Goal: Task Accomplishment & Management: Use online tool/utility

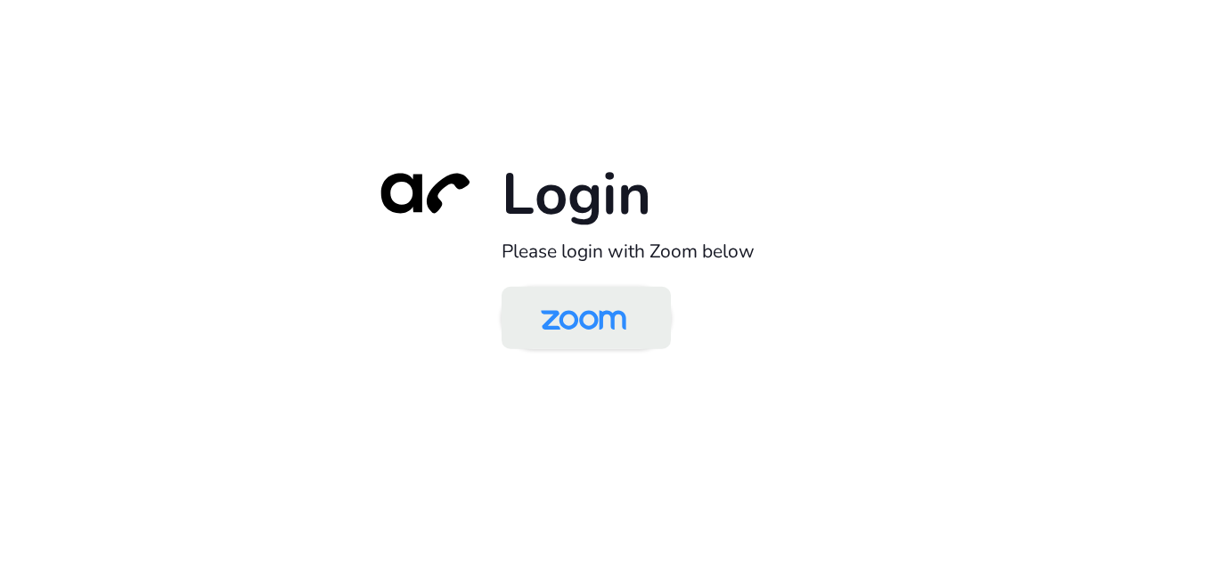
click at [610, 304] on img at bounding box center [583, 320] width 123 height 58
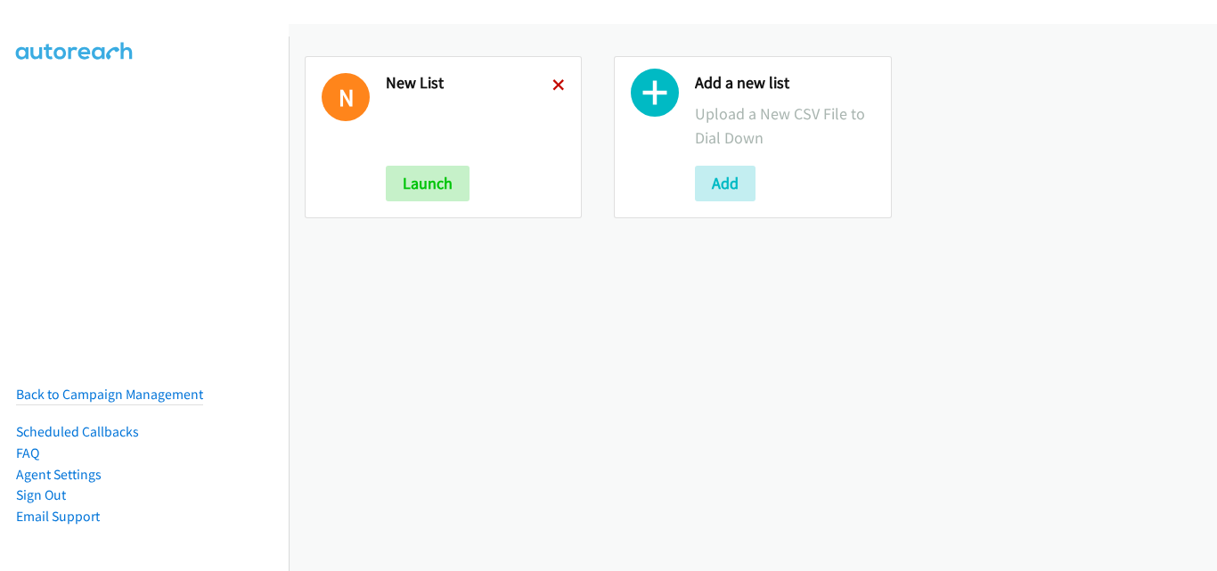
click at [554, 89] on icon at bounding box center [559, 86] width 12 height 12
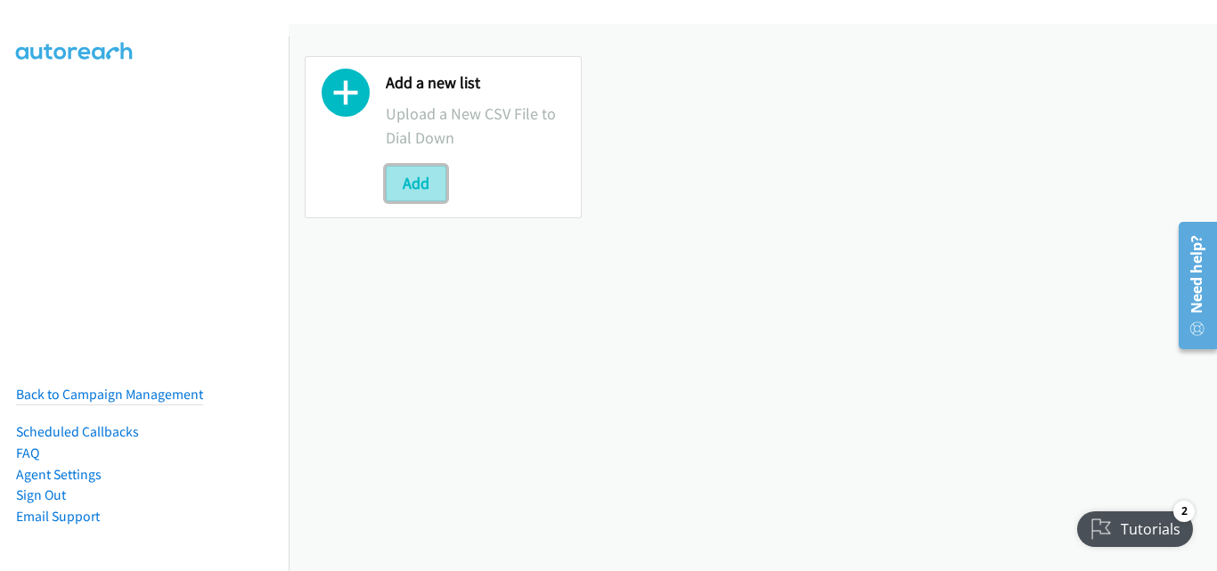
click at [416, 177] on button "Add" at bounding box center [416, 184] width 61 height 36
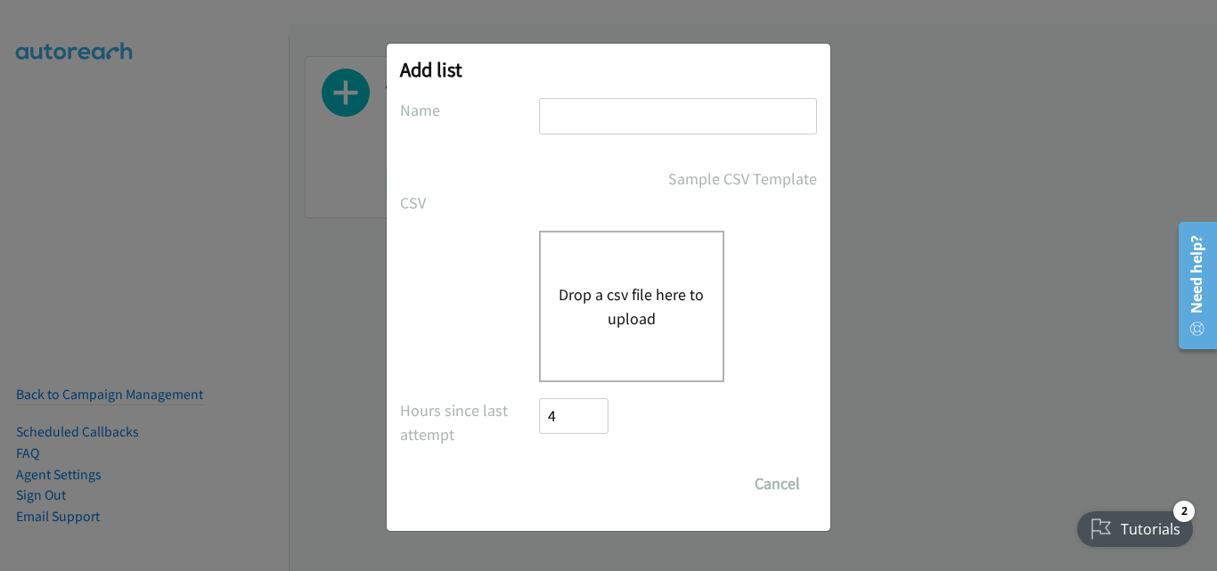
click at [683, 289] on button "Drop a csv file here to upload" at bounding box center [632, 307] width 146 height 48
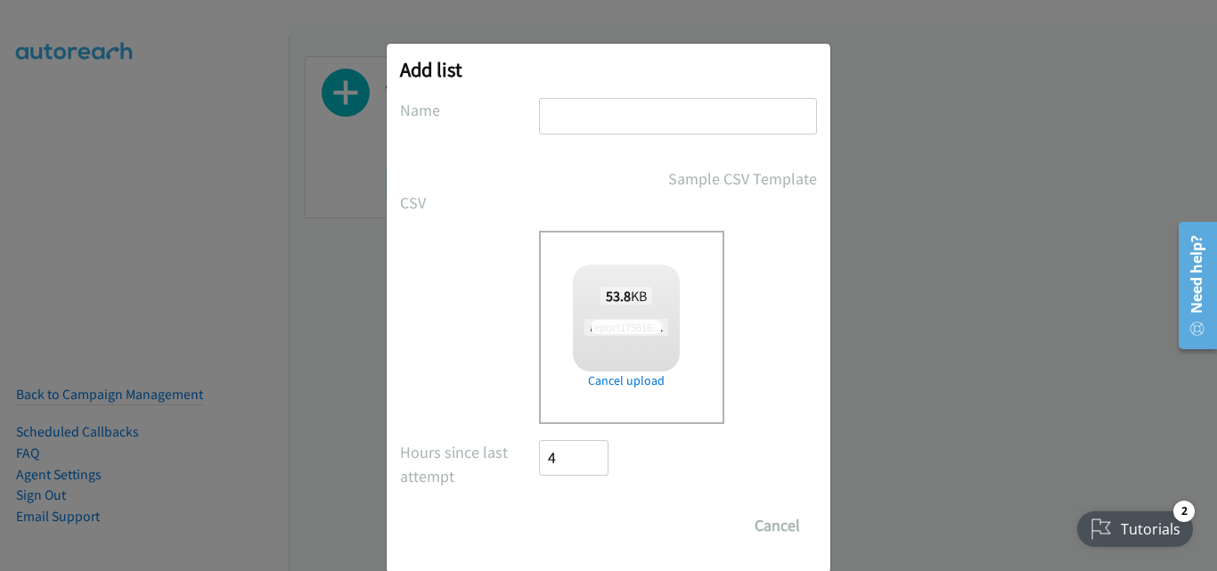
click at [591, 132] on input "text" at bounding box center [678, 116] width 278 height 37
checkbox input "true"
type input "New List"
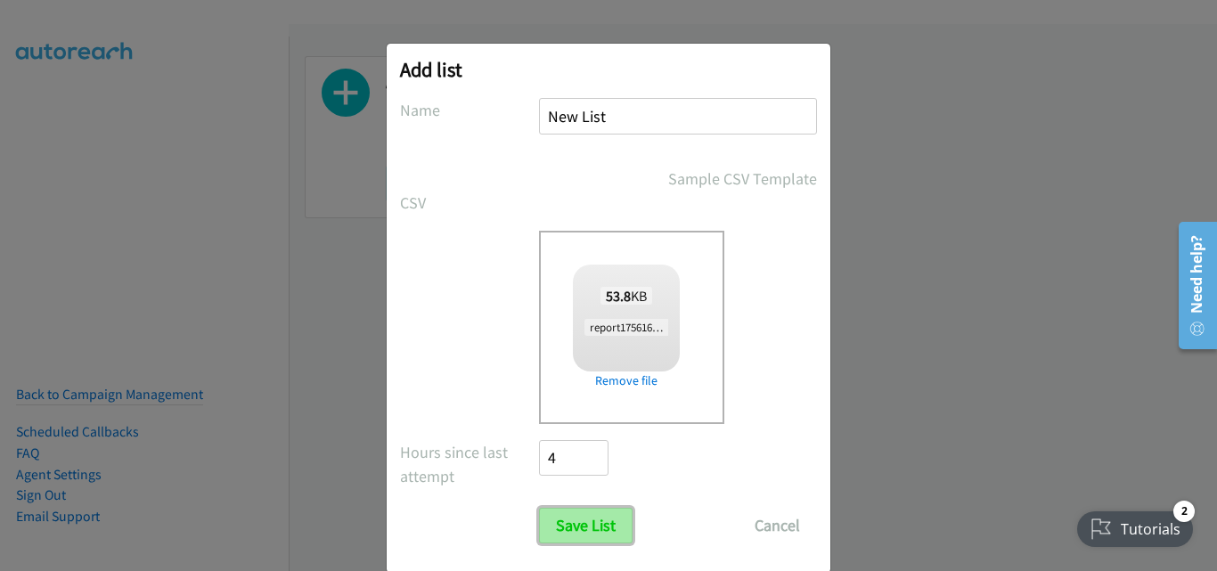
click at [598, 520] on input "Save List" at bounding box center [586, 526] width 94 height 36
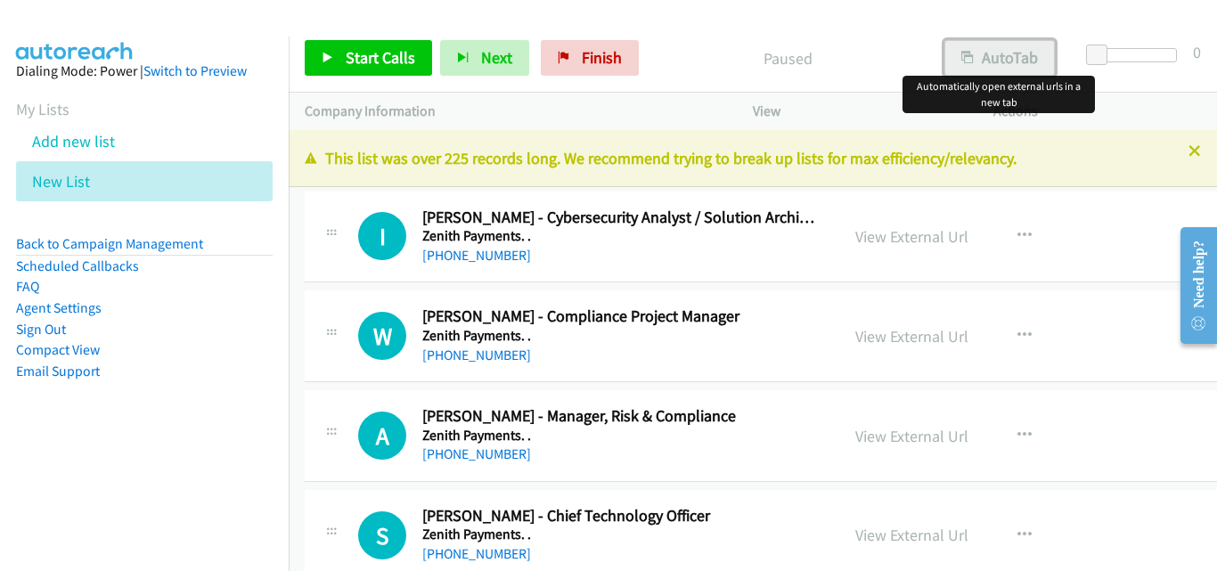
click at [1021, 55] on button "AutoTab" at bounding box center [1000, 58] width 111 height 36
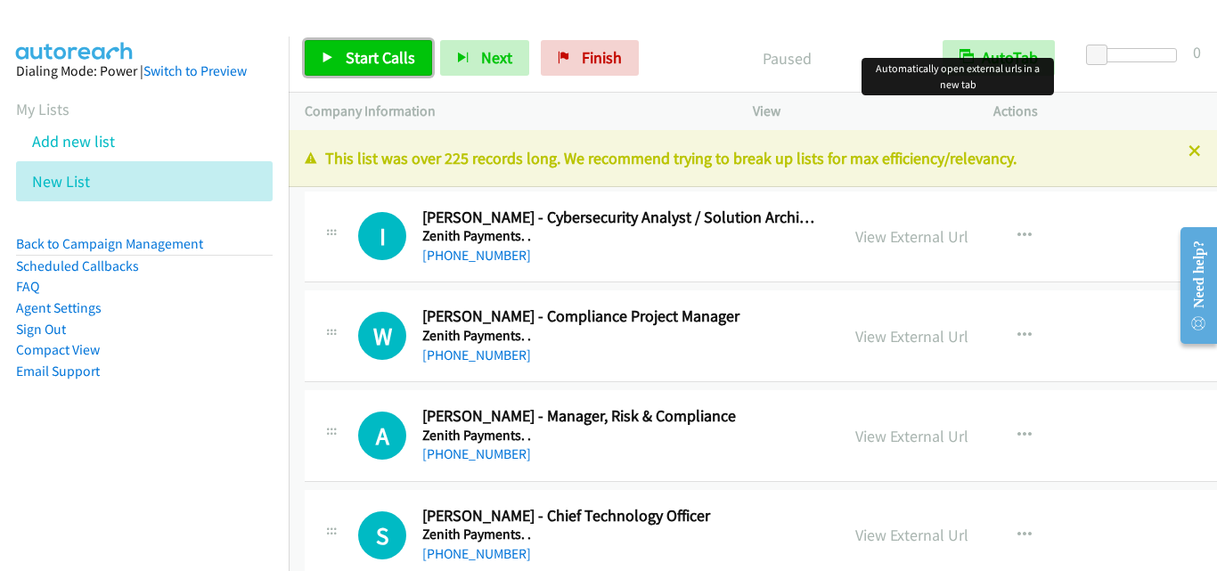
click at [378, 44] on link "Start Calls" at bounding box center [368, 58] width 127 height 36
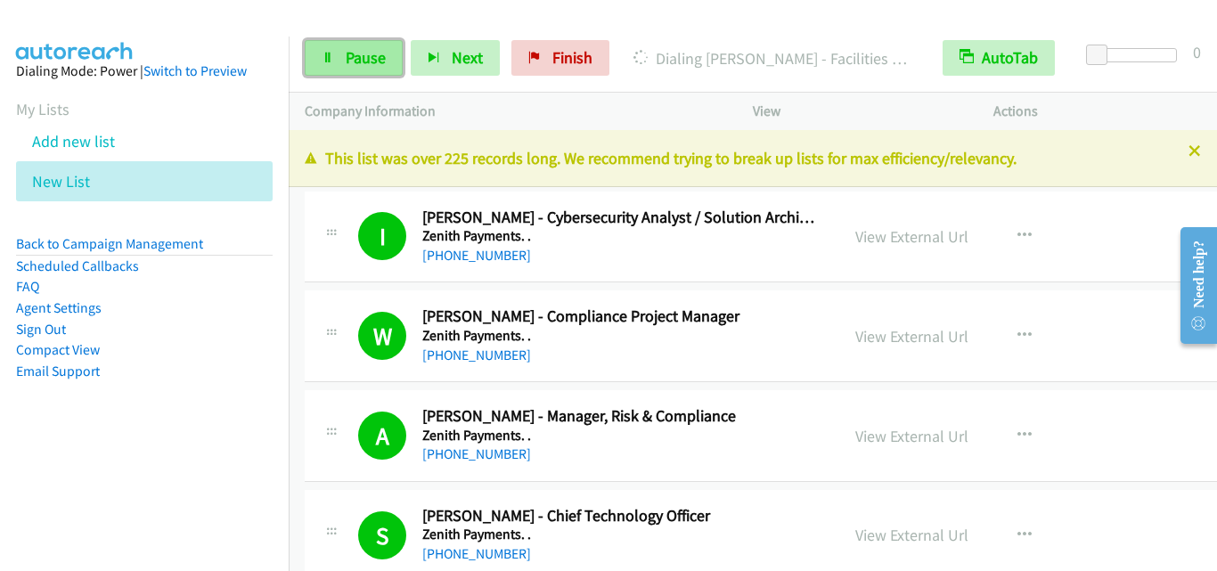
click at [378, 65] on span "Pause" at bounding box center [366, 57] width 40 height 20
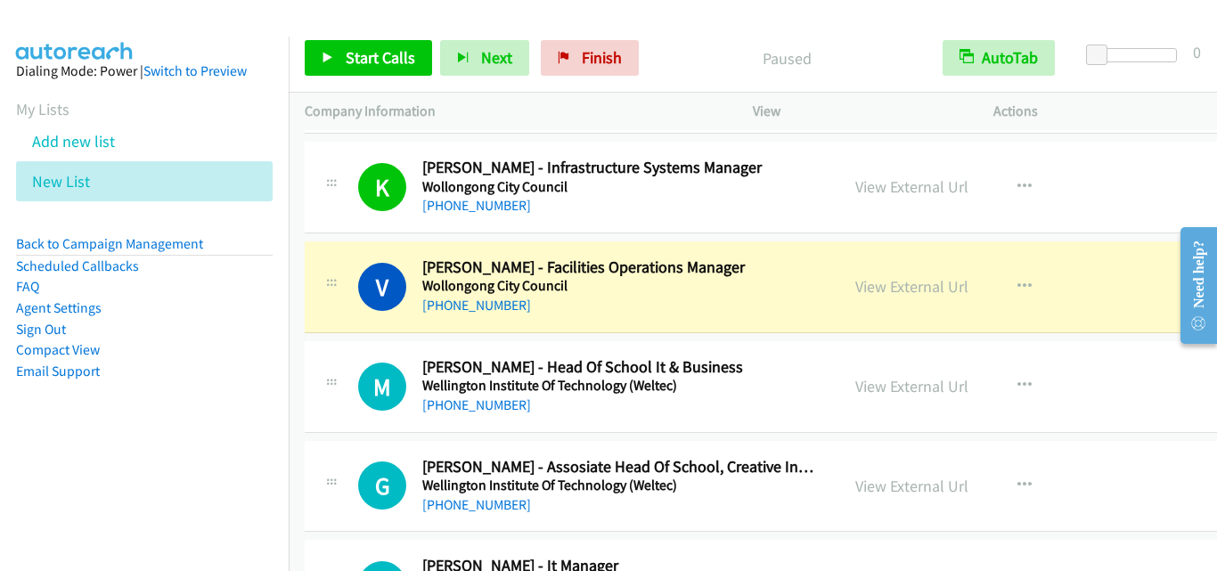
scroll to position [1337, 0]
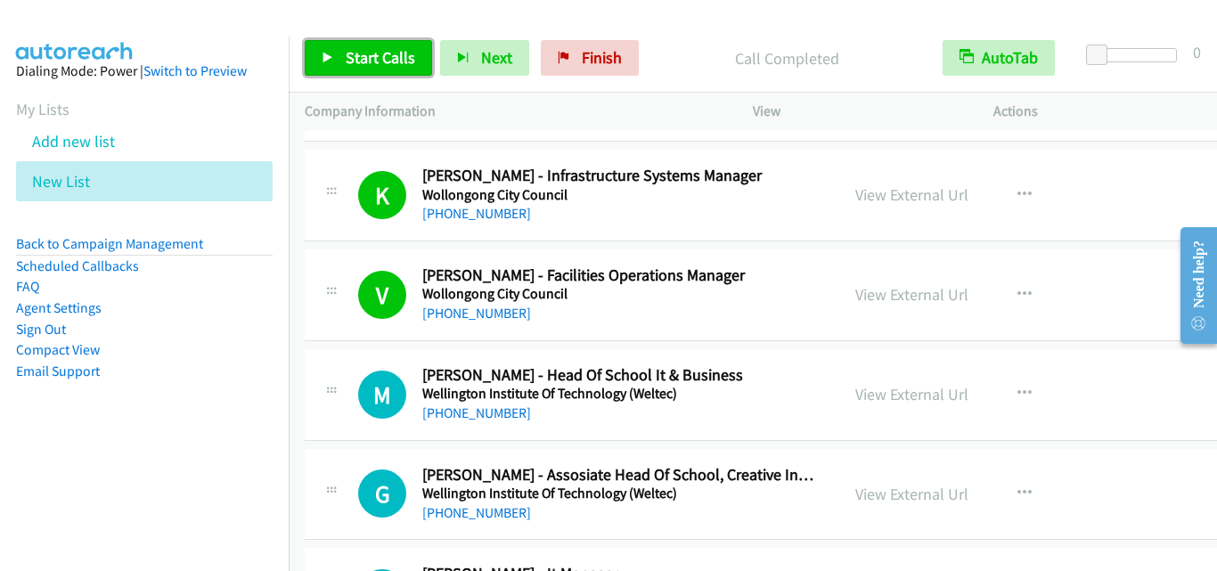
click at [369, 61] on span "Start Calls" at bounding box center [381, 57] width 70 height 20
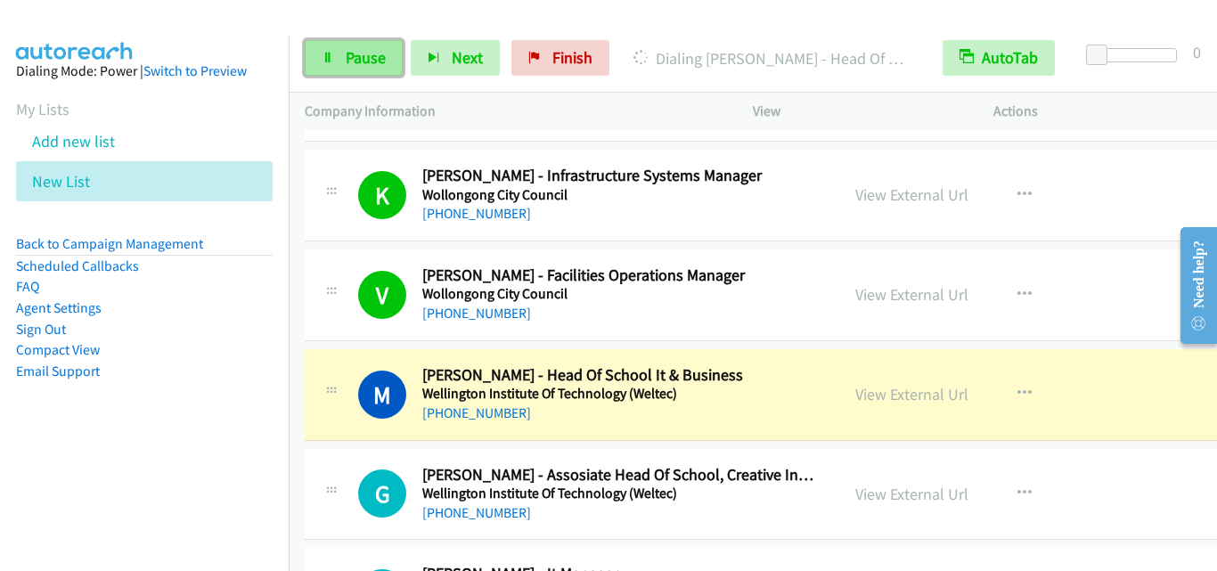
click at [364, 65] on span "Pause" at bounding box center [366, 57] width 40 height 20
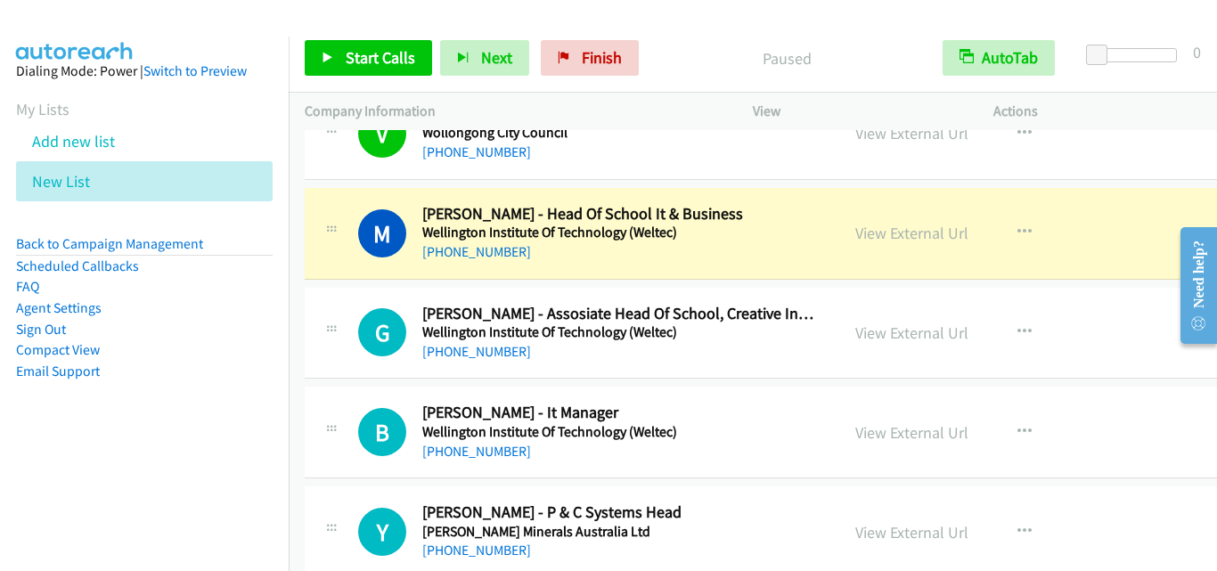
scroll to position [1515, 0]
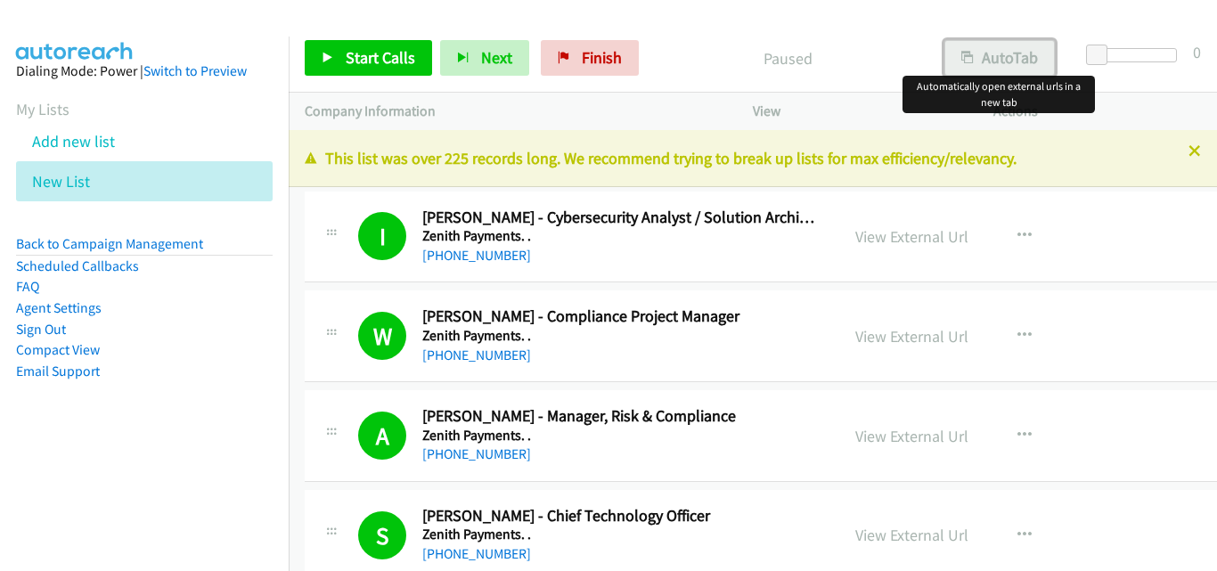
click at [1017, 55] on button "AutoTab" at bounding box center [1000, 58] width 111 height 36
click at [394, 47] on span "Start Calls" at bounding box center [381, 57] width 70 height 20
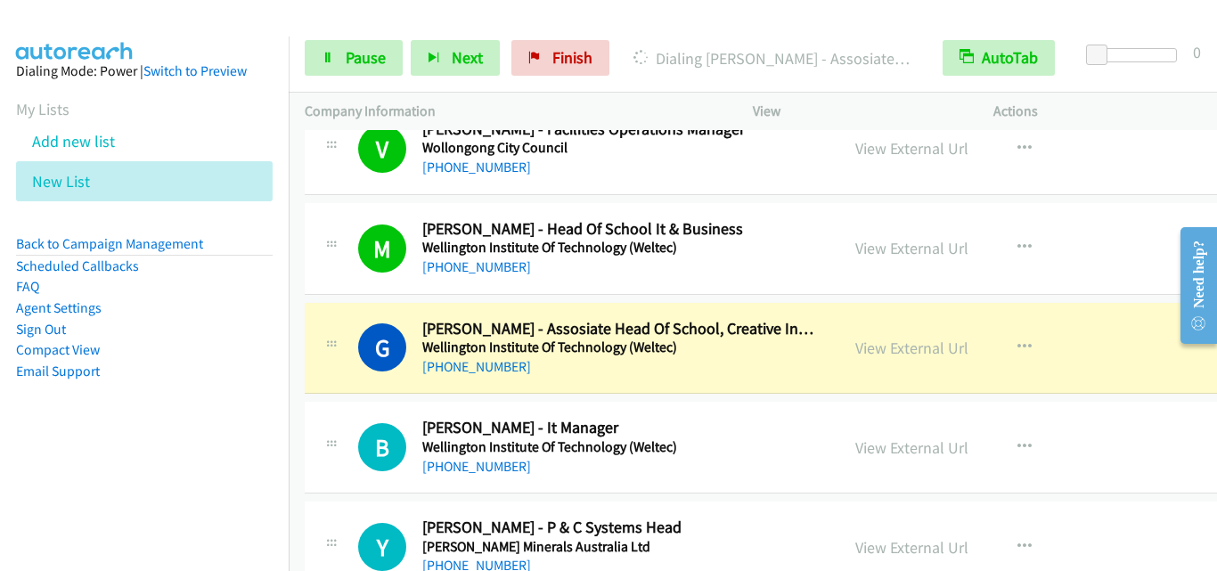
scroll to position [1515, 0]
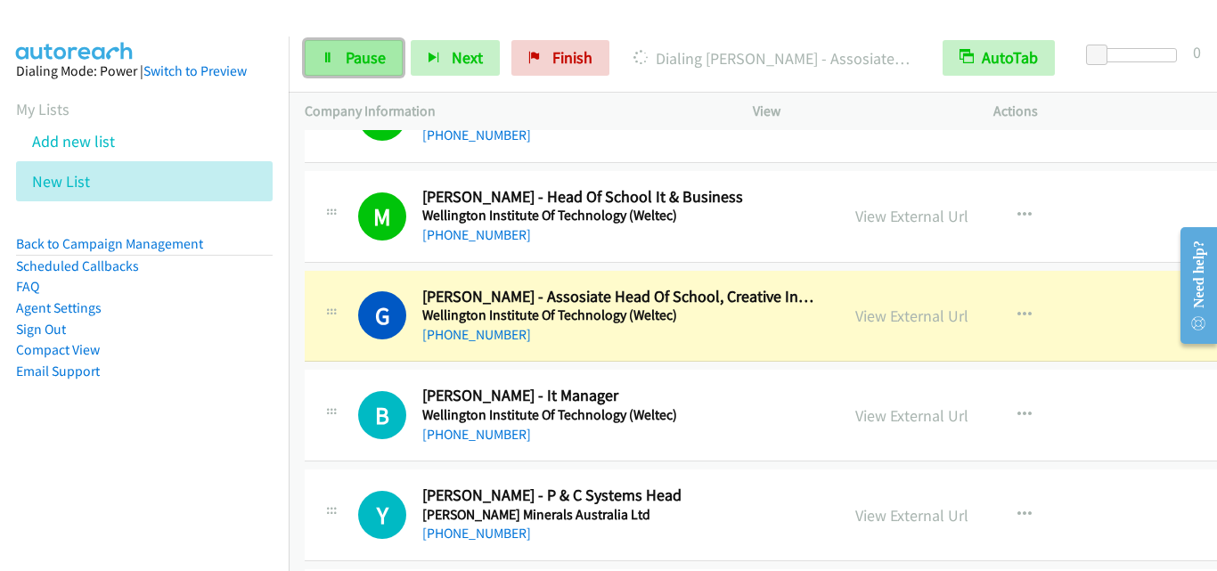
click at [364, 60] on span "Pause" at bounding box center [366, 57] width 40 height 20
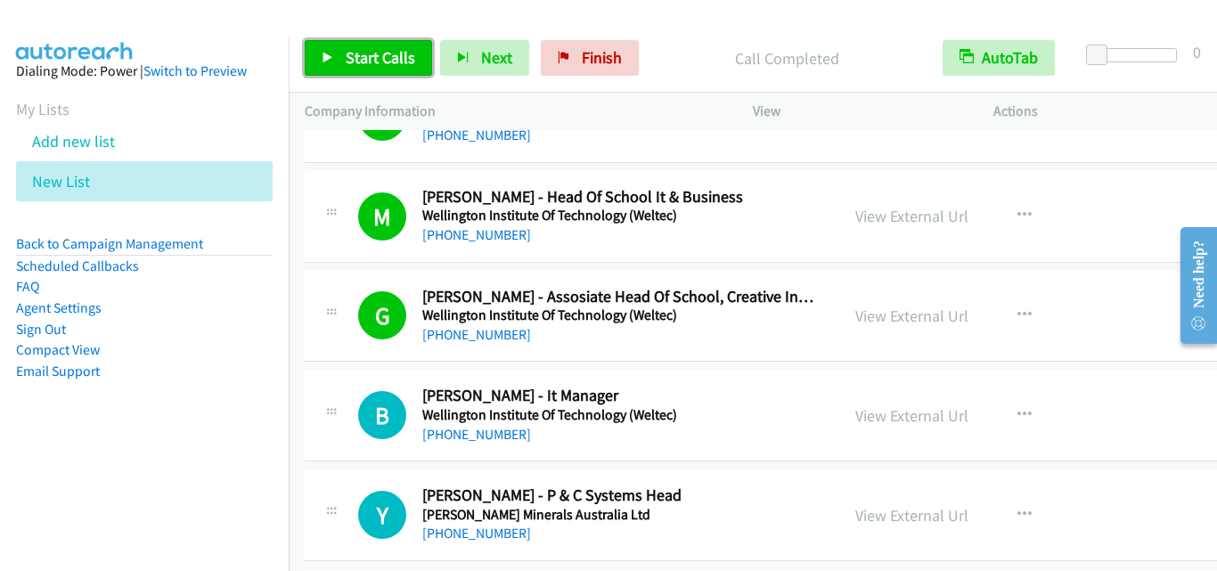
click at [397, 55] on span "Start Calls" at bounding box center [381, 57] width 70 height 20
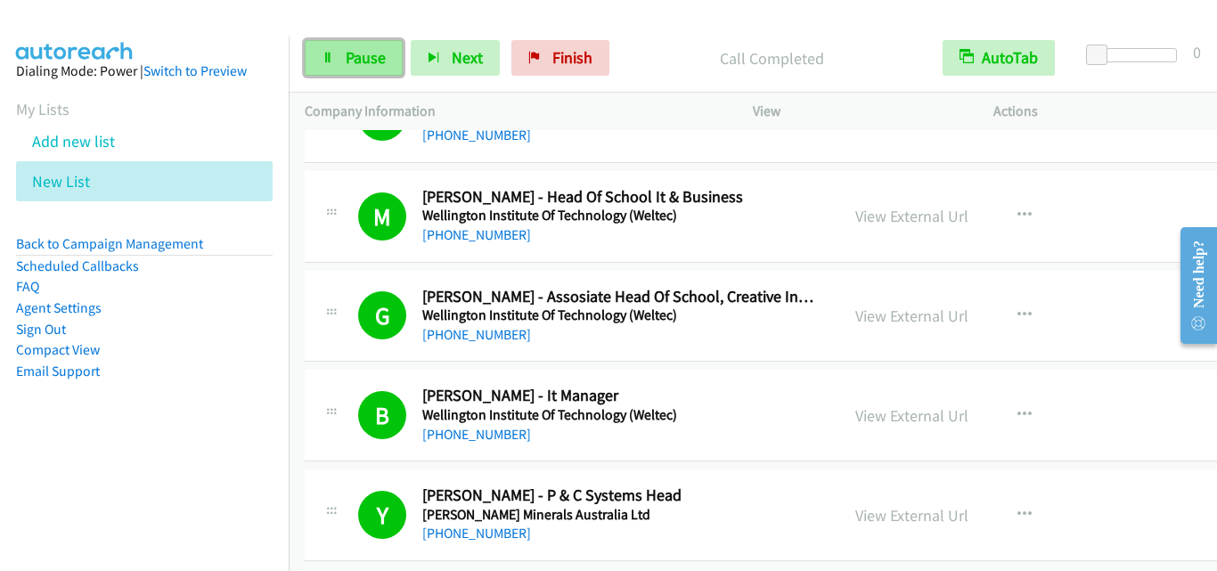
click at [373, 67] on span "Pause" at bounding box center [366, 57] width 40 height 20
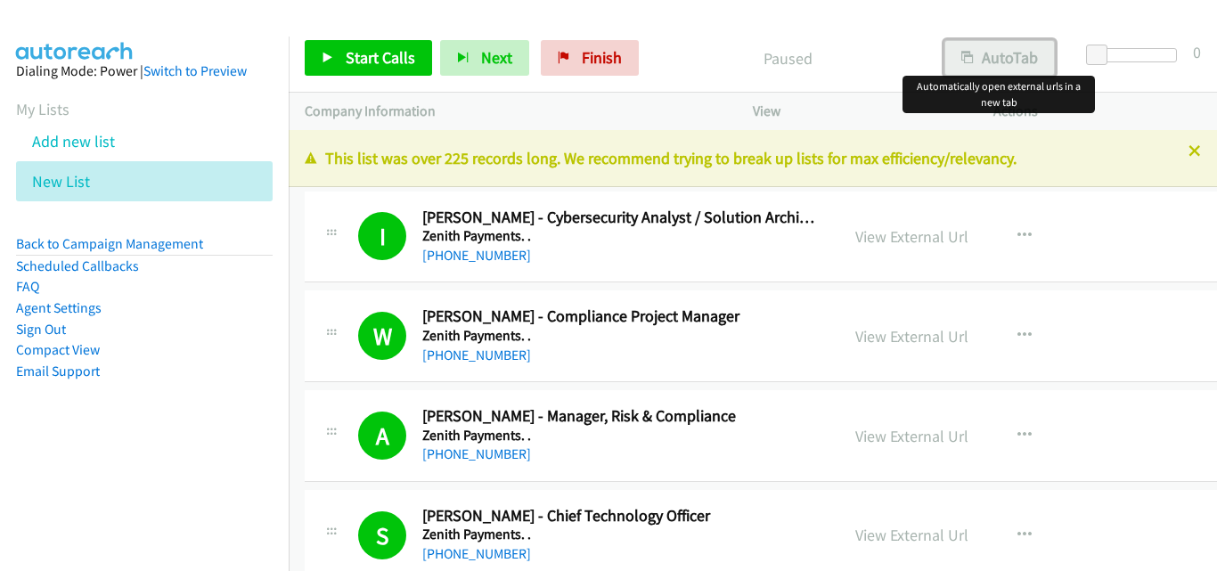
click at [977, 52] on button "AutoTab" at bounding box center [1000, 58] width 111 height 36
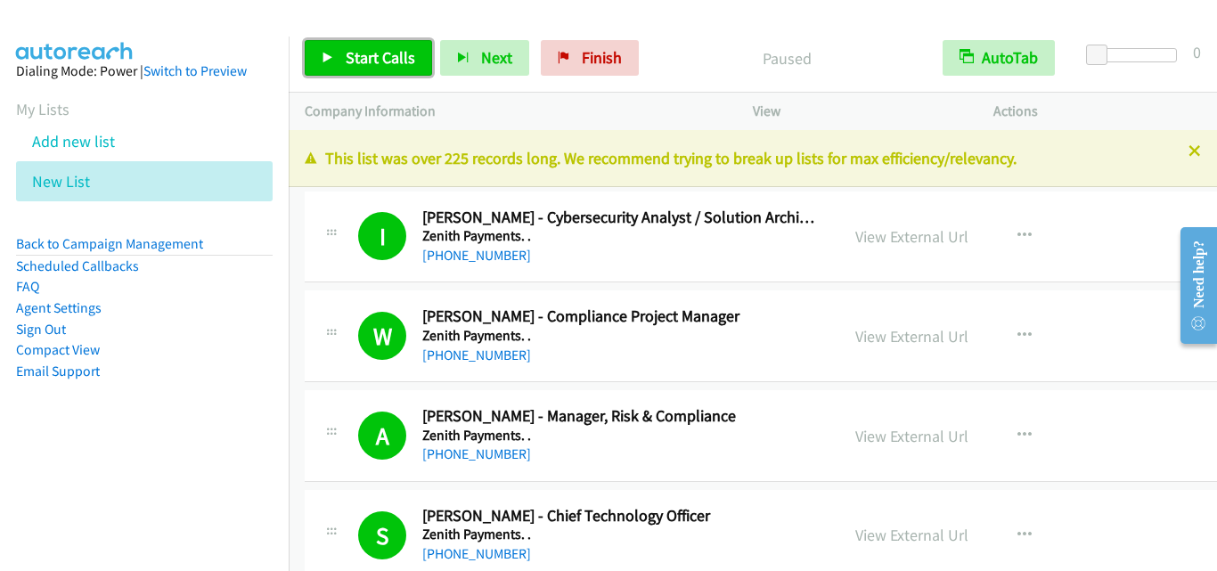
click at [386, 46] on link "Start Calls" at bounding box center [368, 58] width 127 height 36
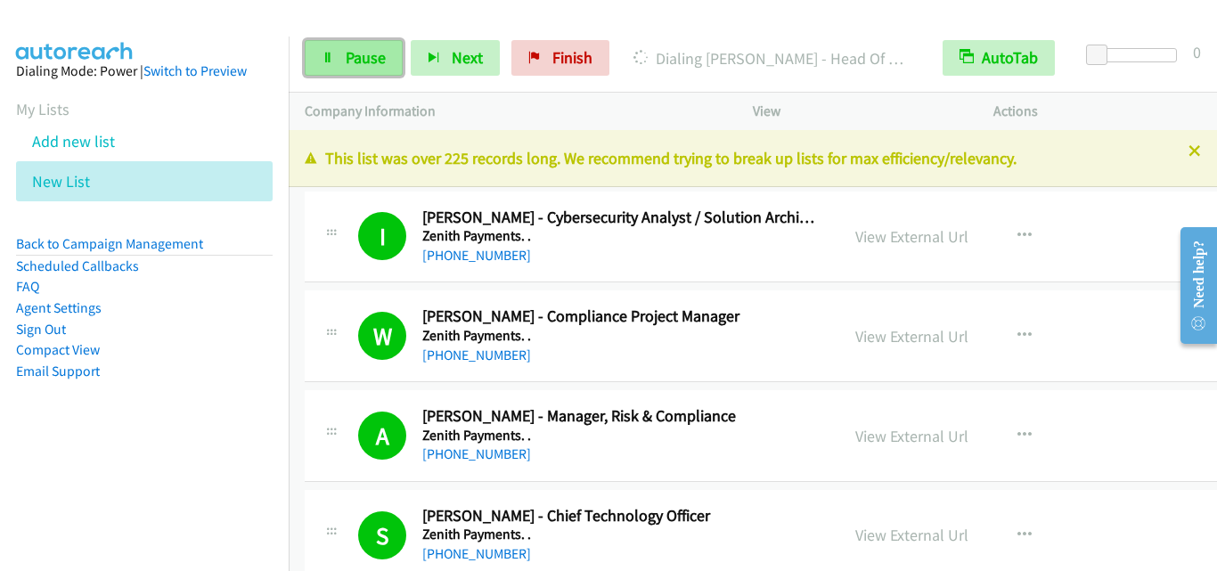
click at [341, 57] on link "Pause" at bounding box center [354, 58] width 98 height 36
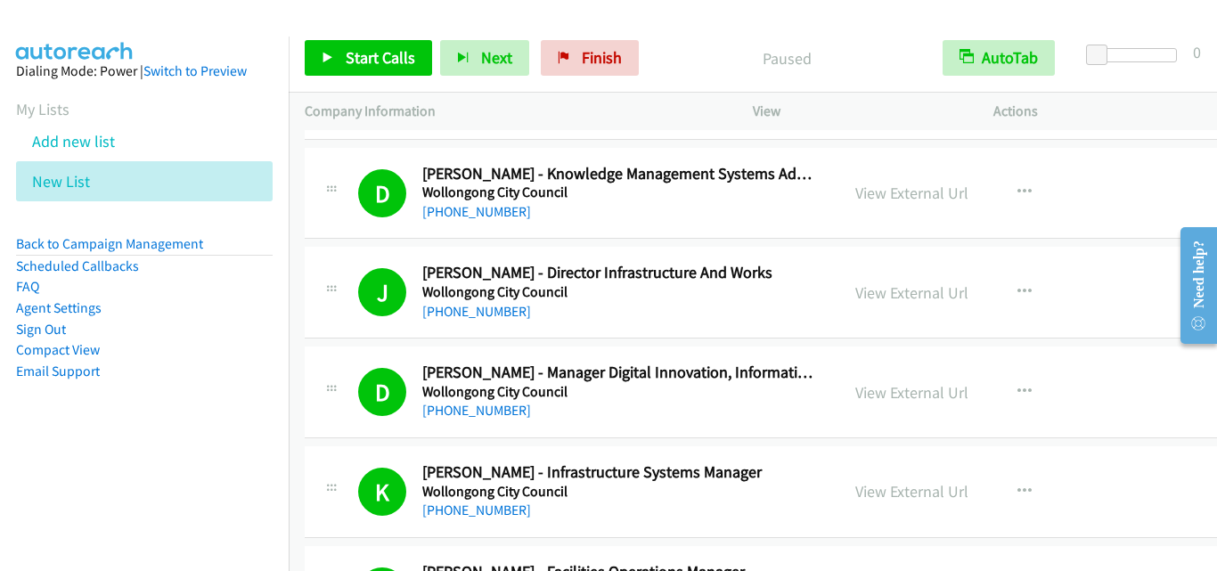
scroll to position [1069, 0]
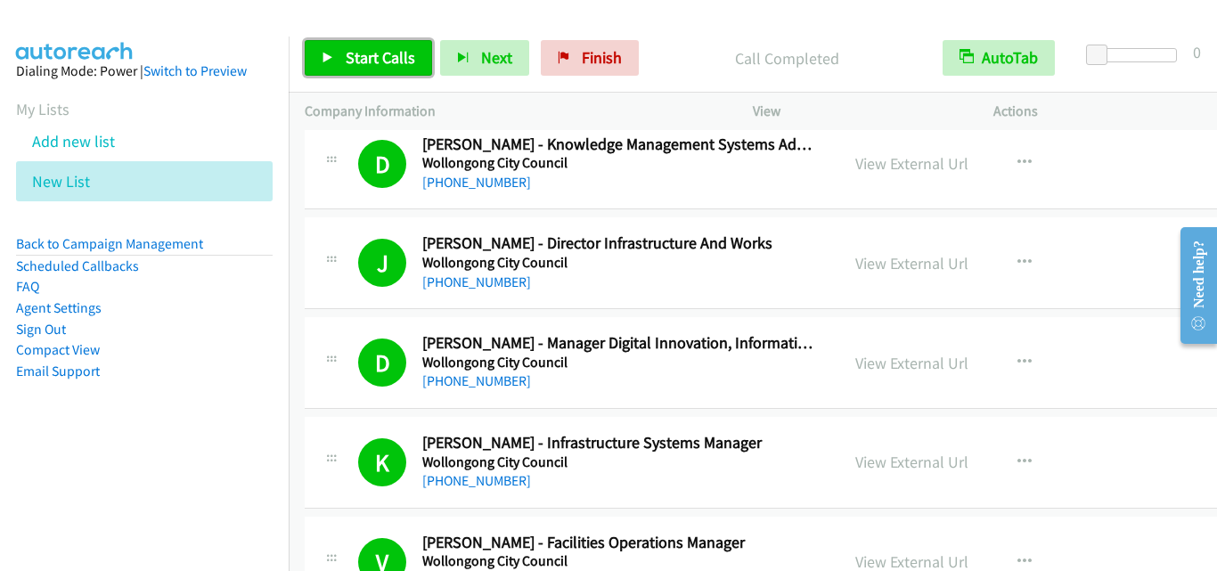
click at [394, 58] on span "Start Calls" at bounding box center [381, 57] width 70 height 20
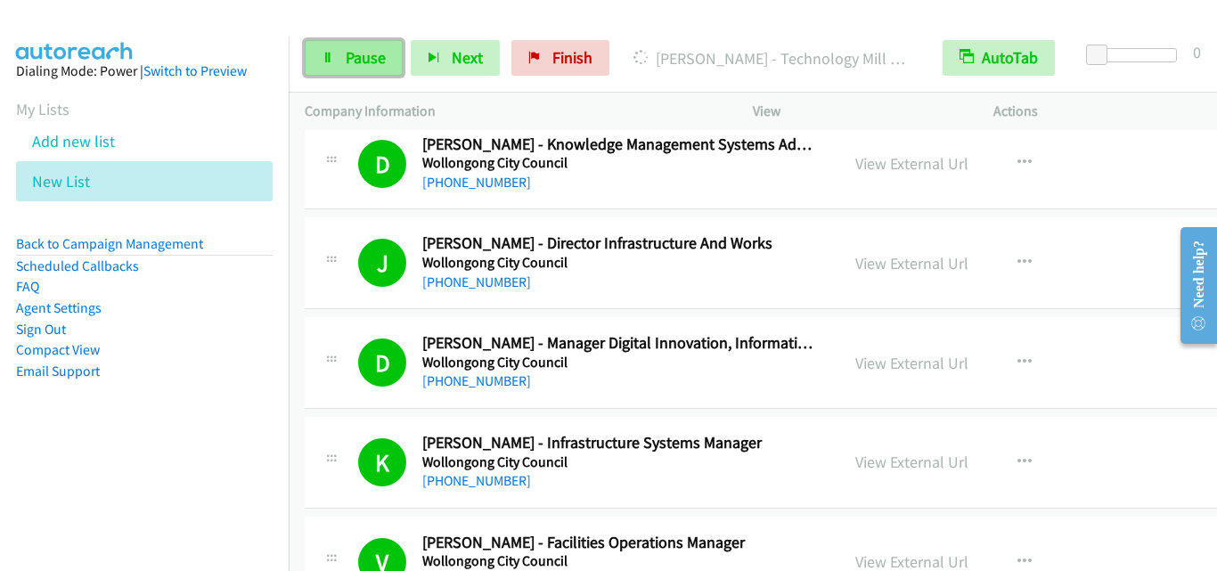
click at [360, 58] on span "Pause" at bounding box center [366, 57] width 40 height 20
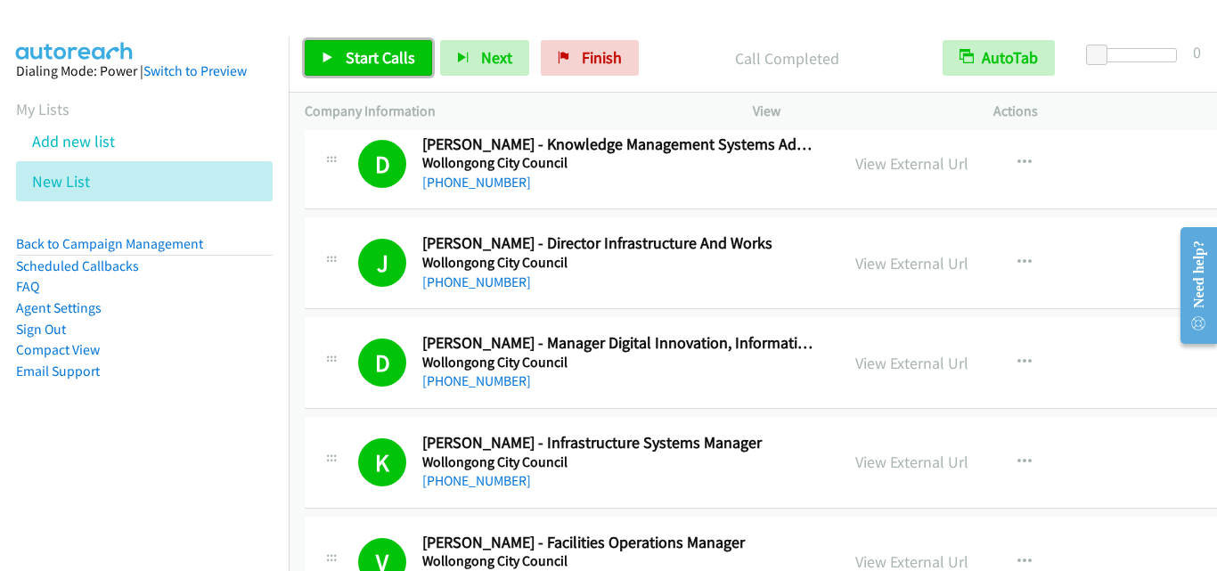
click at [410, 65] on span "Start Calls" at bounding box center [381, 57] width 70 height 20
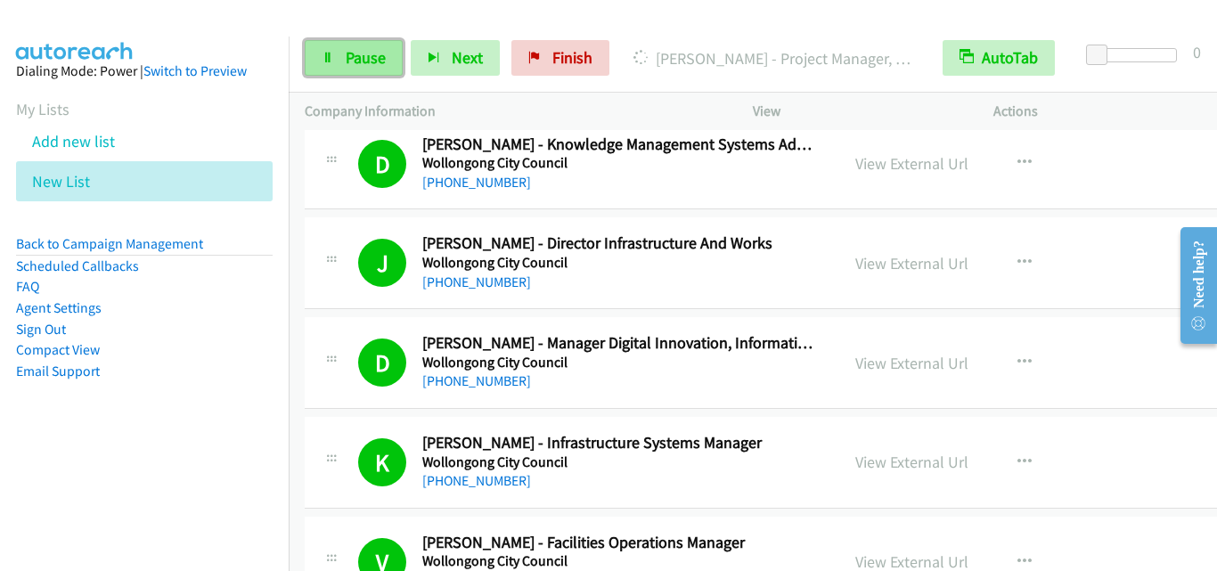
click at [343, 65] on link "Pause" at bounding box center [354, 58] width 98 height 36
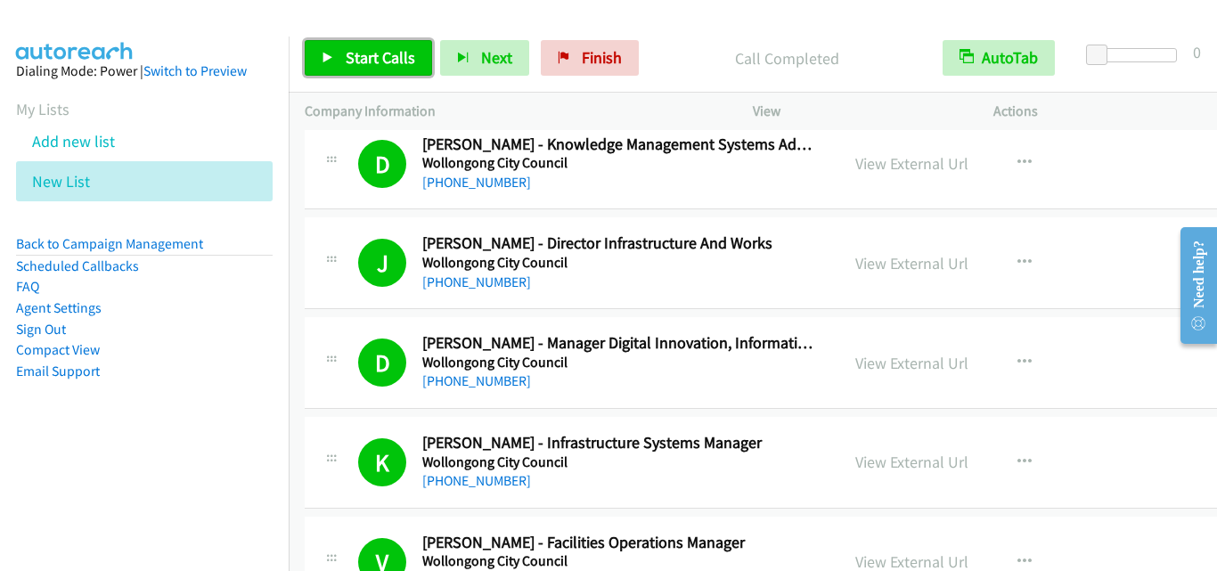
click at [383, 57] on span "Start Calls" at bounding box center [381, 57] width 70 height 20
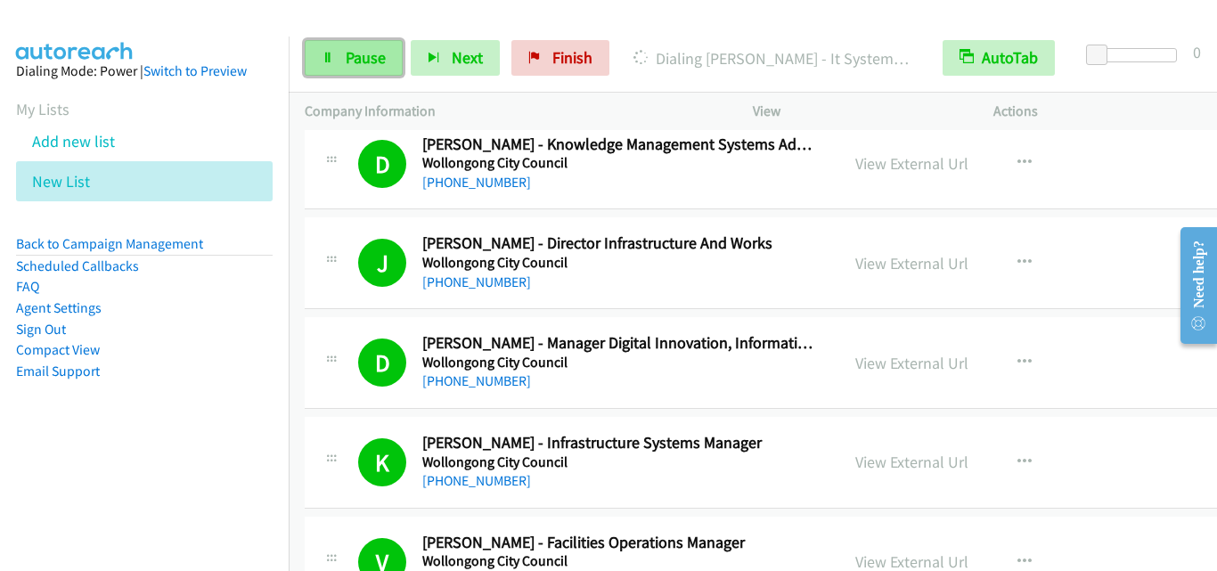
click at [370, 58] on span "Pause" at bounding box center [366, 57] width 40 height 20
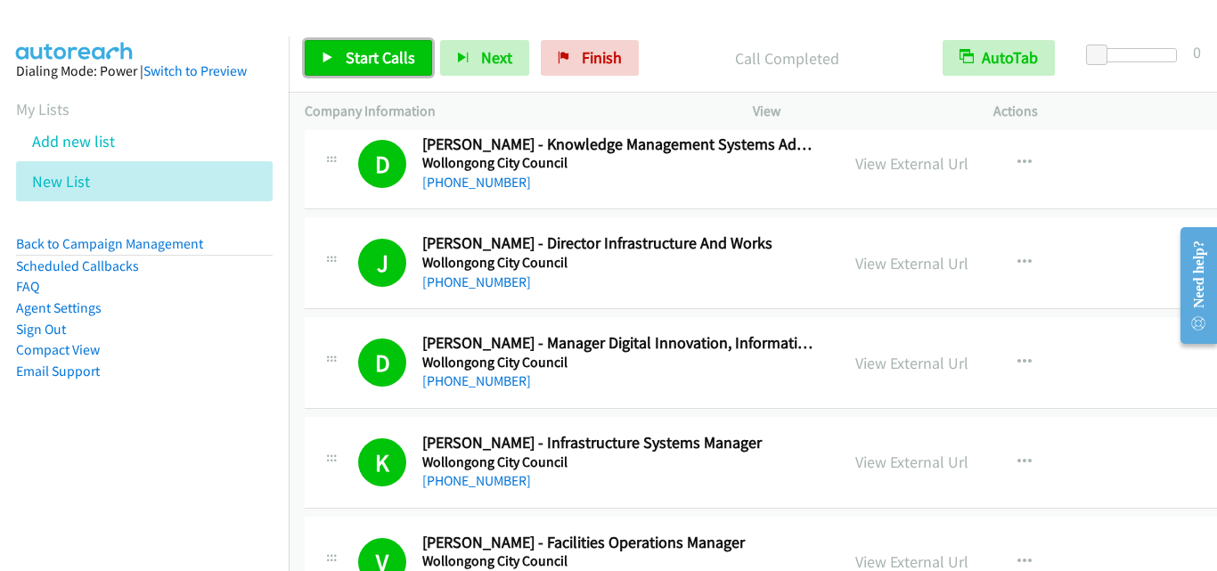
click at [327, 54] on icon at bounding box center [328, 59] width 12 height 12
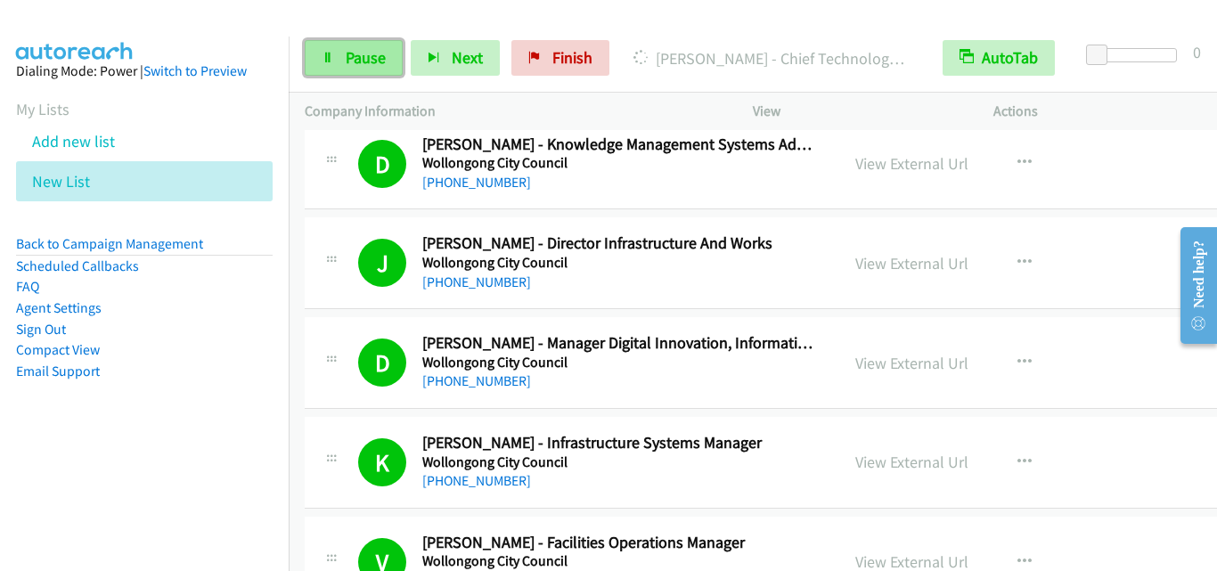
click at [351, 62] on span "Pause" at bounding box center [366, 57] width 40 height 20
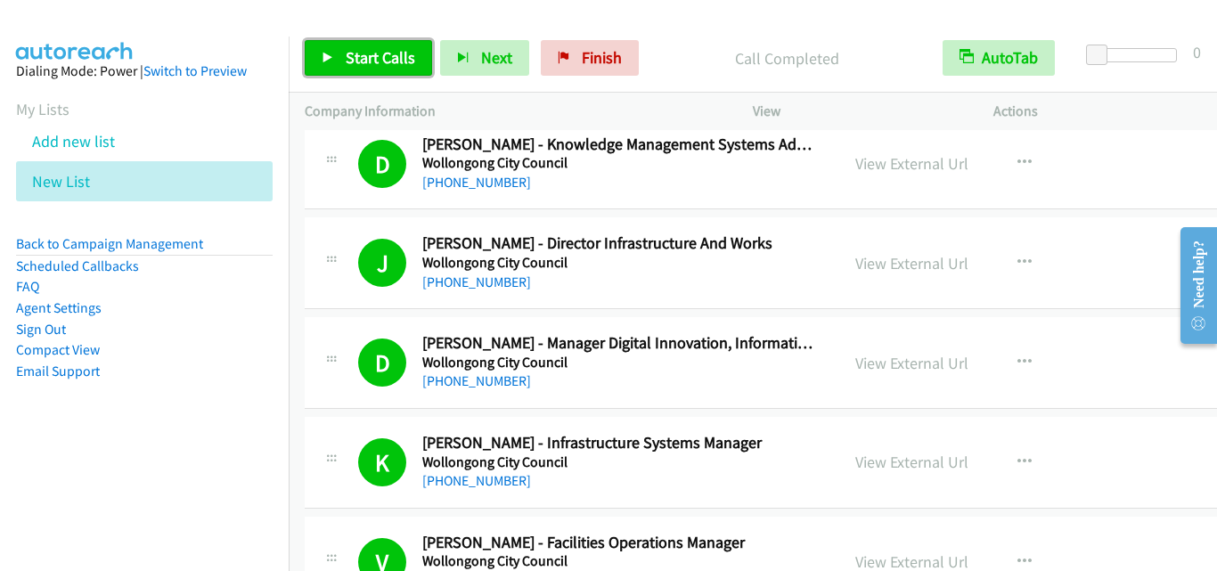
click at [389, 62] on span "Start Calls" at bounding box center [381, 57] width 70 height 20
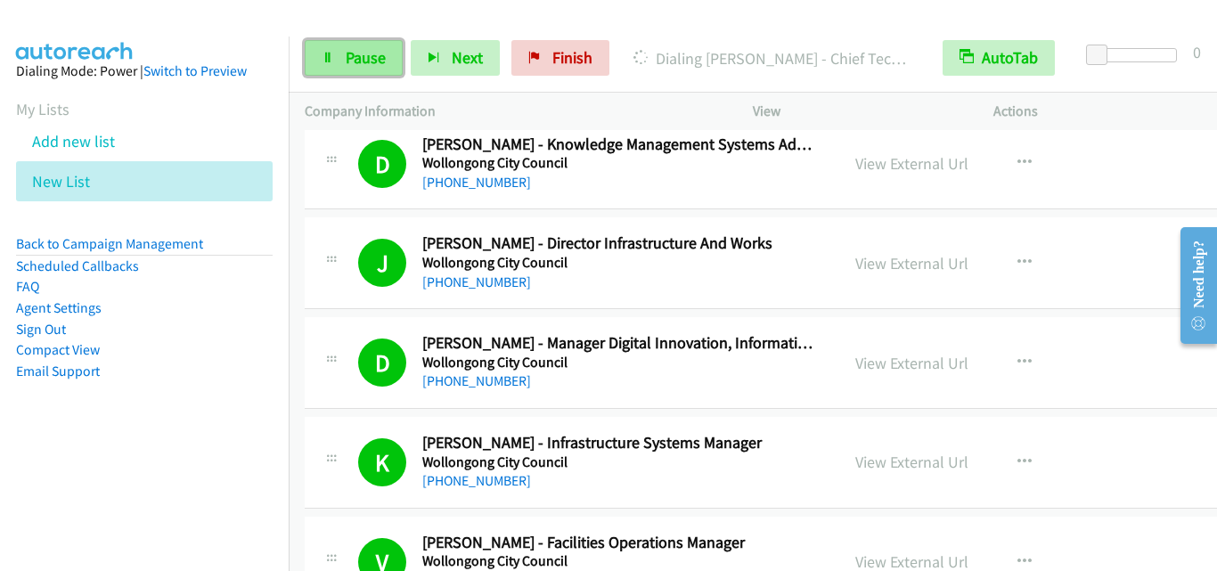
click at [379, 64] on span "Pause" at bounding box center [366, 57] width 40 height 20
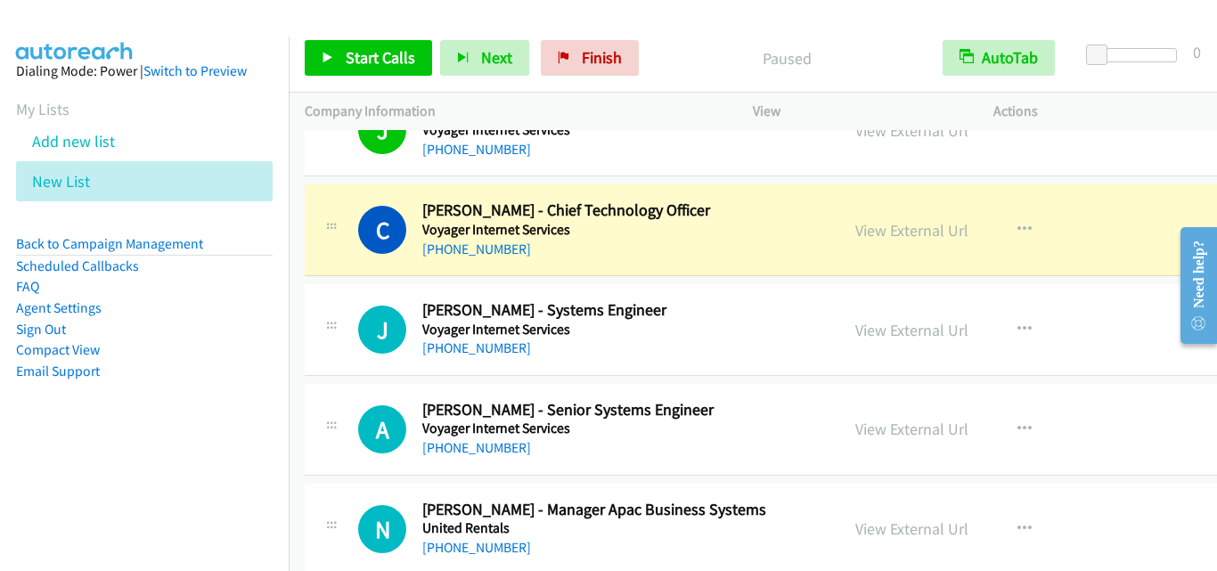
scroll to position [3297, 0]
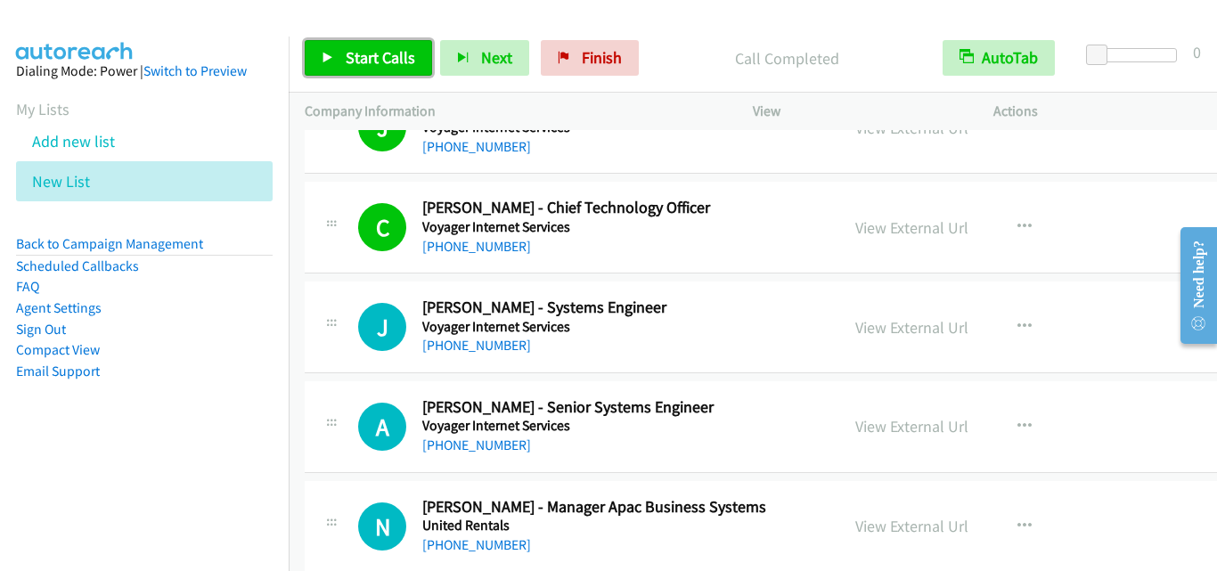
click at [412, 49] on span "Start Calls" at bounding box center [381, 57] width 70 height 20
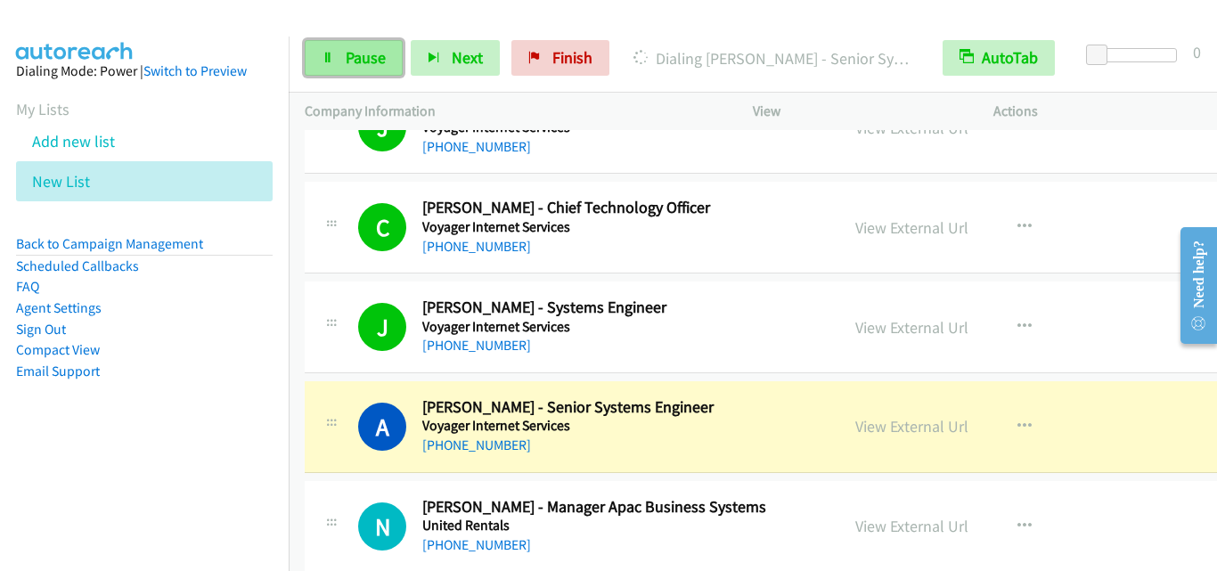
click at [355, 51] on span "Pause" at bounding box center [366, 57] width 40 height 20
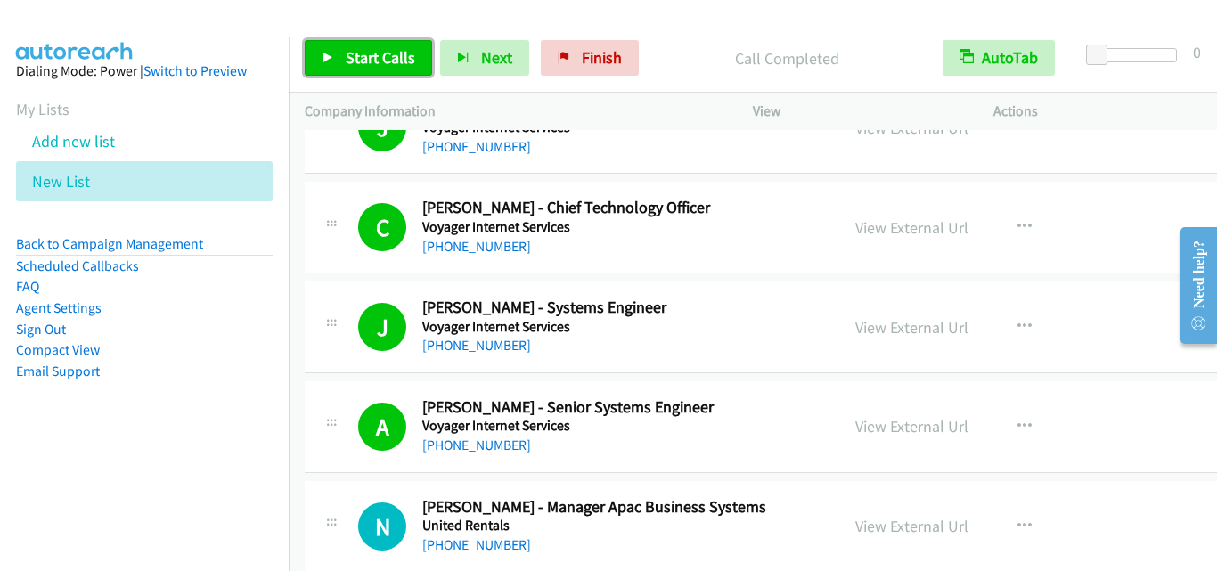
click at [410, 53] on span "Start Calls" at bounding box center [381, 57] width 70 height 20
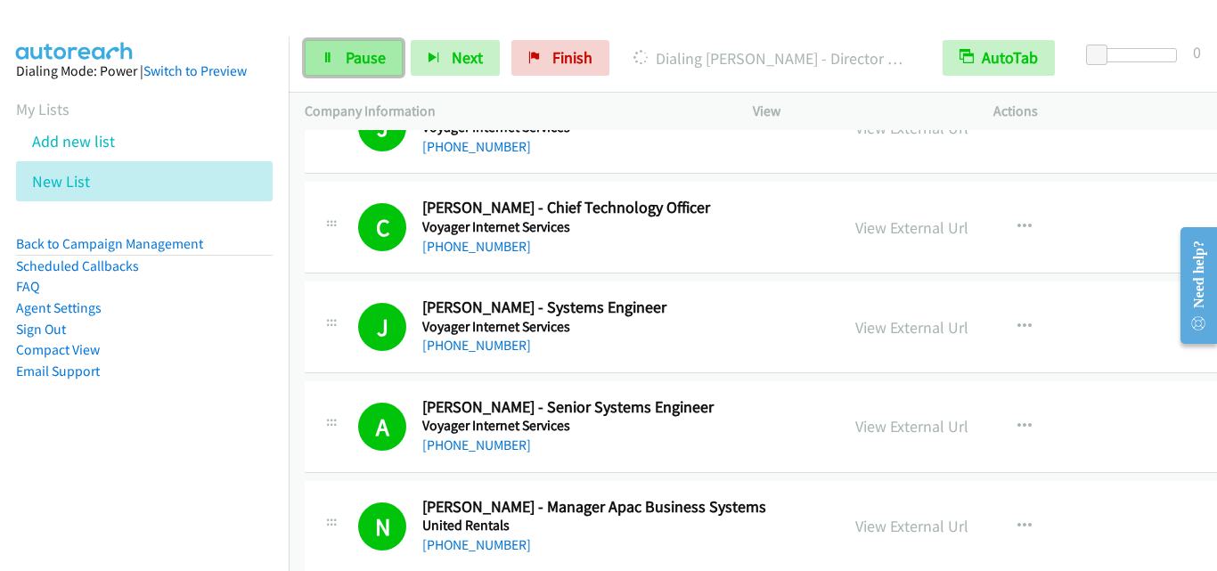
click at [383, 62] on span "Pause" at bounding box center [366, 57] width 40 height 20
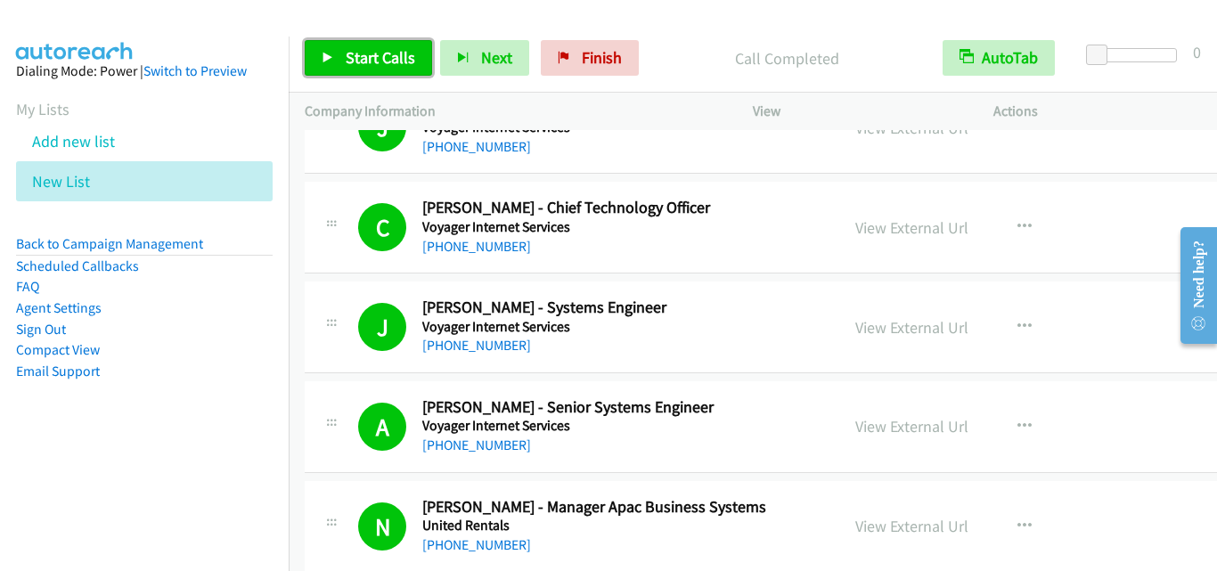
click at [397, 68] on link "Start Calls" at bounding box center [368, 58] width 127 height 36
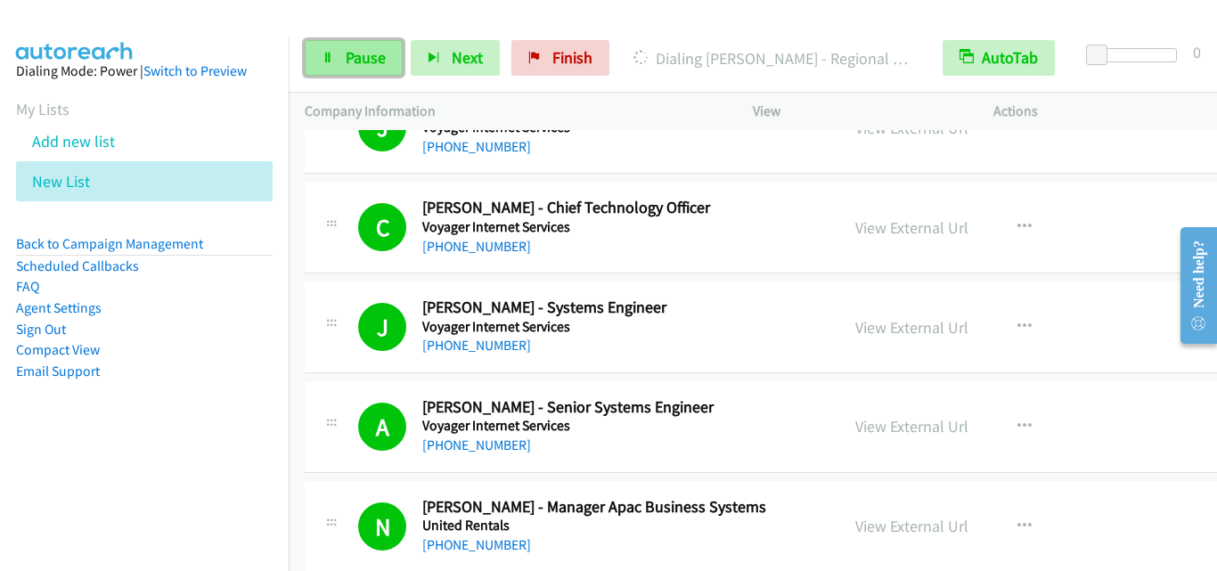
click at [360, 63] on span "Pause" at bounding box center [366, 57] width 40 height 20
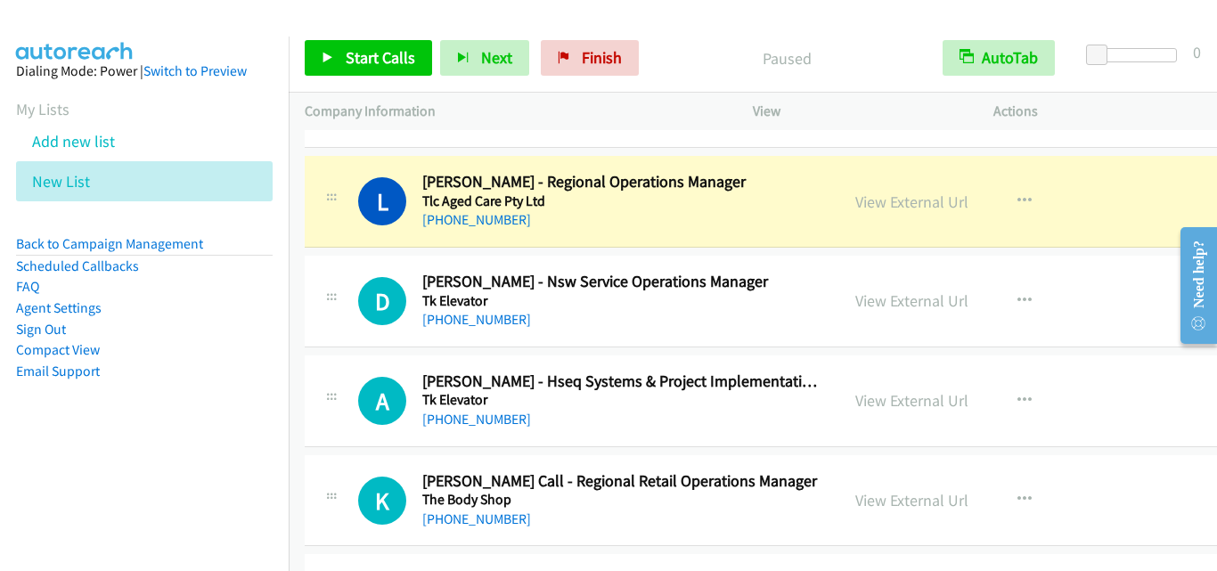
scroll to position [3743, 0]
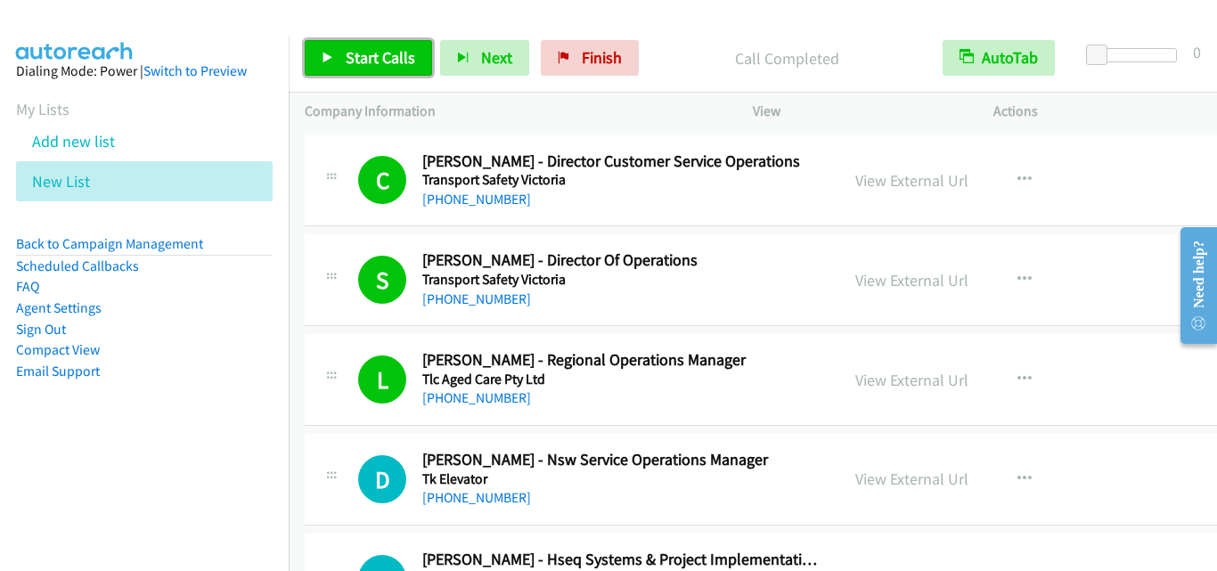
click at [405, 63] on span "Start Calls" at bounding box center [381, 57] width 70 height 20
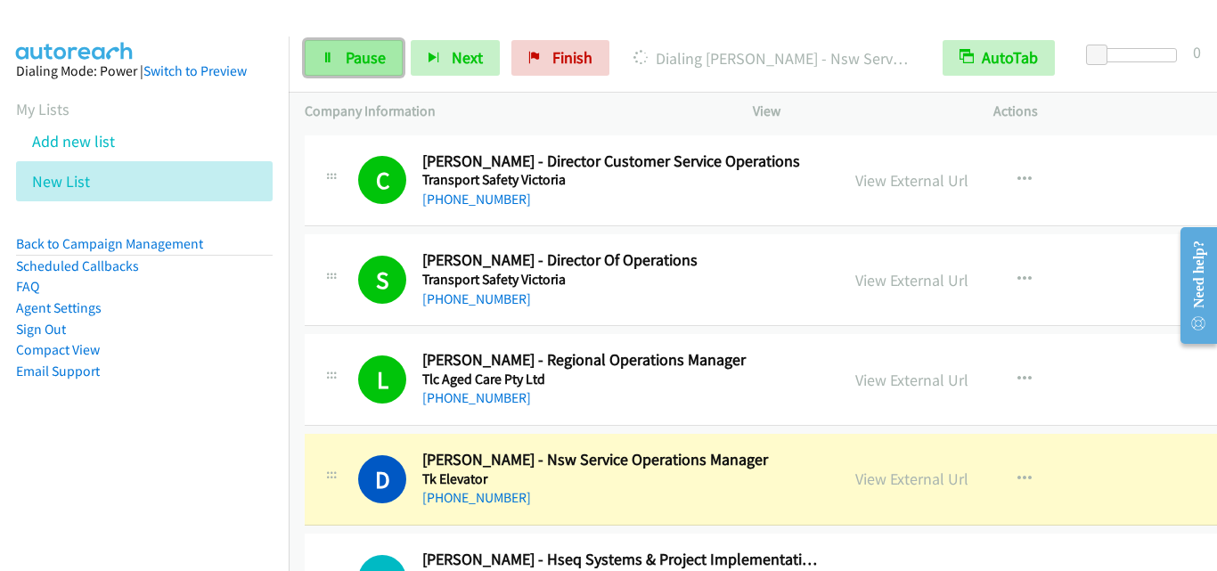
click at [363, 50] on span "Pause" at bounding box center [366, 57] width 40 height 20
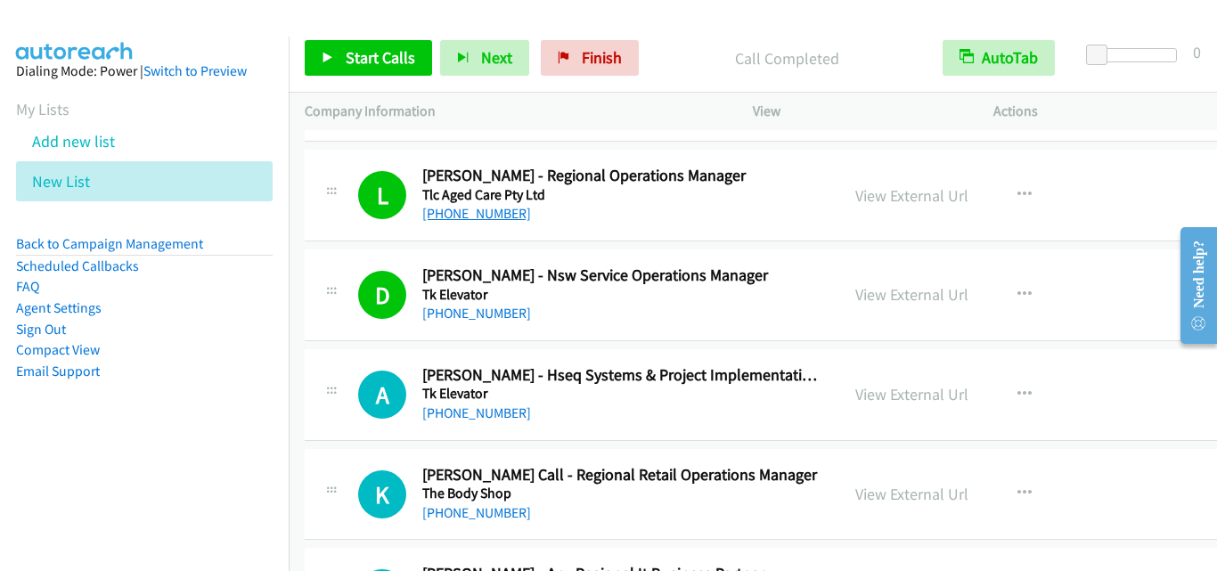
scroll to position [3921, 0]
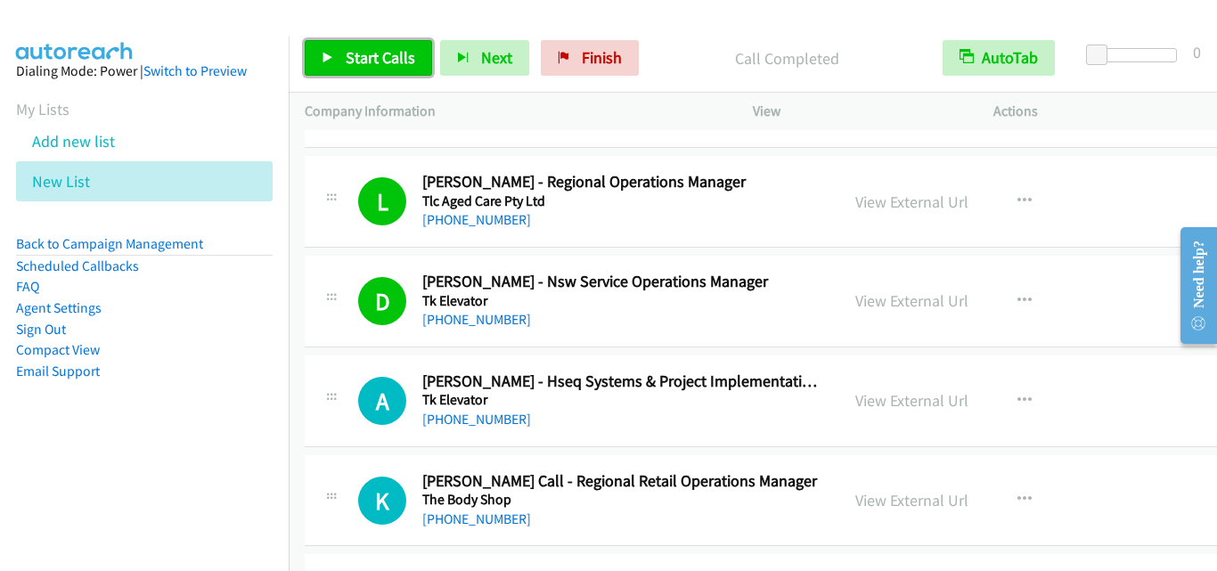
click at [365, 57] on span "Start Calls" at bounding box center [381, 57] width 70 height 20
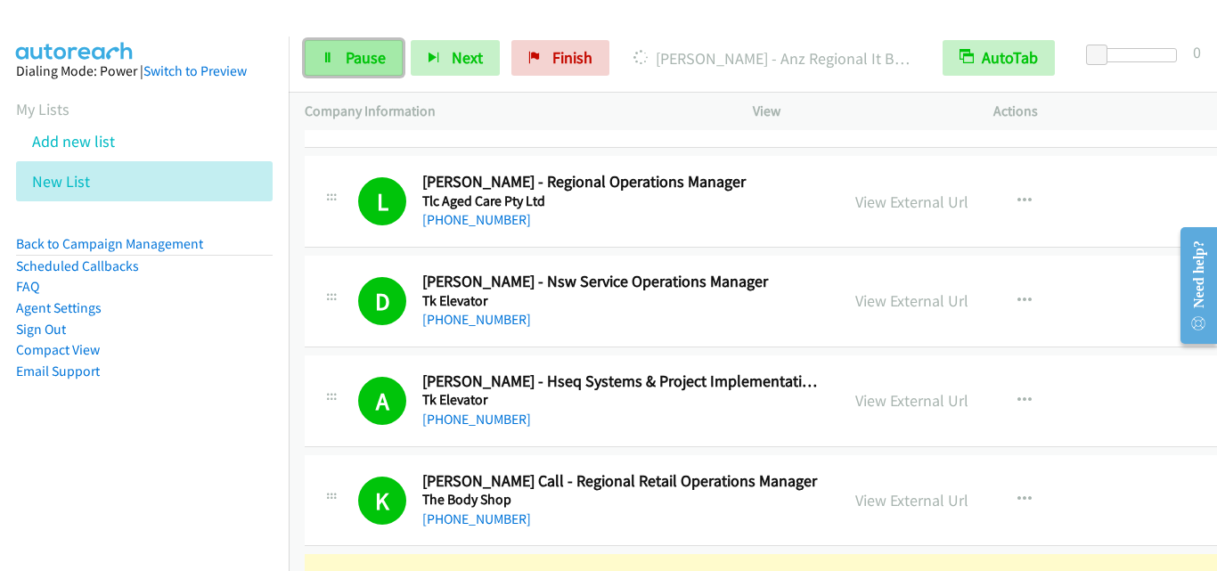
click at [372, 54] on span "Pause" at bounding box center [366, 57] width 40 height 20
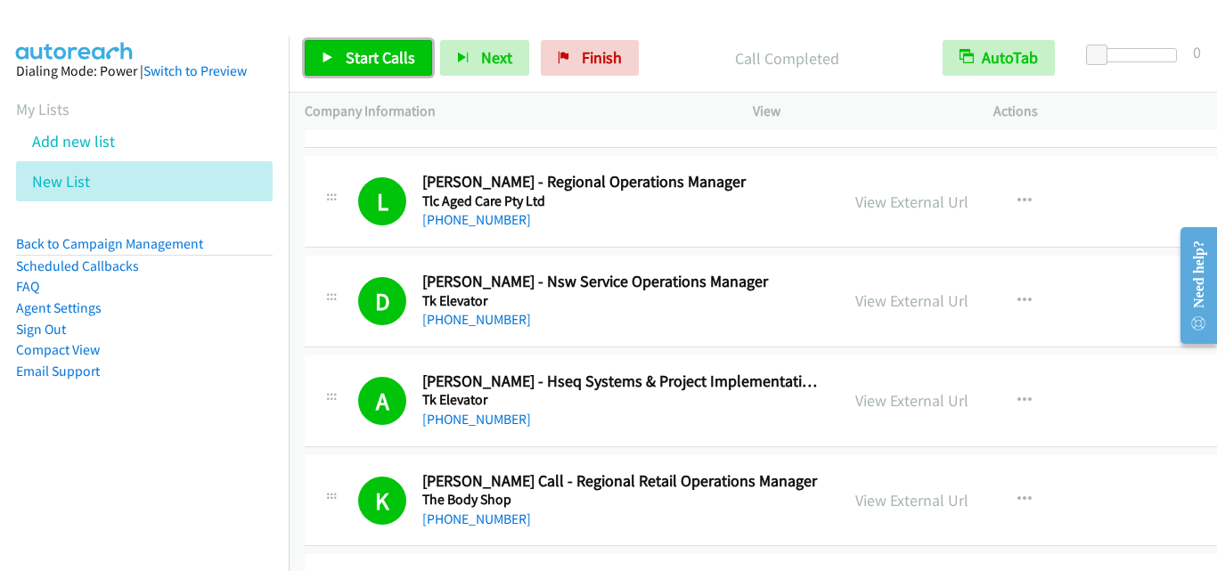
click at [405, 54] on span "Start Calls" at bounding box center [381, 57] width 70 height 20
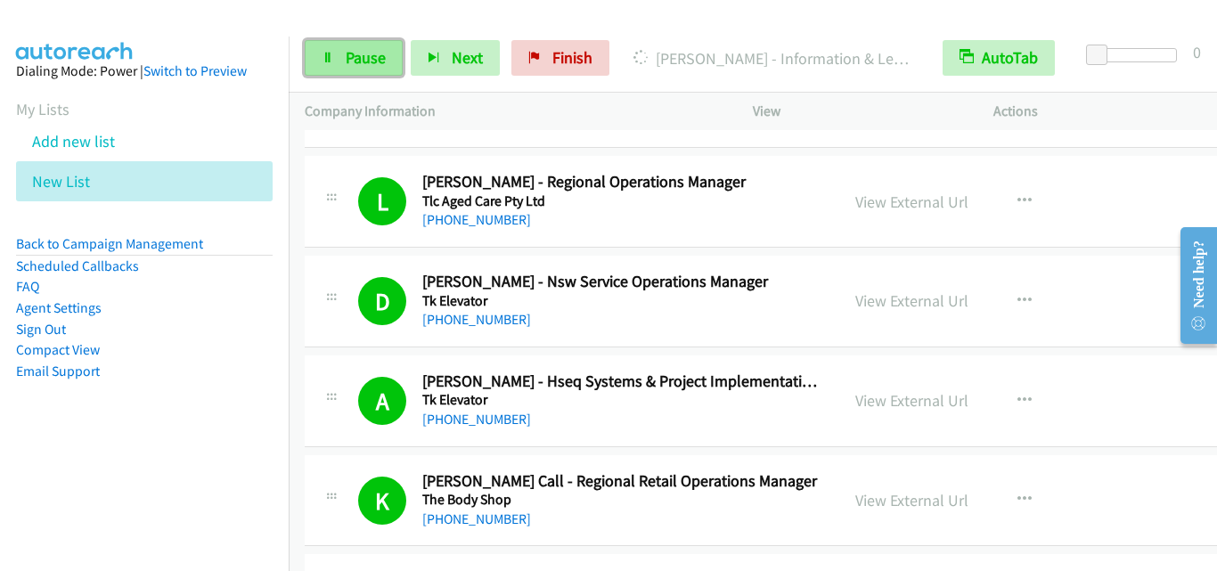
drag, startPoint x: 349, startPoint y: 57, endPoint x: 358, endPoint y: 58, distance: 9.0
click at [349, 58] on span "Pause" at bounding box center [366, 57] width 40 height 20
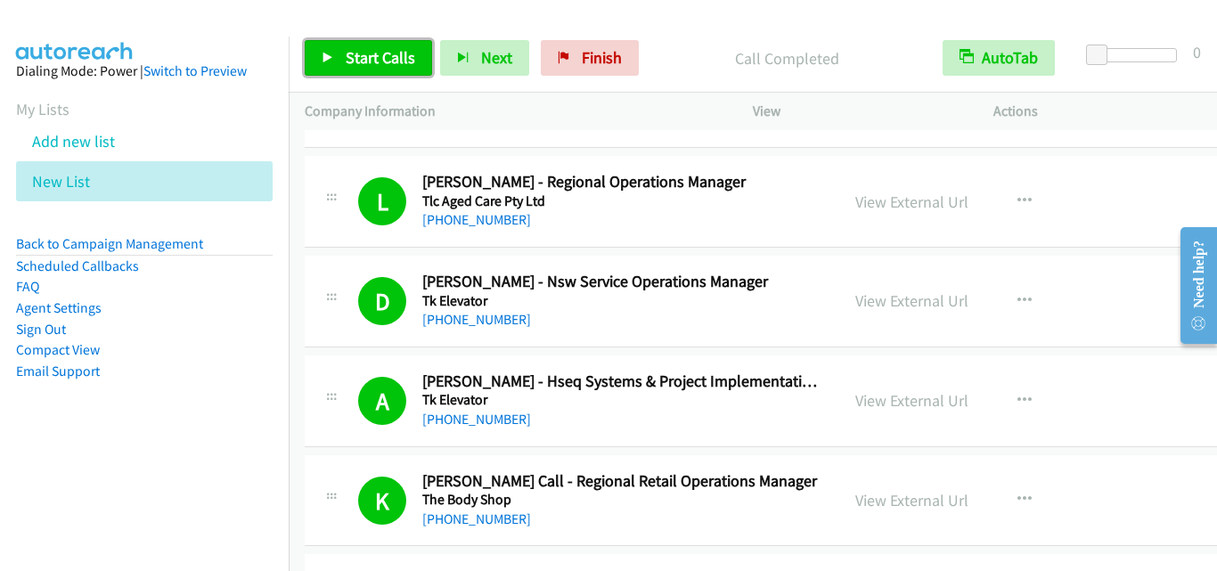
click at [357, 48] on span "Start Calls" at bounding box center [381, 57] width 70 height 20
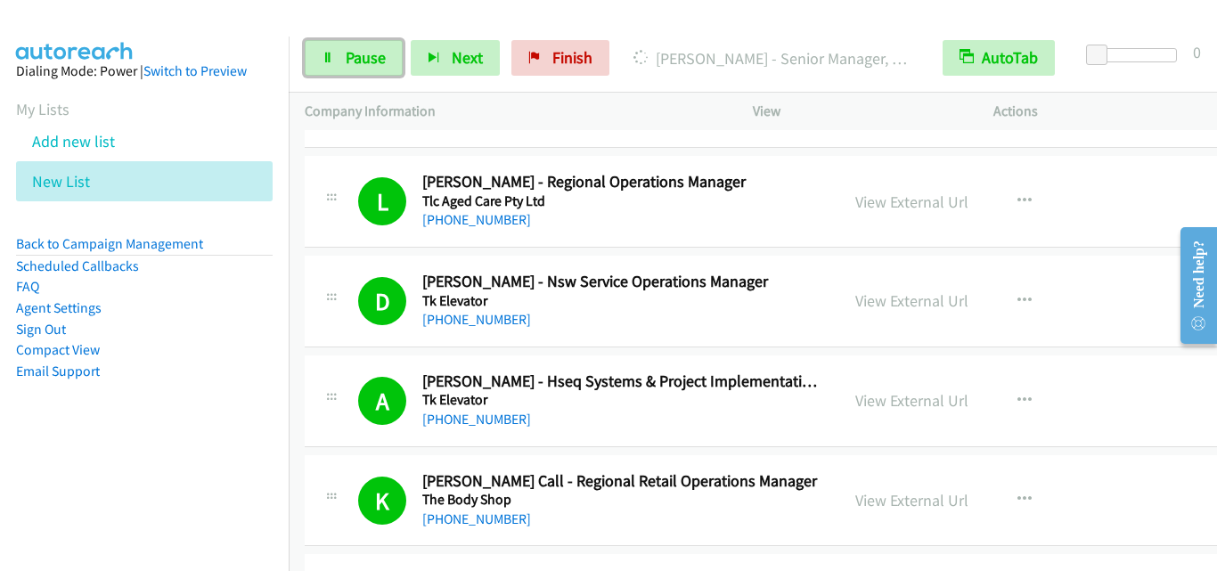
drag, startPoint x: 367, startPoint y: 62, endPoint x: 404, endPoint y: 67, distance: 36.8
click at [367, 61] on span "Pause" at bounding box center [366, 57] width 40 height 20
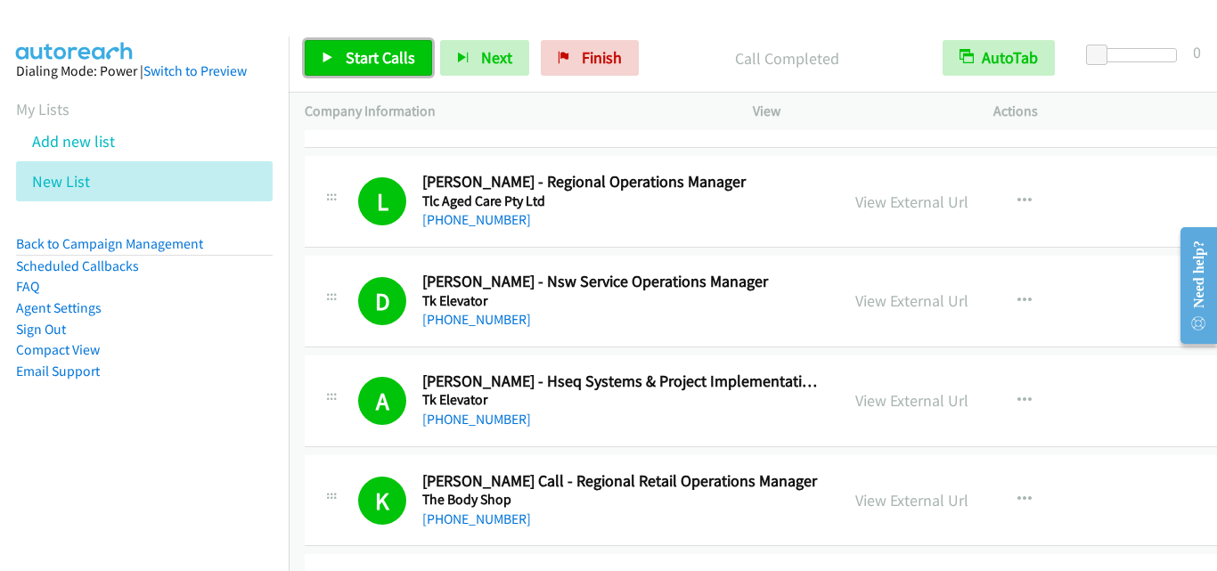
click at [368, 60] on span "Start Calls" at bounding box center [381, 57] width 70 height 20
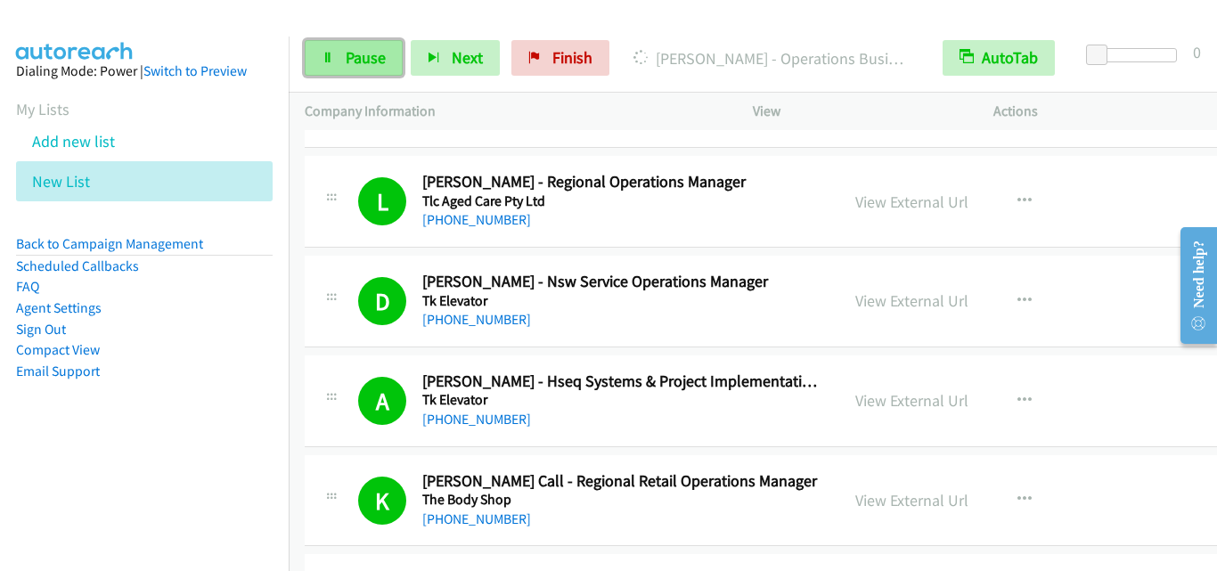
click at [375, 61] on span "Pause" at bounding box center [366, 57] width 40 height 20
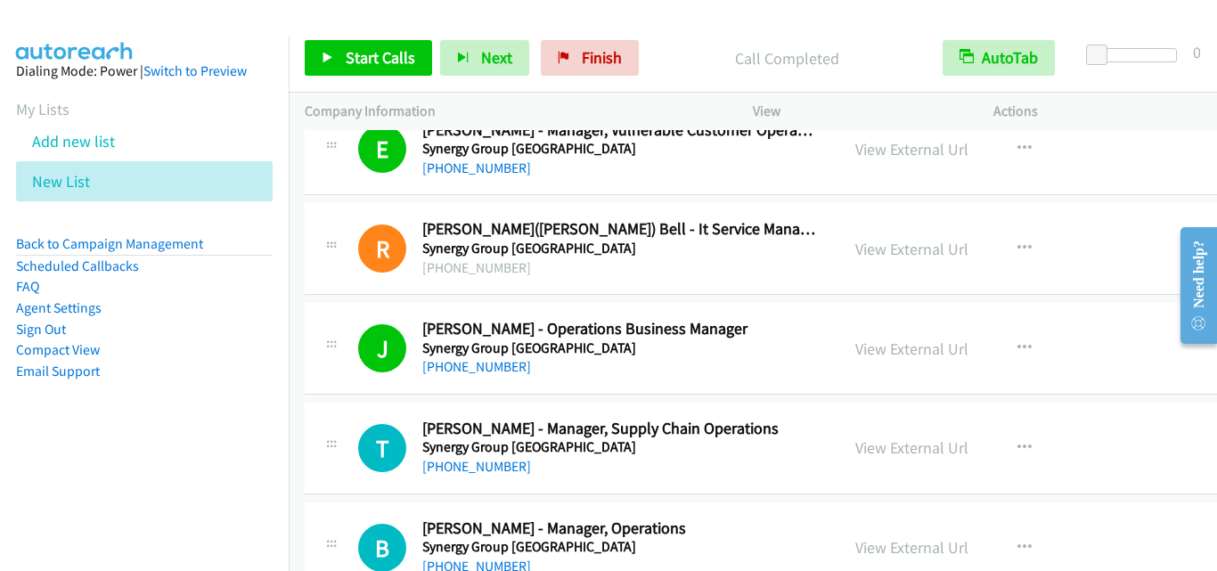
scroll to position [4901, 0]
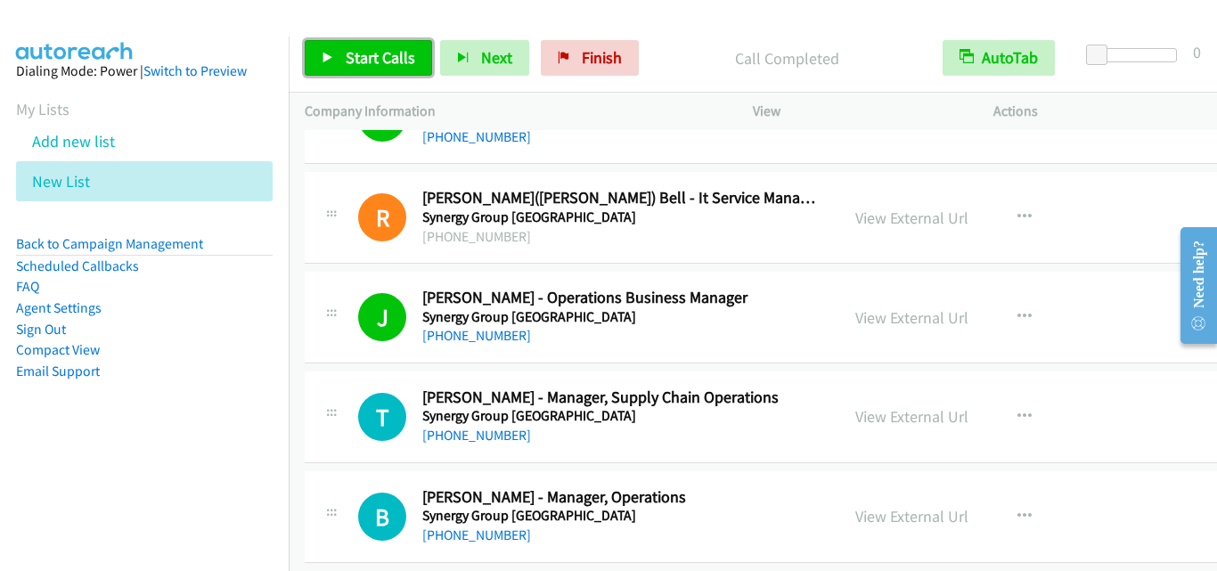
click at [388, 68] on link "Start Calls" at bounding box center [368, 58] width 127 height 36
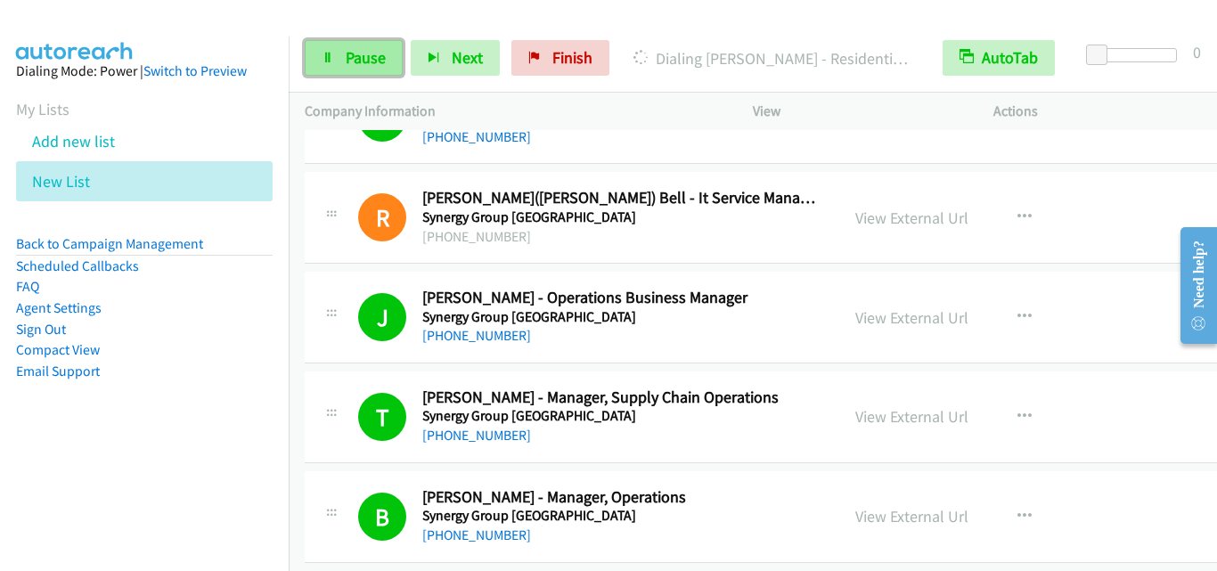
click at [332, 60] on icon at bounding box center [328, 59] width 12 height 12
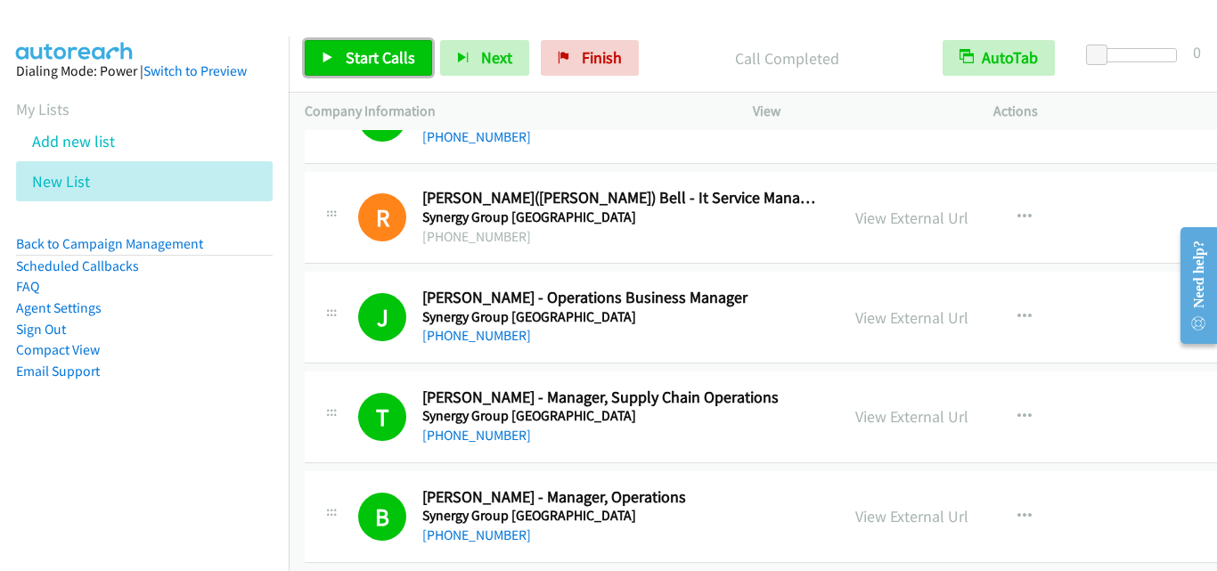
click at [404, 65] on span "Start Calls" at bounding box center [381, 57] width 70 height 20
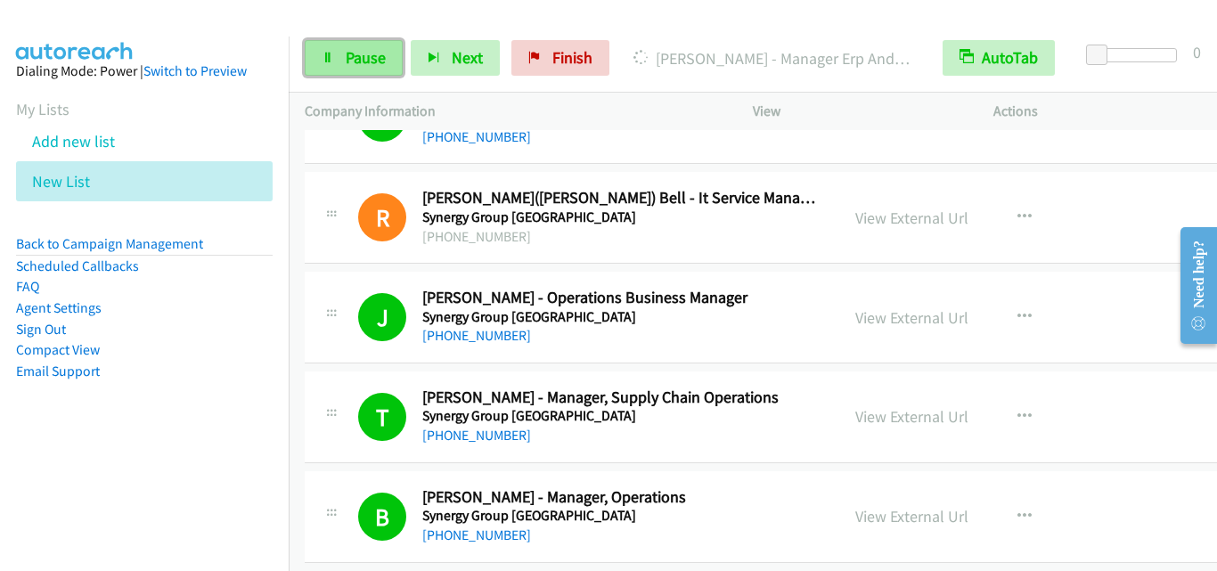
click at [386, 67] on link "Pause" at bounding box center [354, 58] width 98 height 36
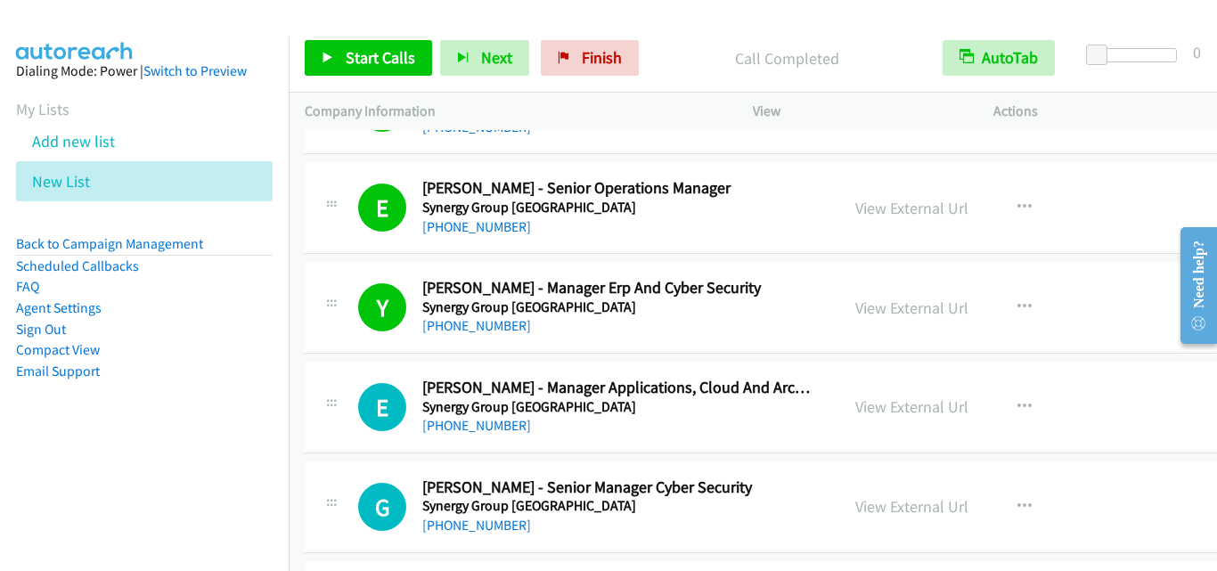
scroll to position [5436, 0]
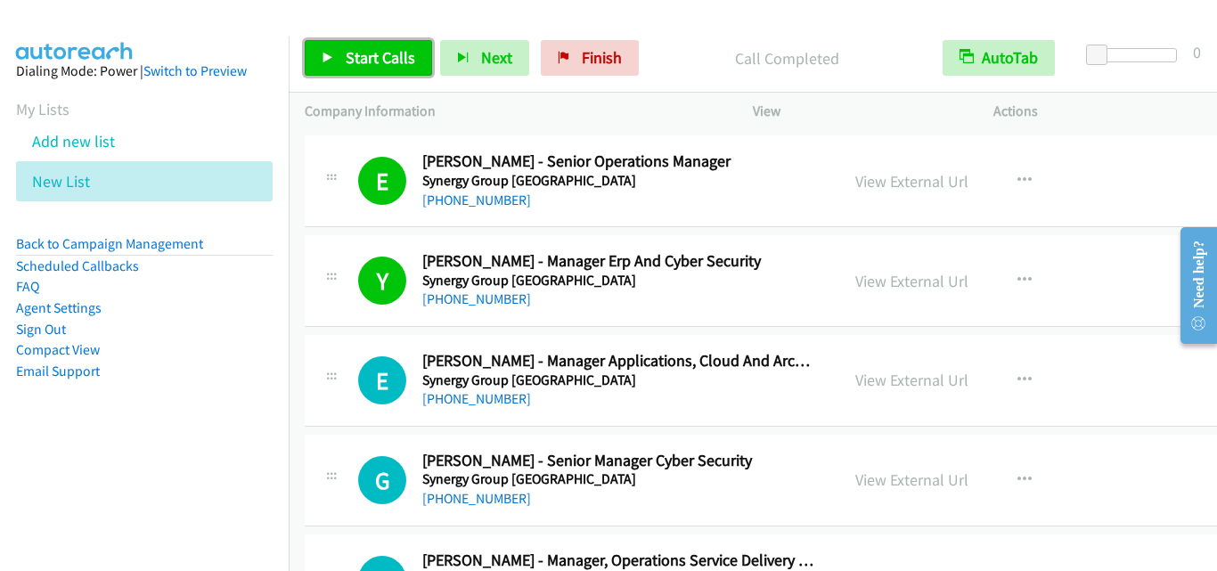
click at [369, 52] on span "Start Calls" at bounding box center [381, 57] width 70 height 20
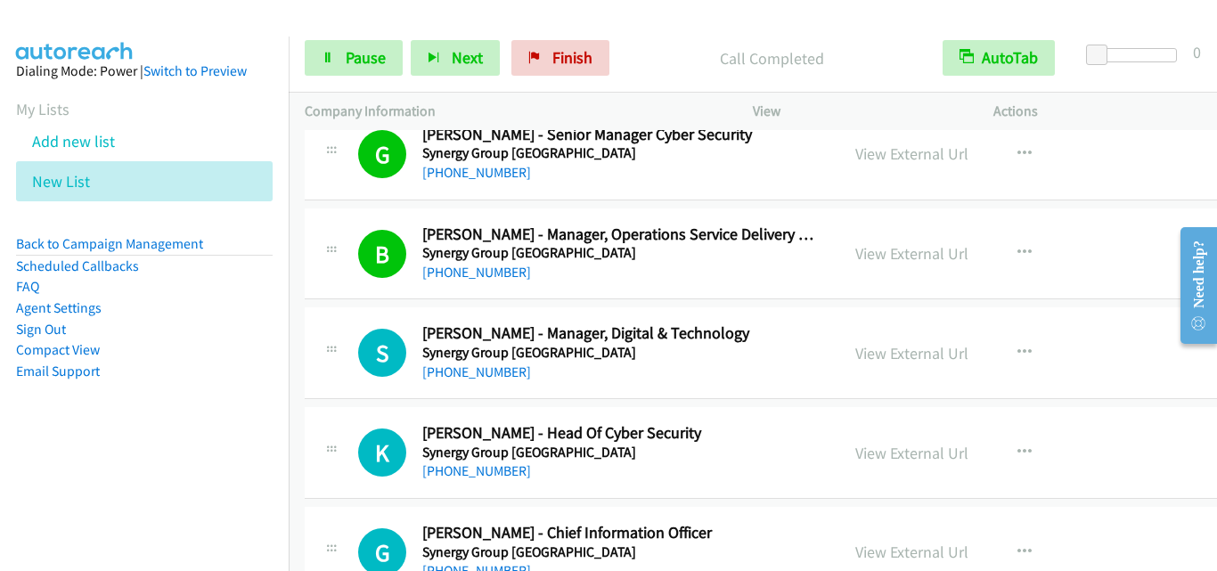
scroll to position [5793, 0]
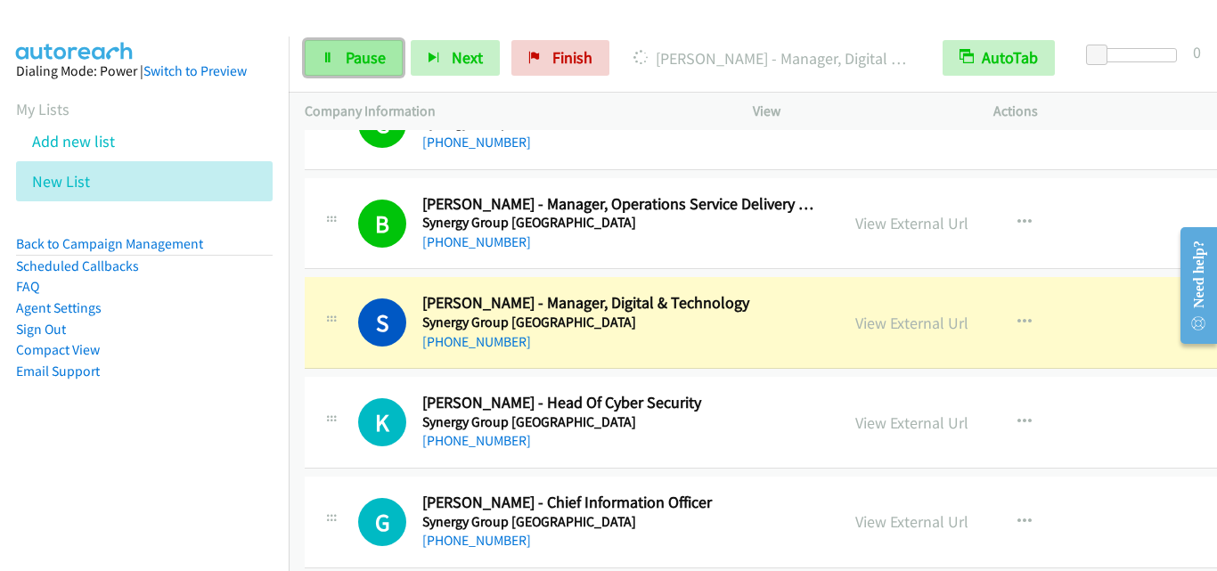
click at [359, 65] on span "Pause" at bounding box center [366, 57] width 40 height 20
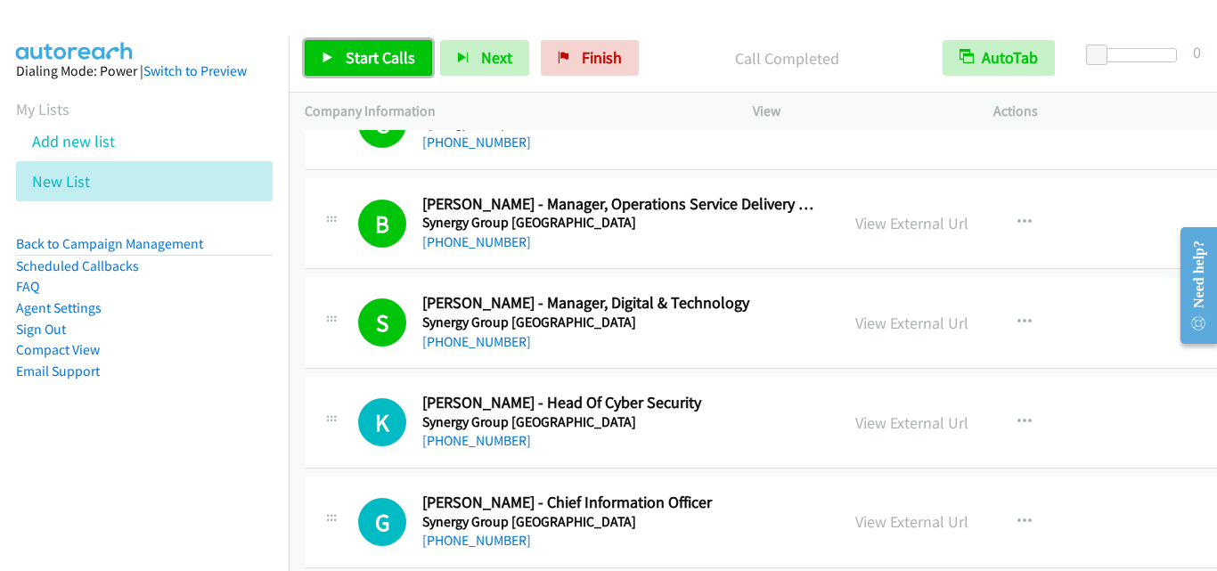
click at [376, 62] on span "Start Calls" at bounding box center [381, 57] width 70 height 20
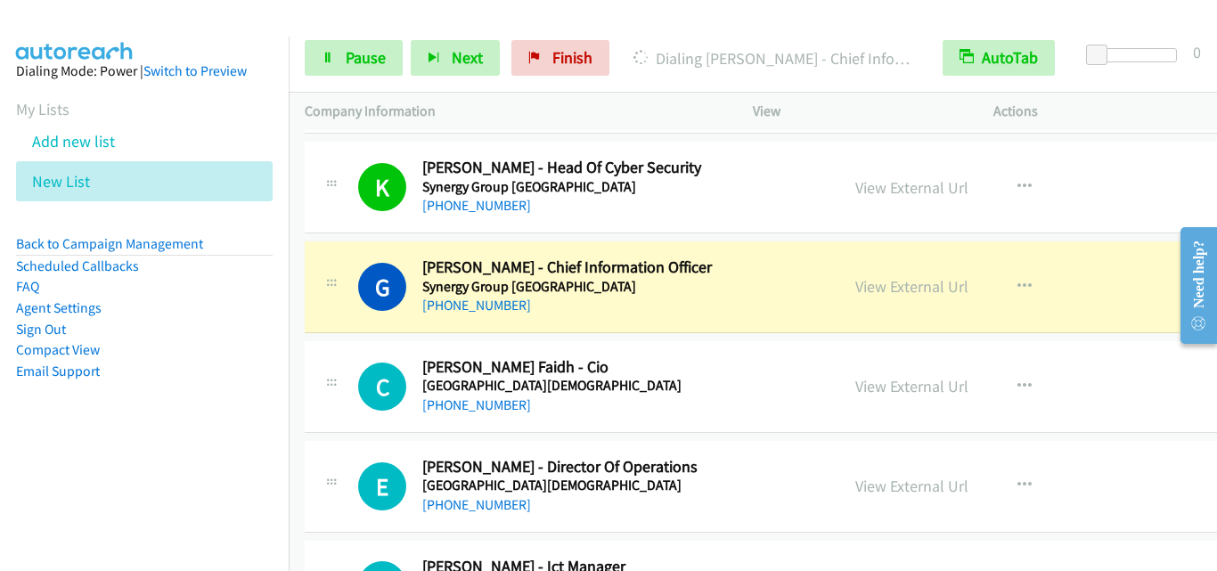
scroll to position [6060, 0]
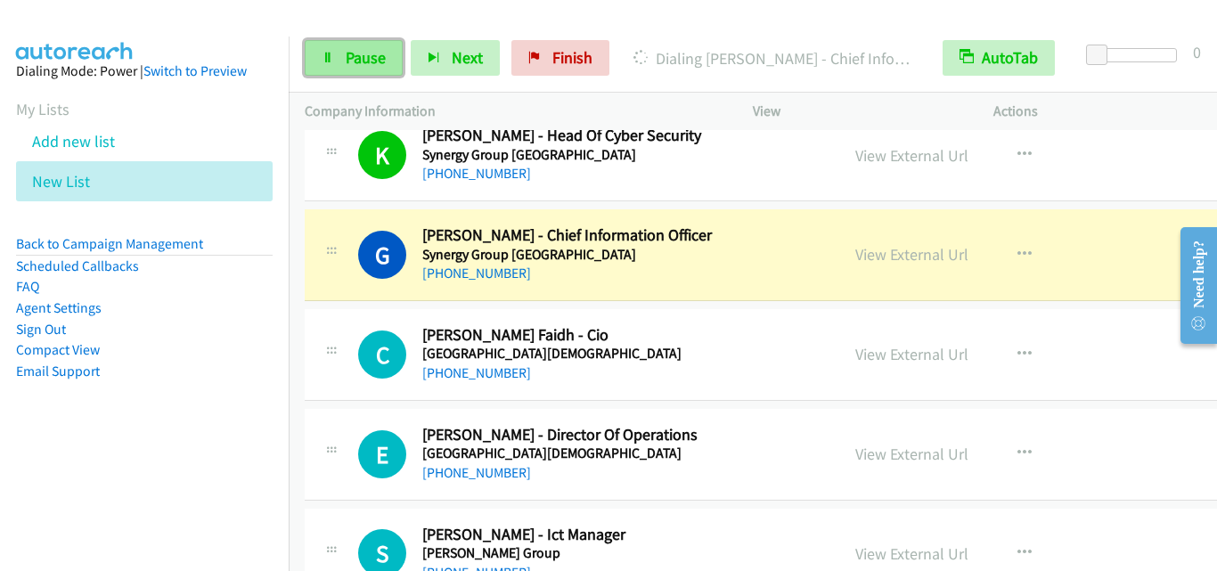
click at [356, 64] on span "Pause" at bounding box center [366, 57] width 40 height 20
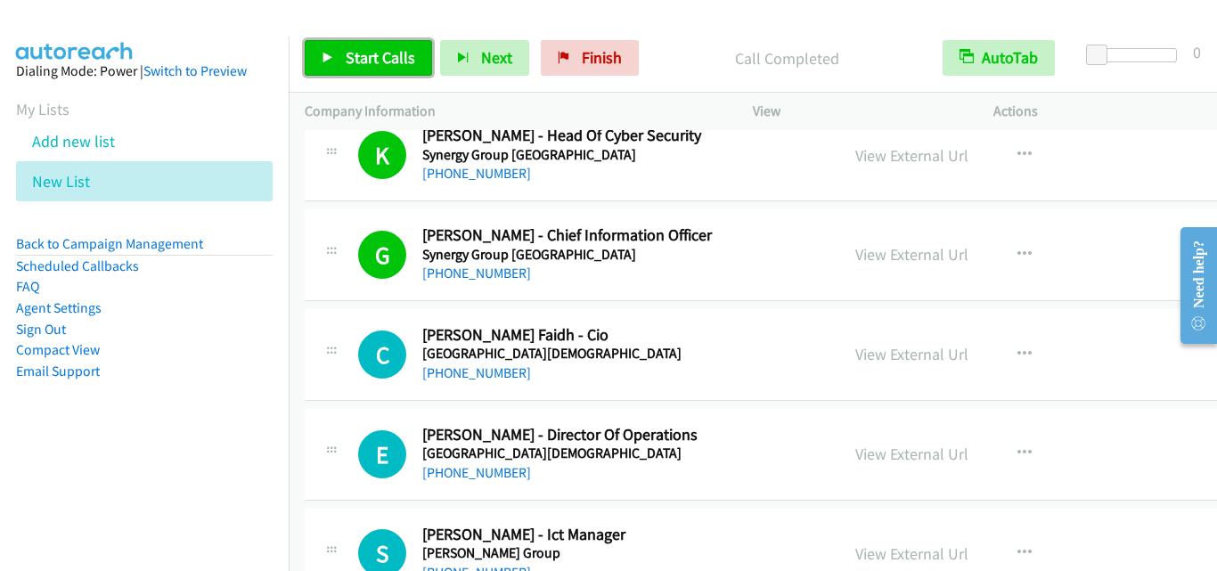
click at [340, 53] on link "Start Calls" at bounding box center [368, 58] width 127 height 36
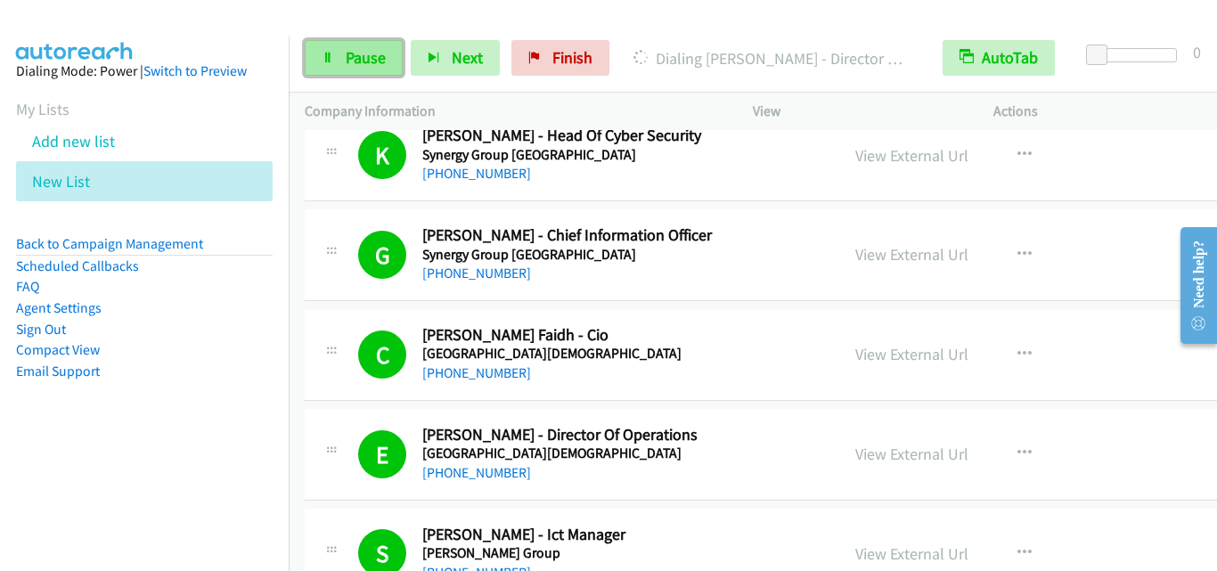
click at [374, 59] on span "Pause" at bounding box center [366, 57] width 40 height 20
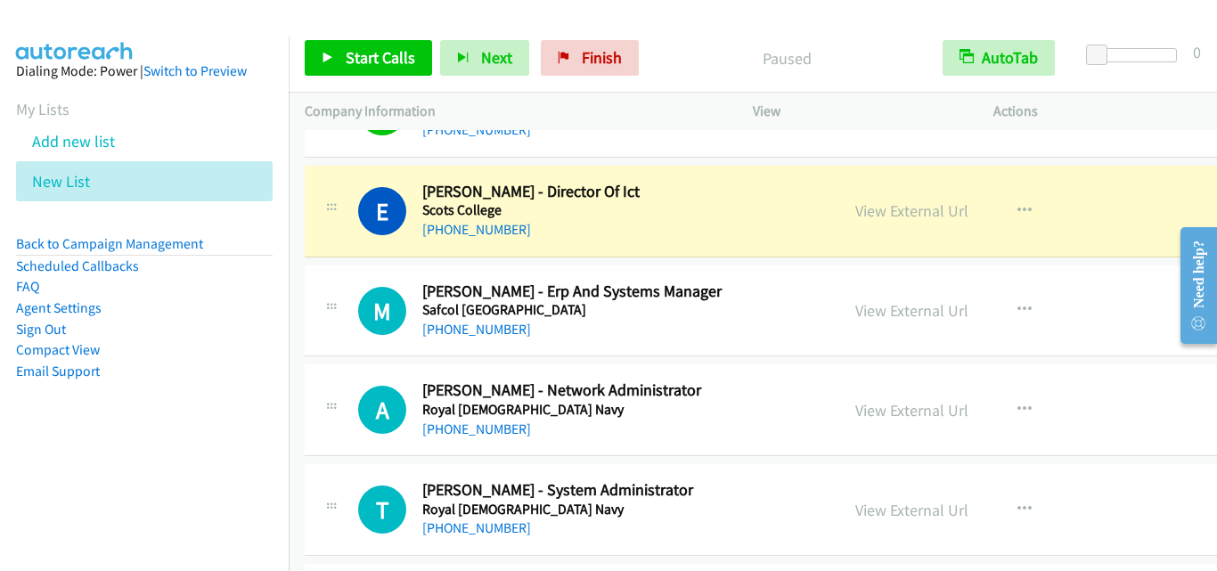
scroll to position [7308, 0]
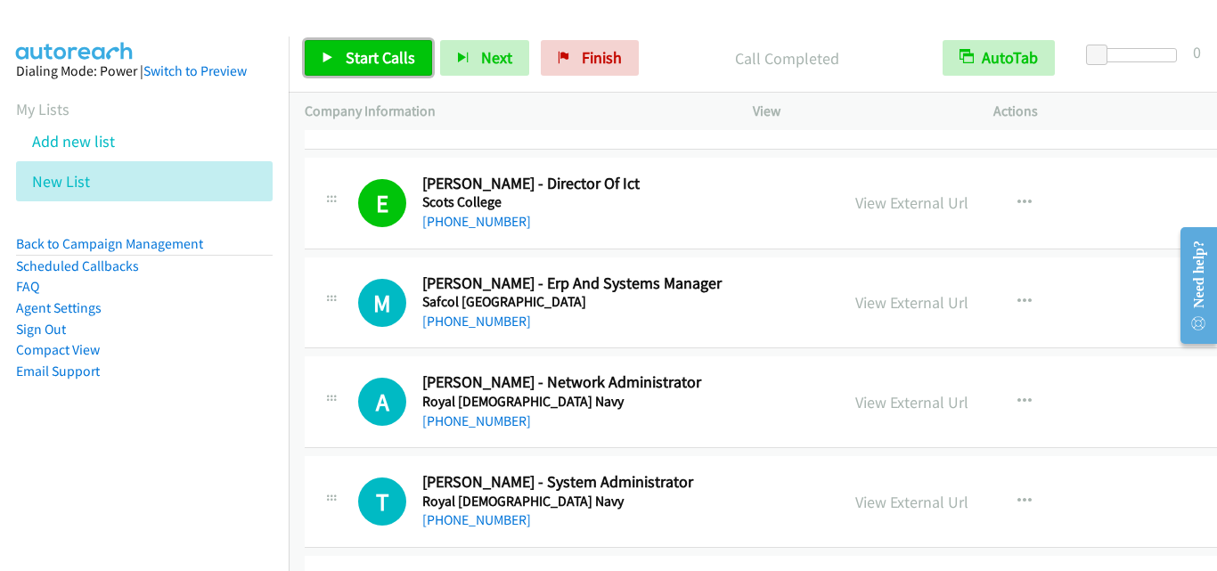
click at [359, 59] on span "Start Calls" at bounding box center [381, 57] width 70 height 20
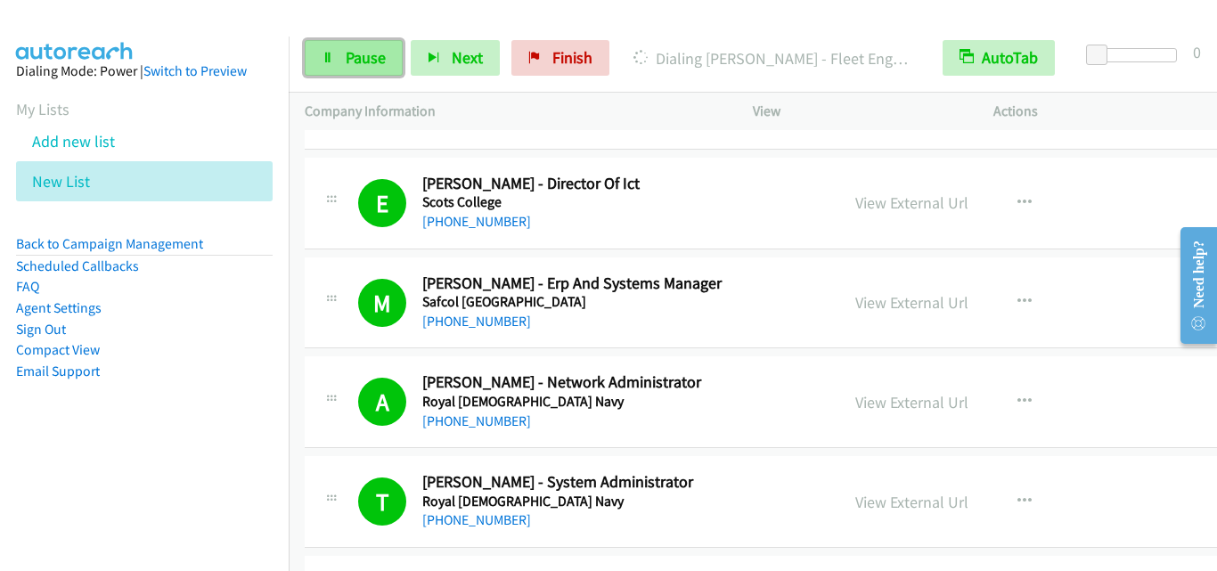
click at [391, 58] on link "Pause" at bounding box center [354, 58] width 98 height 36
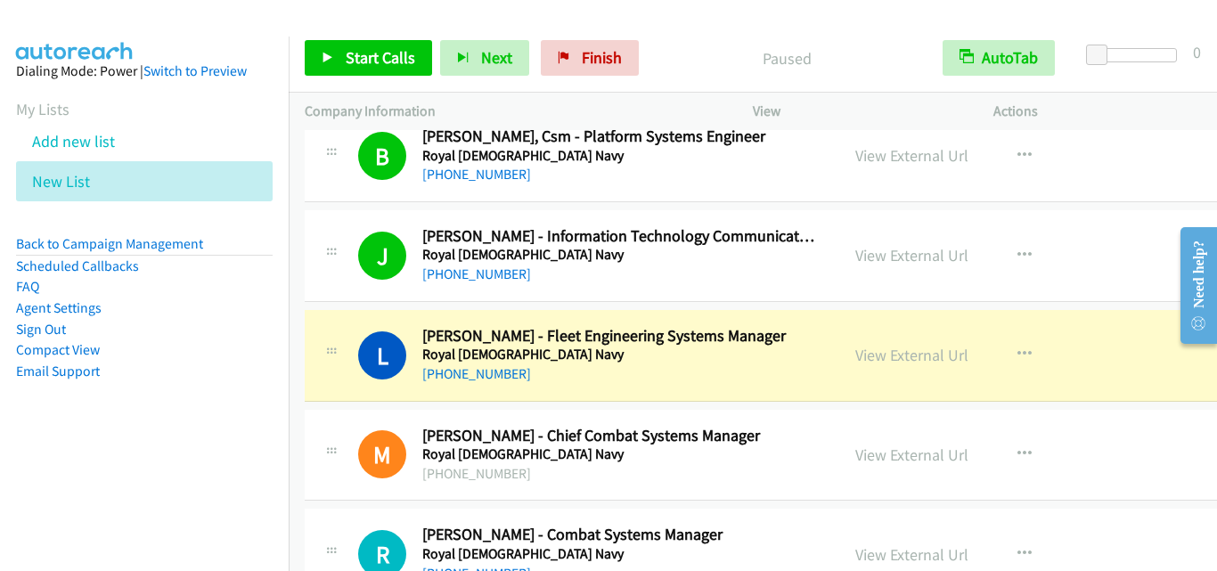
scroll to position [7842, 0]
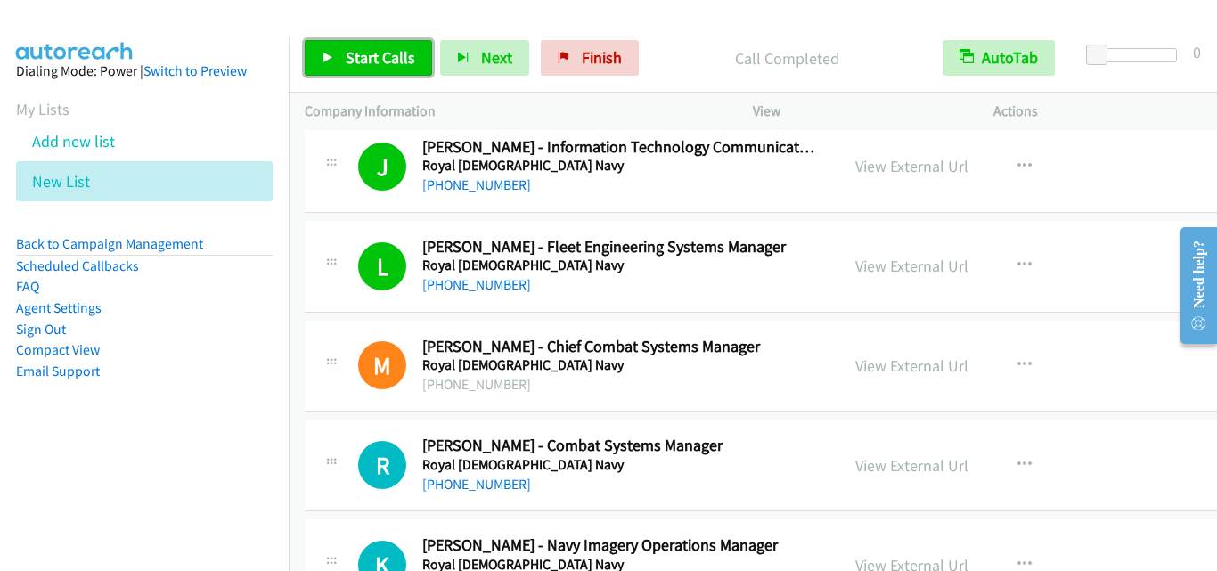
drag, startPoint x: 391, startPoint y: 45, endPoint x: 443, endPoint y: 94, distance: 71.8
click at [393, 45] on link "Start Calls" at bounding box center [368, 58] width 127 height 36
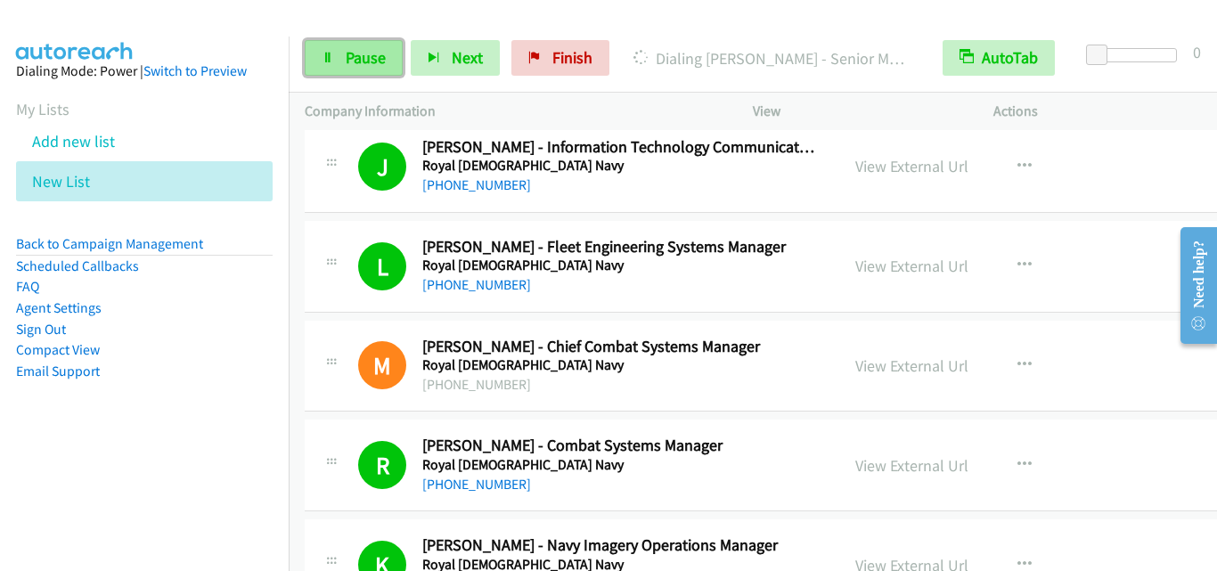
click at [342, 61] on link "Pause" at bounding box center [354, 58] width 98 height 36
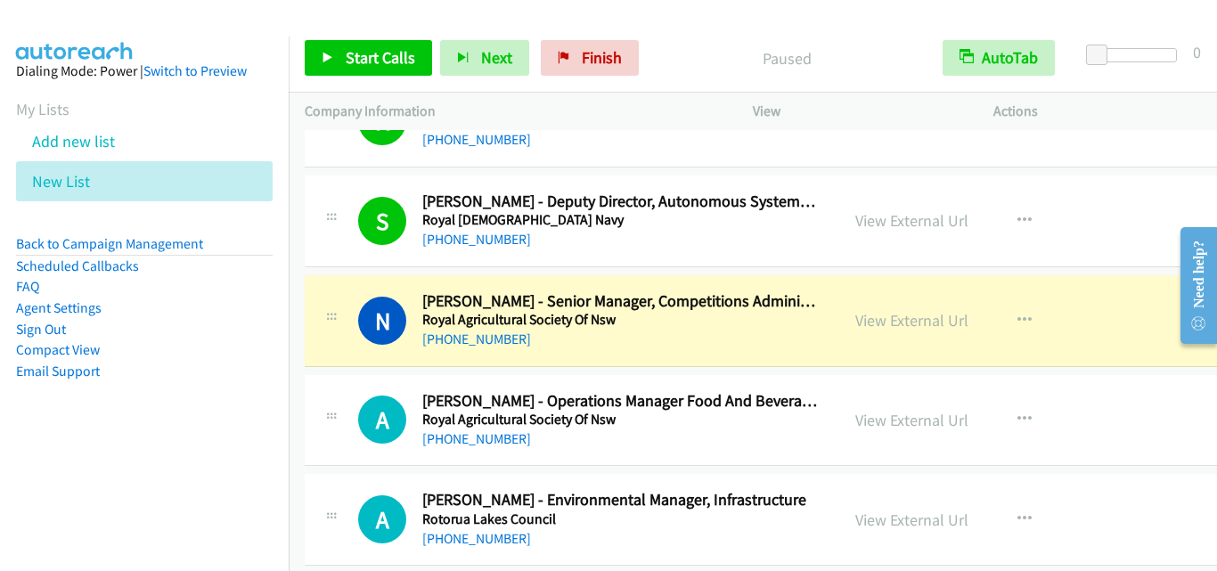
scroll to position [8288, 0]
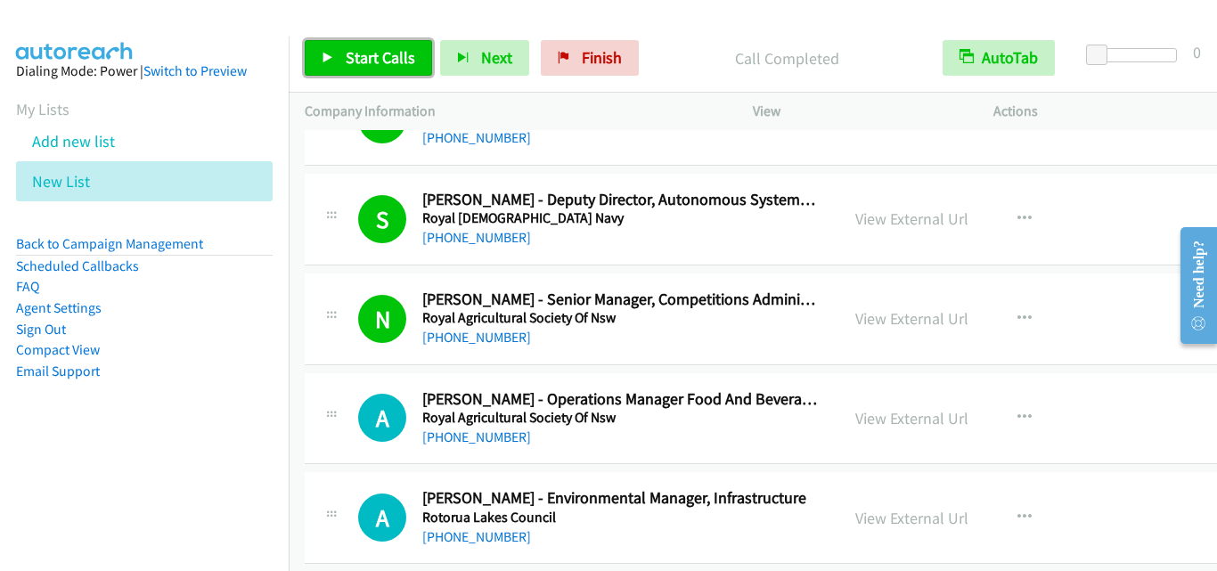
click at [397, 53] on span "Start Calls" at bounding box center [381, 57] width 70 height 20
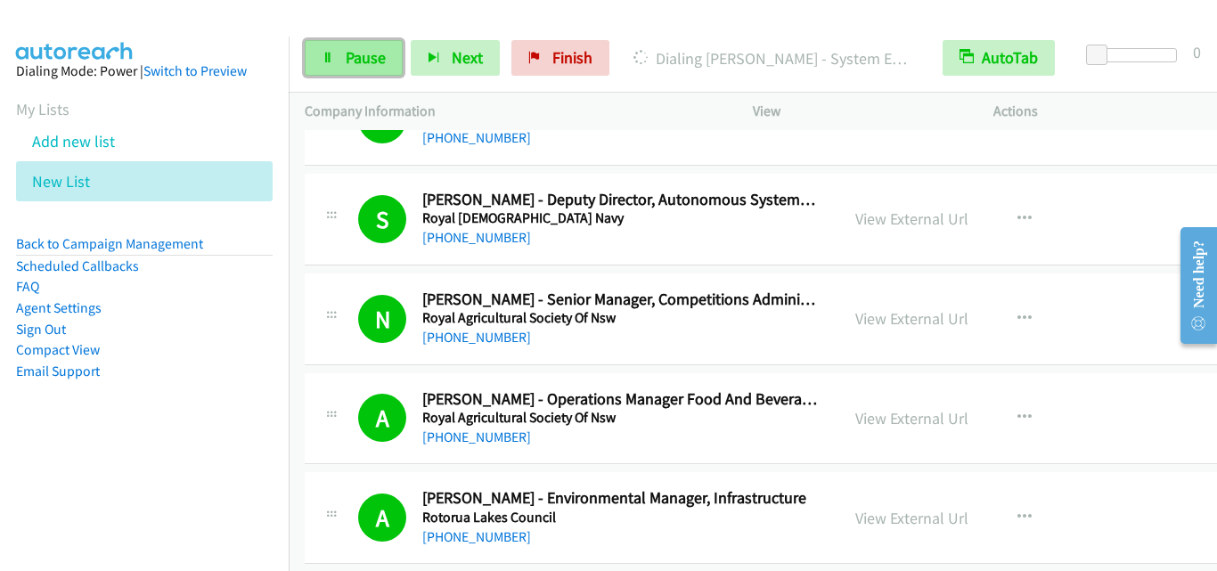
click at [361, 61] on span "Pause" at bounding box center [366, 57] width 40 height 20
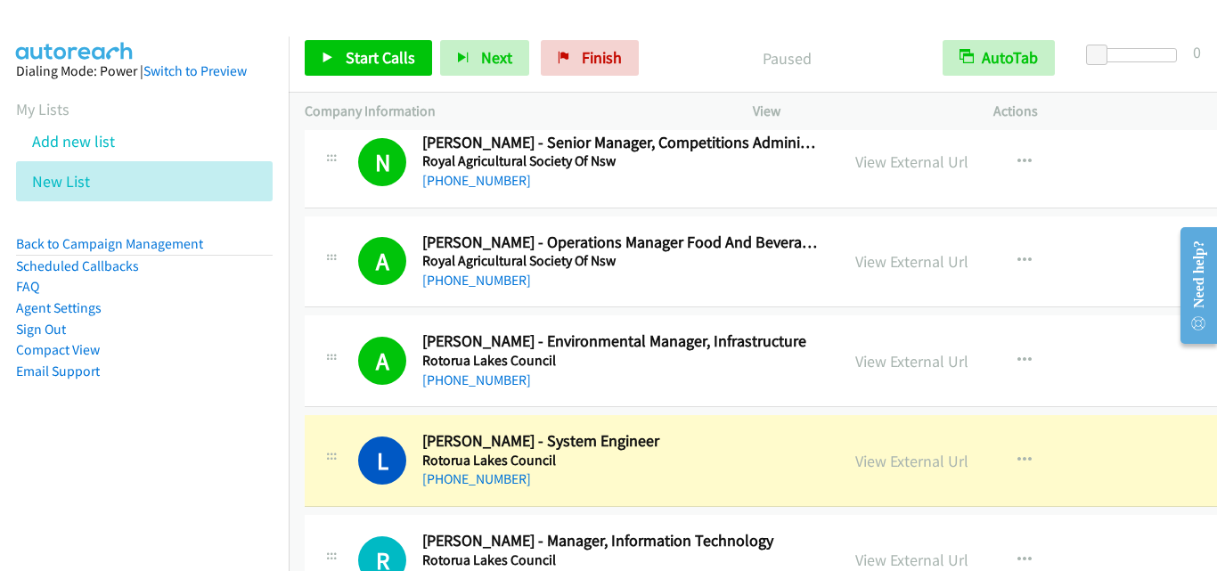
scroll to position [8466, 0]
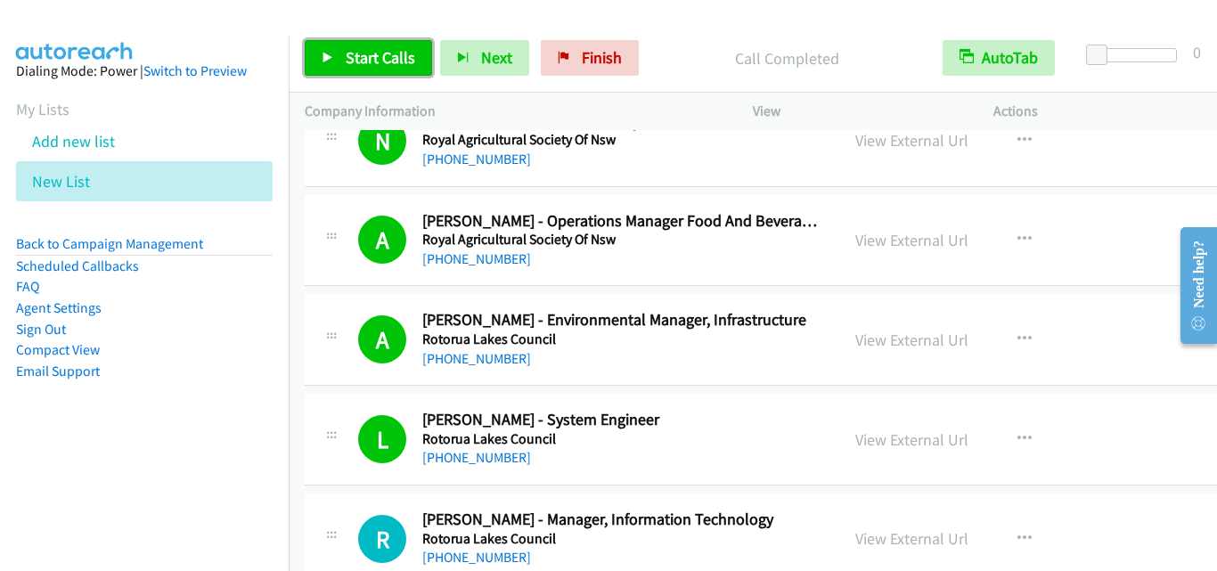
click at [393, 58] on span "Start Calls" at bounding box center [381, 57] width 70 height 20
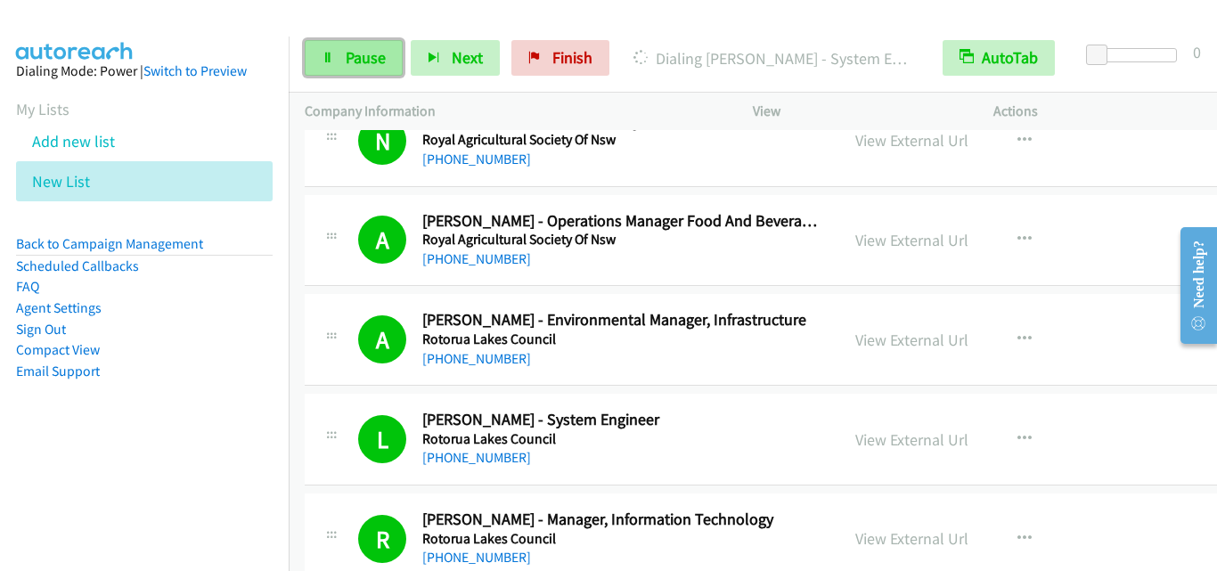
click at [369, 62] on span "Pause" at bounding box center [366, 57] width 40 height 20
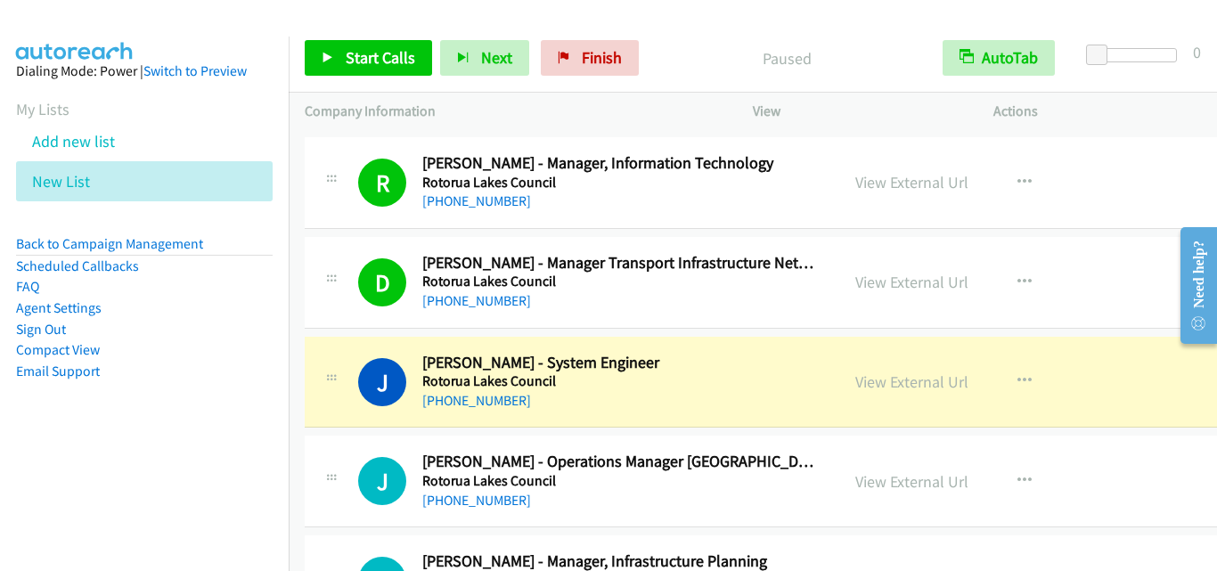
scroll to position [8912, 0]
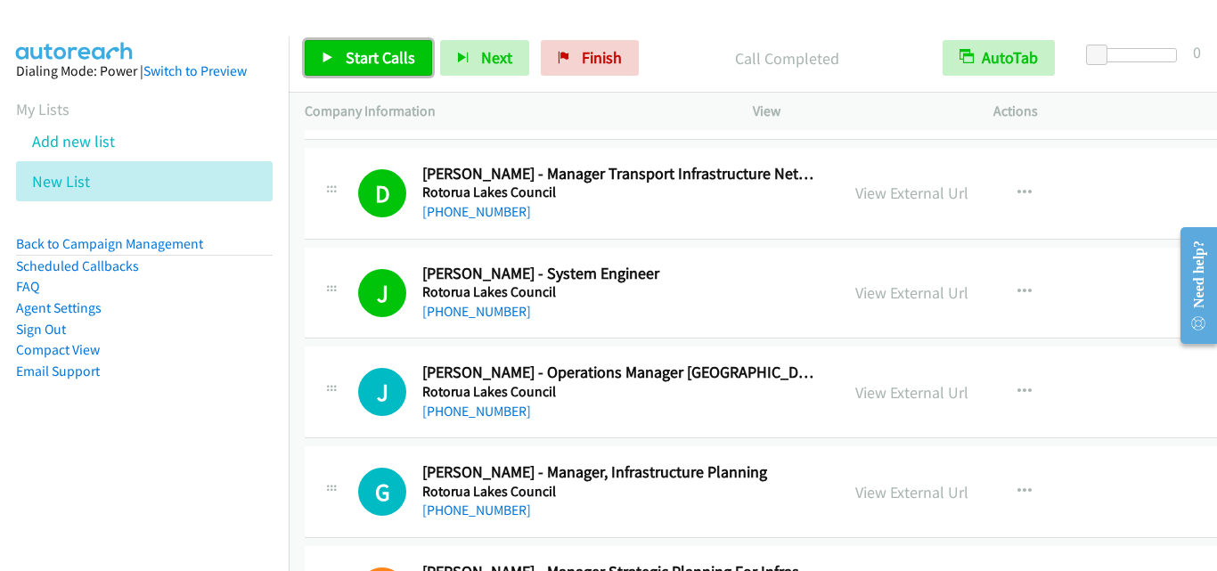
click at [391, 63] on span "Start Calls" at bounding box center [381, 57] width 70 height 20
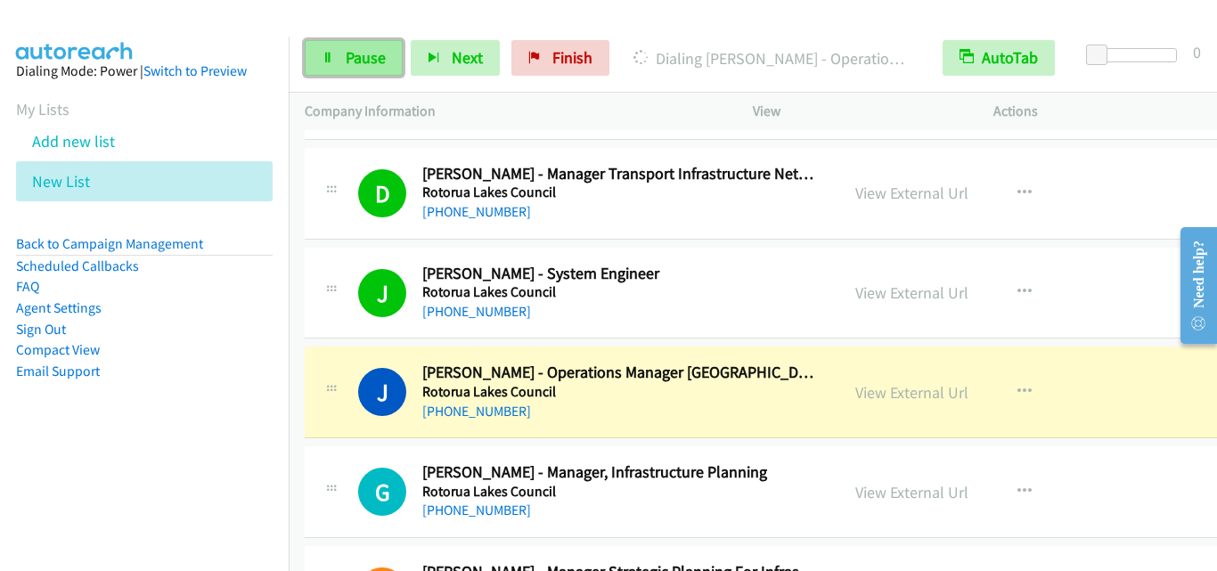
click at [330, 63] on icon at bounding box center [328, 59] width 12 height 12
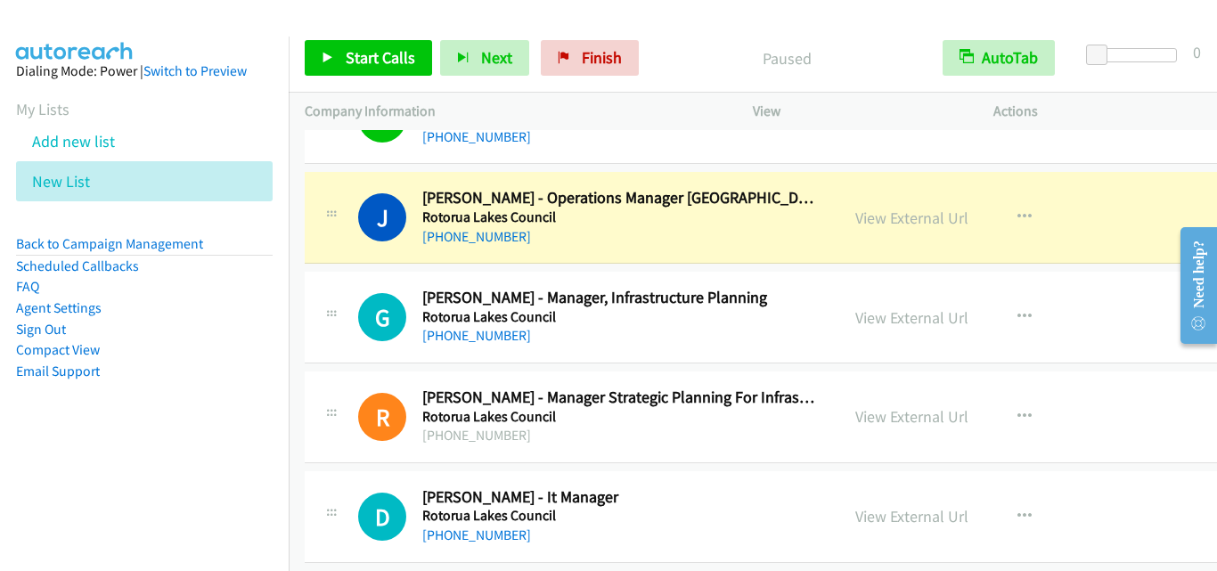
scroll to position [9090, 0]
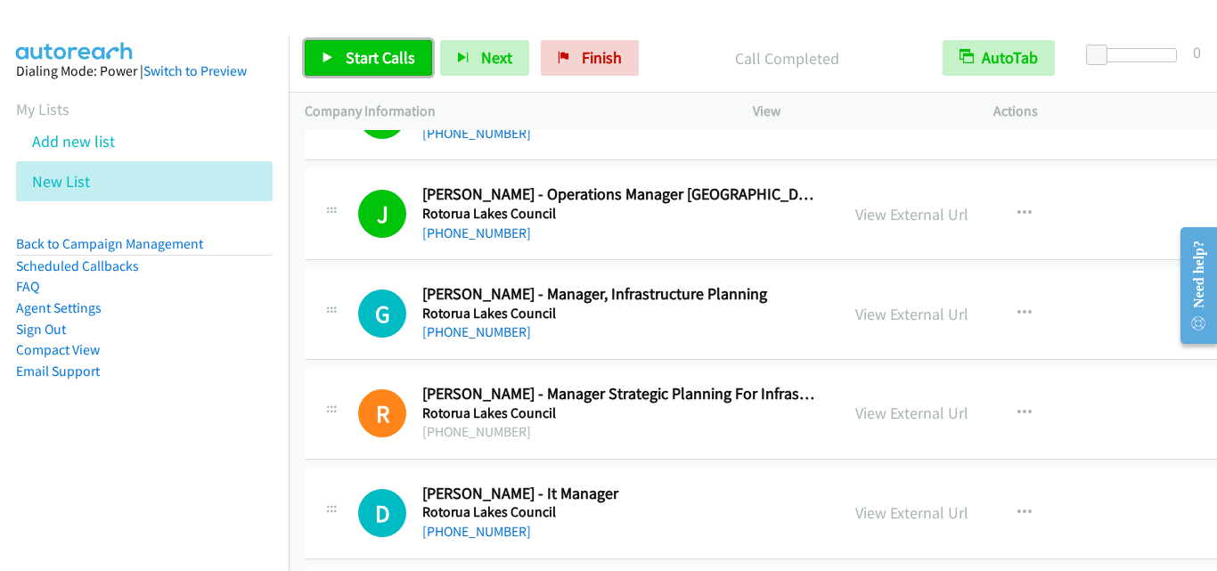
click at [398, 53] on span "Start Calls" at bounding box center [381, 57] width 70 height 20
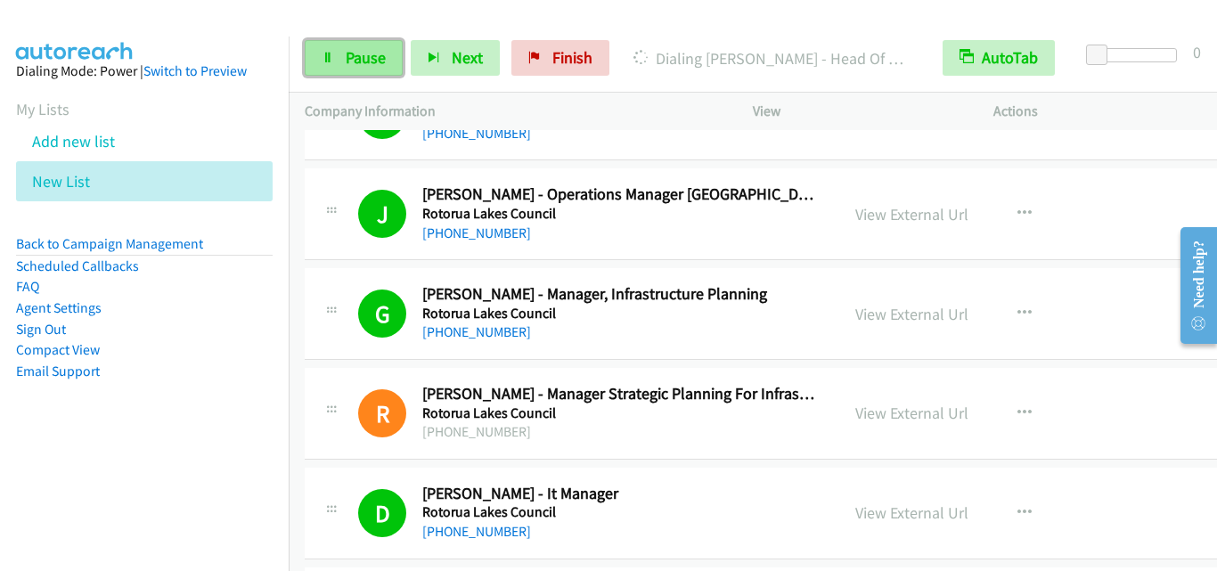
click at [378, 54] on span "Pause" at bounding box center [366, 57] width 40 height 20
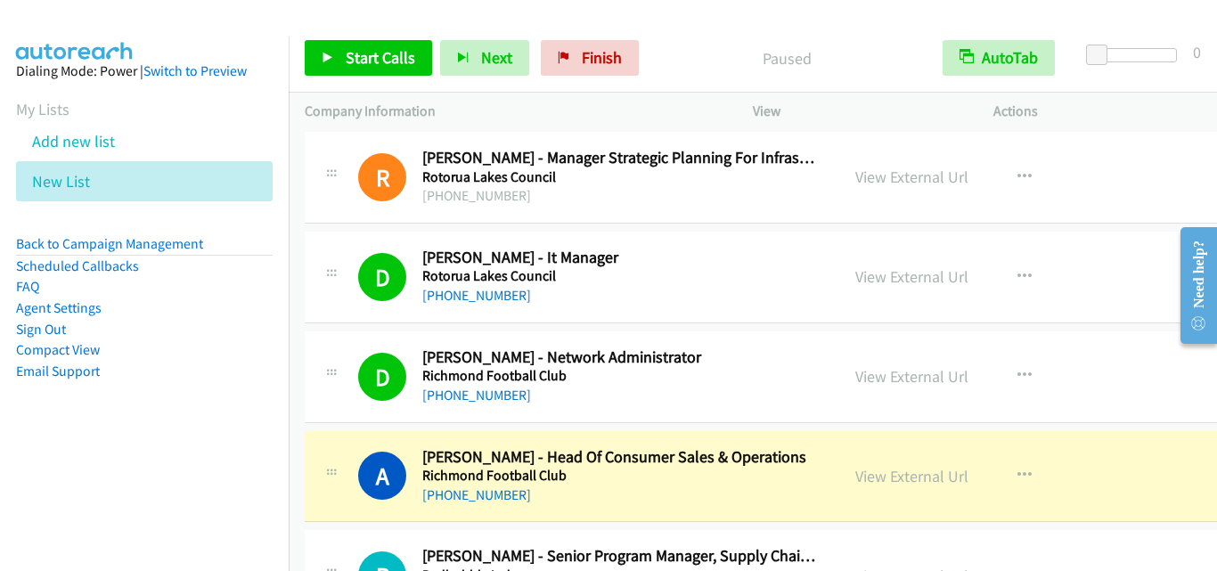
scroll to position [9357, 0]
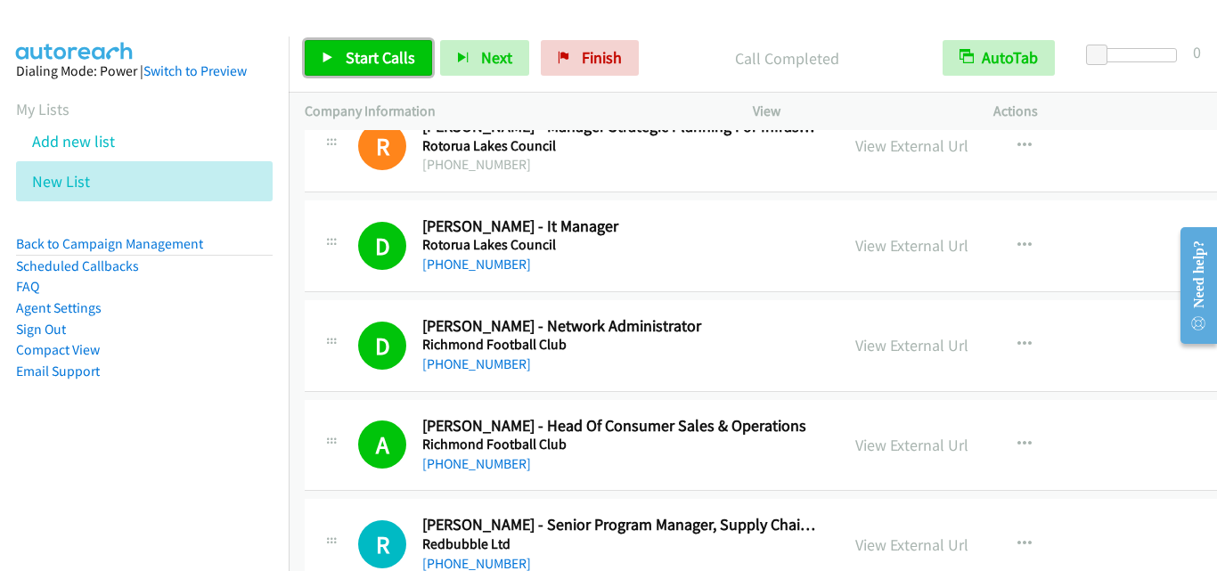
click at [400, 56] on span "Start Calls" at bounding box center [381, 57] width 70 height 20
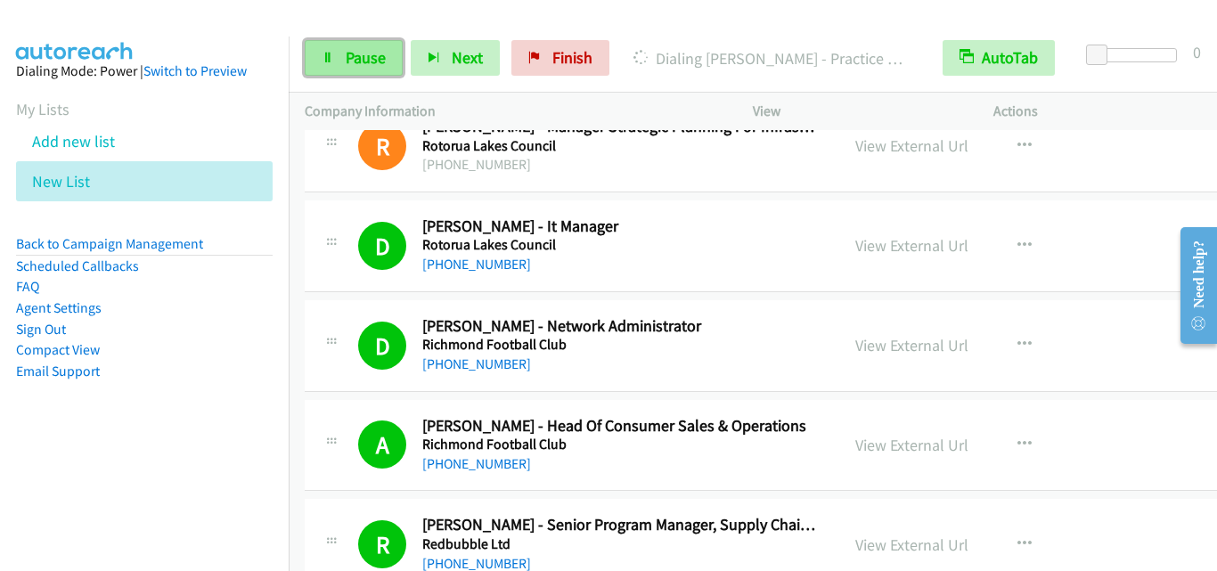
click at [348, 63] on span "Pause" at bounding box center [366, 57] width 40 height 20
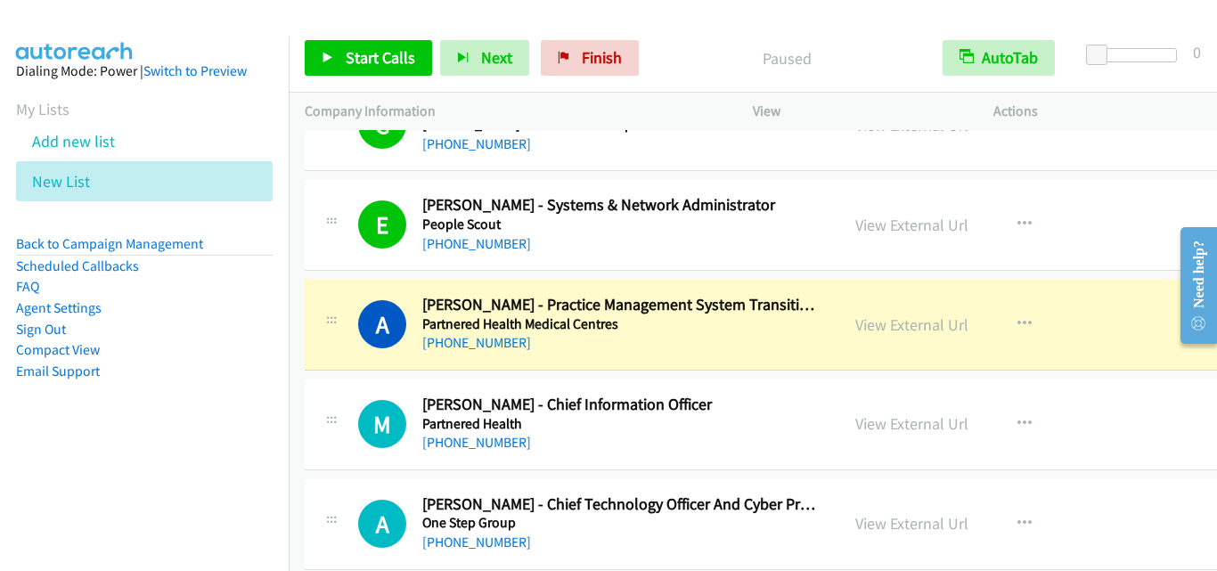
scroll to position [10159, 0]
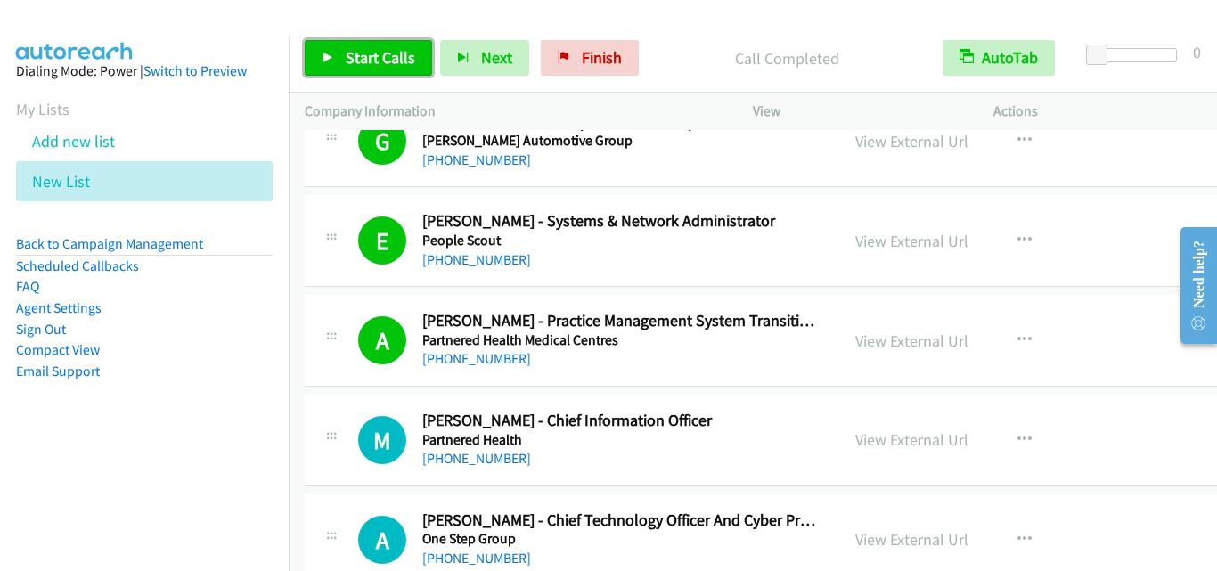
click at [356, 72] on link "Start Calls" at bounding box center [368, 58] width 127 height 36
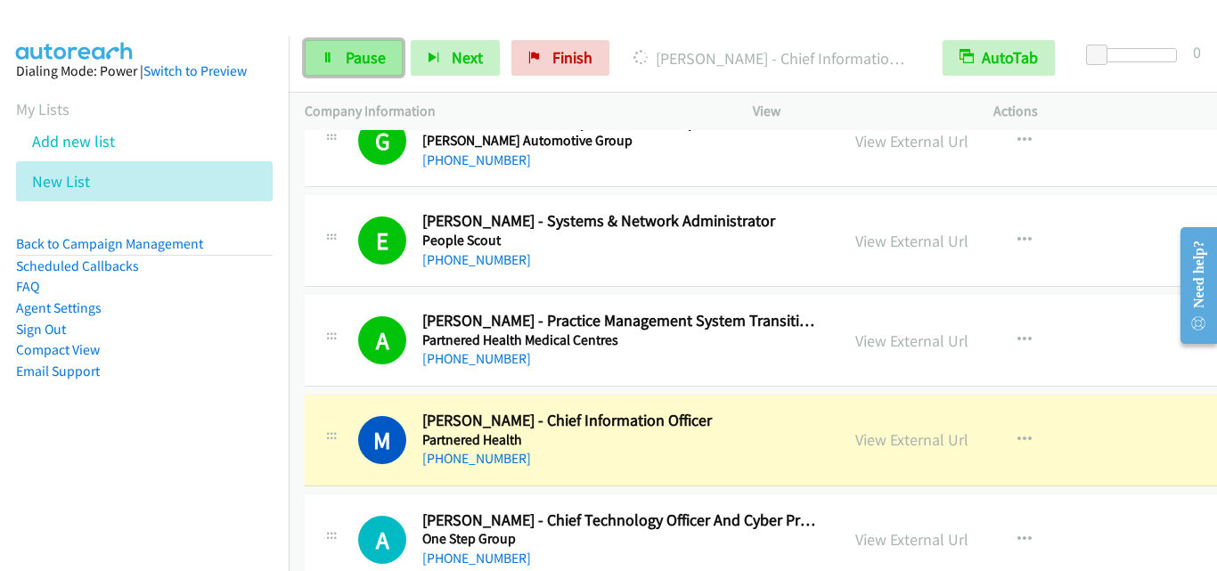
click at [369, 54] on span "Pause" at bounding box center [366, 57] width 40 height 20
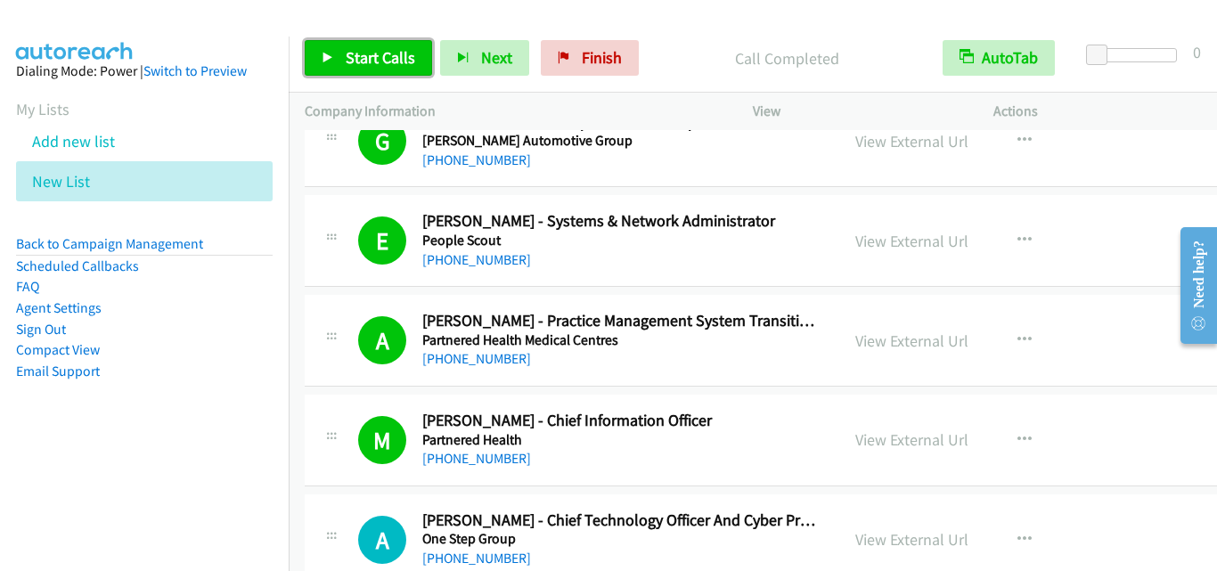
click at [402, 58] on span "Start Calls" at bounding box center [381, 57] width 70 height 20
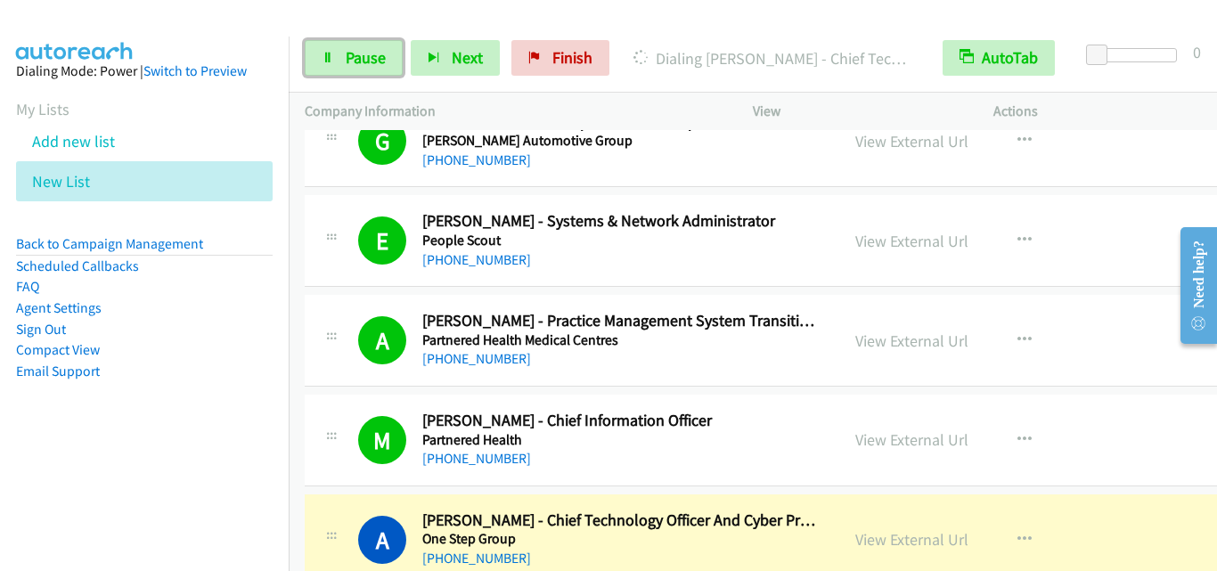
drag, startPoint x: 367, startPoint y: 60, endPoint x: 667, endPoint y: 113, distance: 304.2
click at [369, 60] on span "Pause" at bounding box center [366, 57] width 40 height 20
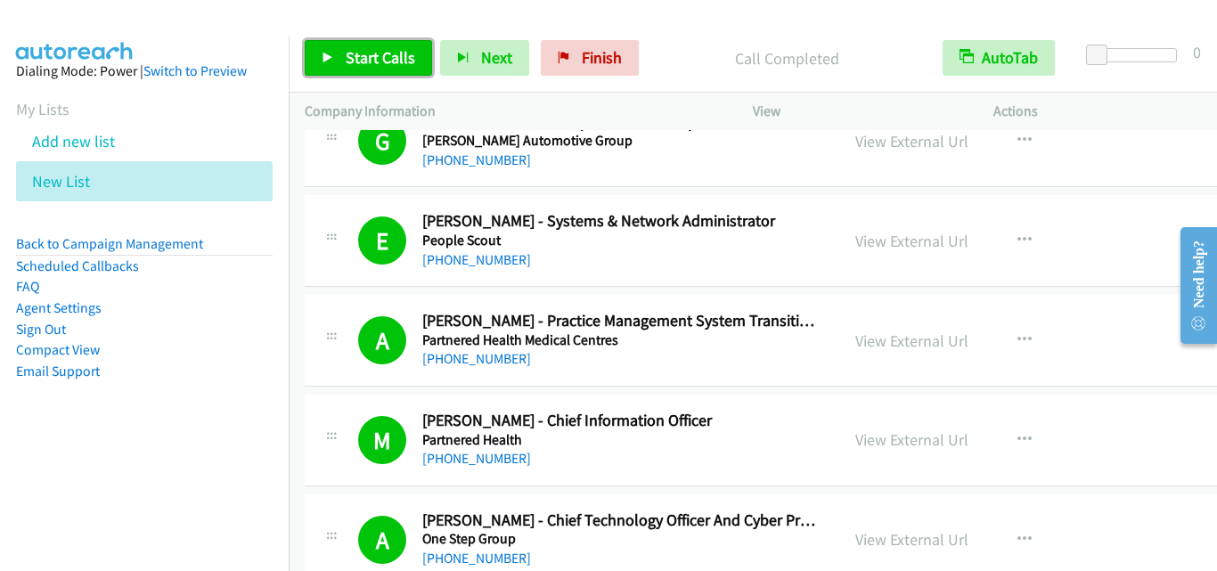
click at [398, 61] on span "Start Calls" at bounding box center [381, 57] width 70 height 20
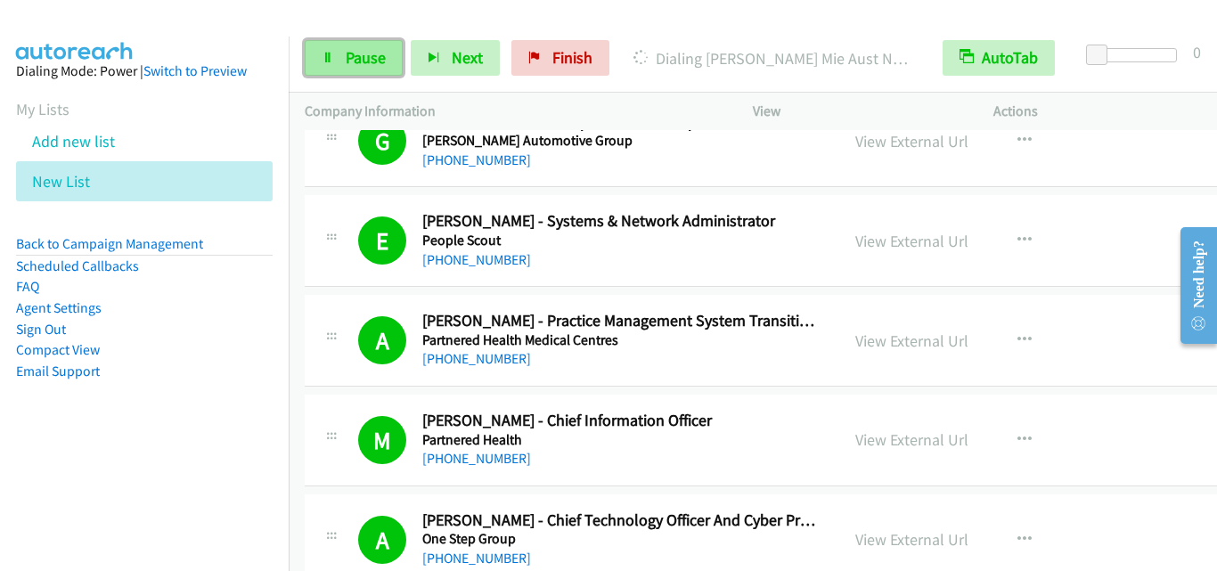
click at [346, 61] on span "Pause" at bounding box center [366, 57] width 40 height 20
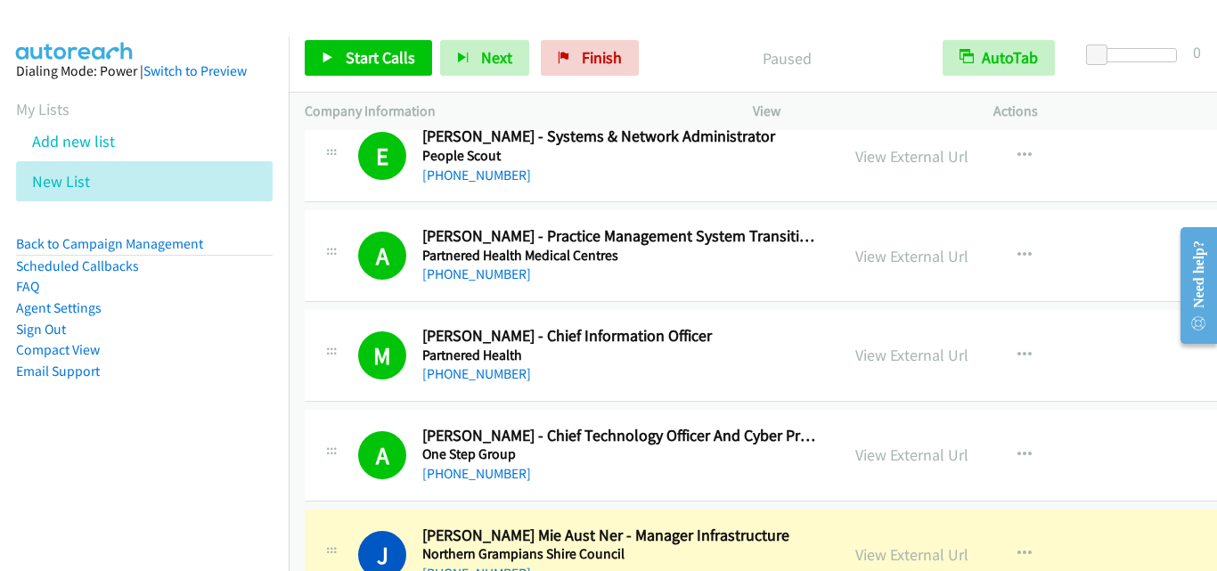
scroll to position [10427, 0]
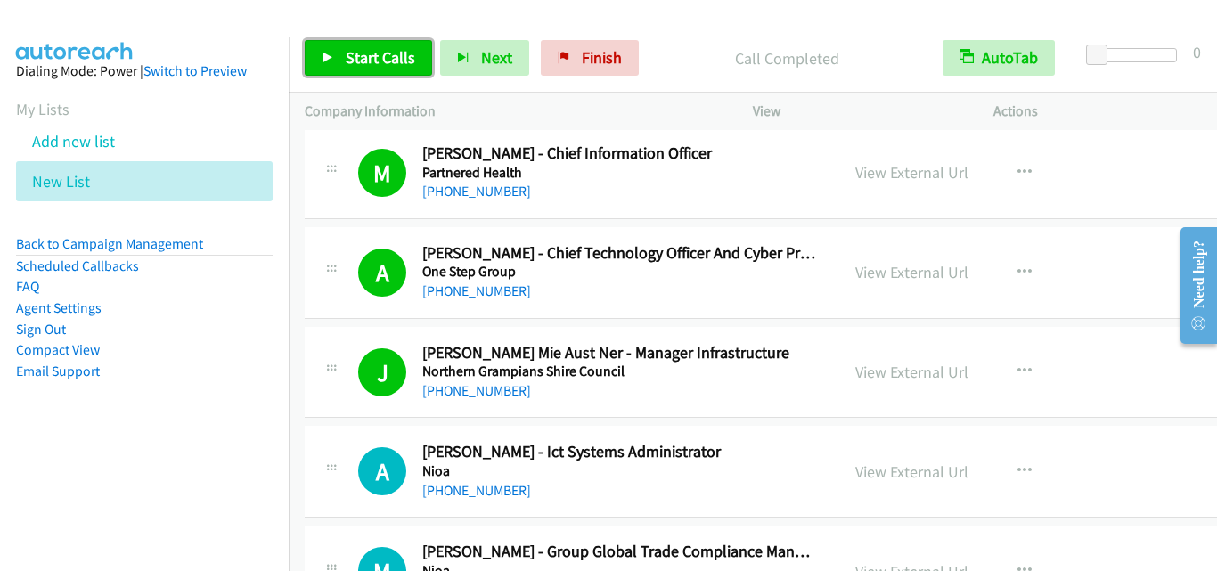
click at [391, 68] on link "Start Calls" at bounding box center [368, 58] width 127 height 36
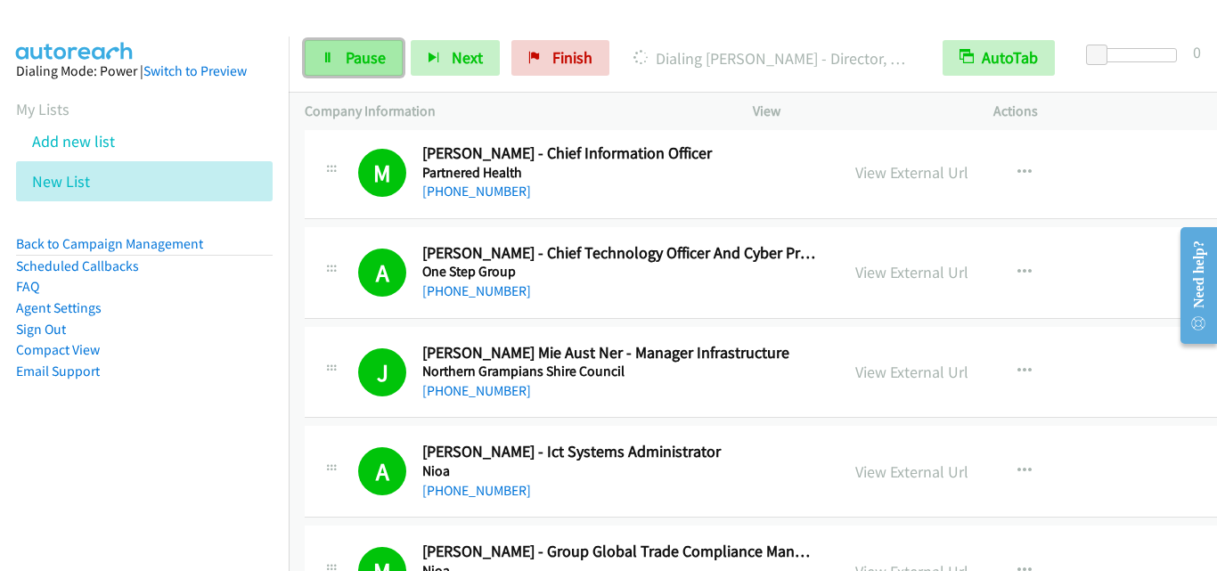
click at [366, 54] on span "Pause" at bounding box center [366, 57] width 40 height 20
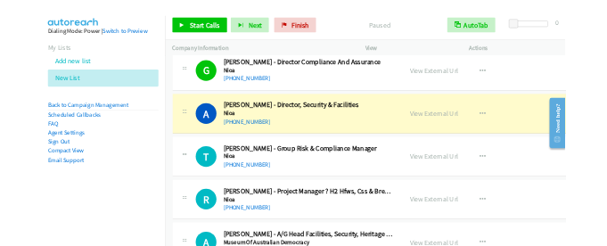
scroll to position [10961, 0]
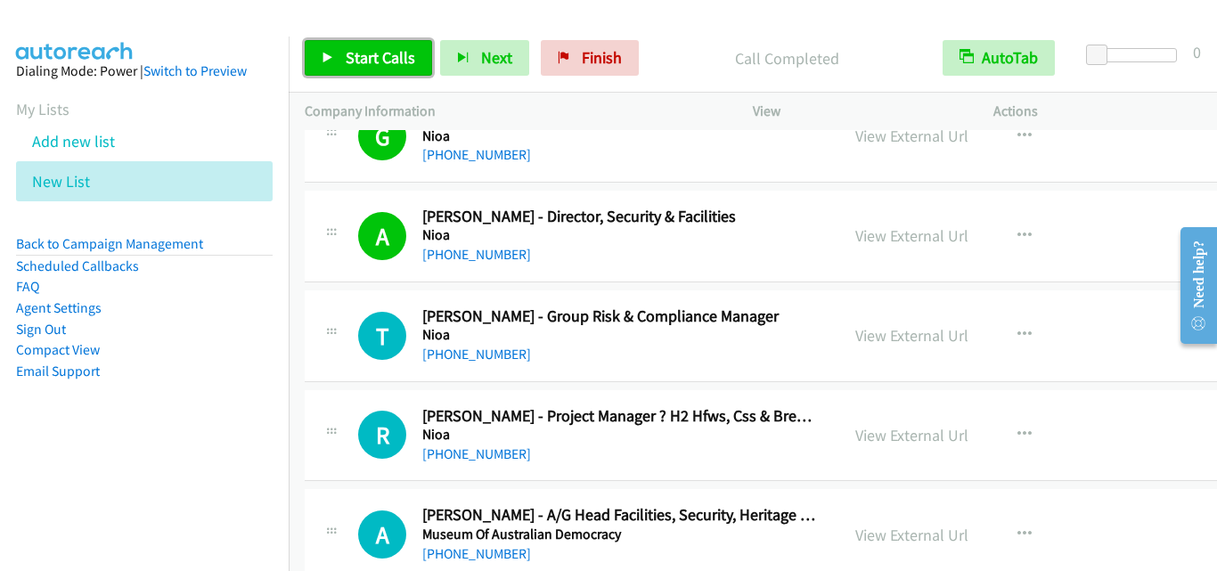
click at [402, 59] on span "Start Calls" at bounding box center [381, 57] width 70 height 20
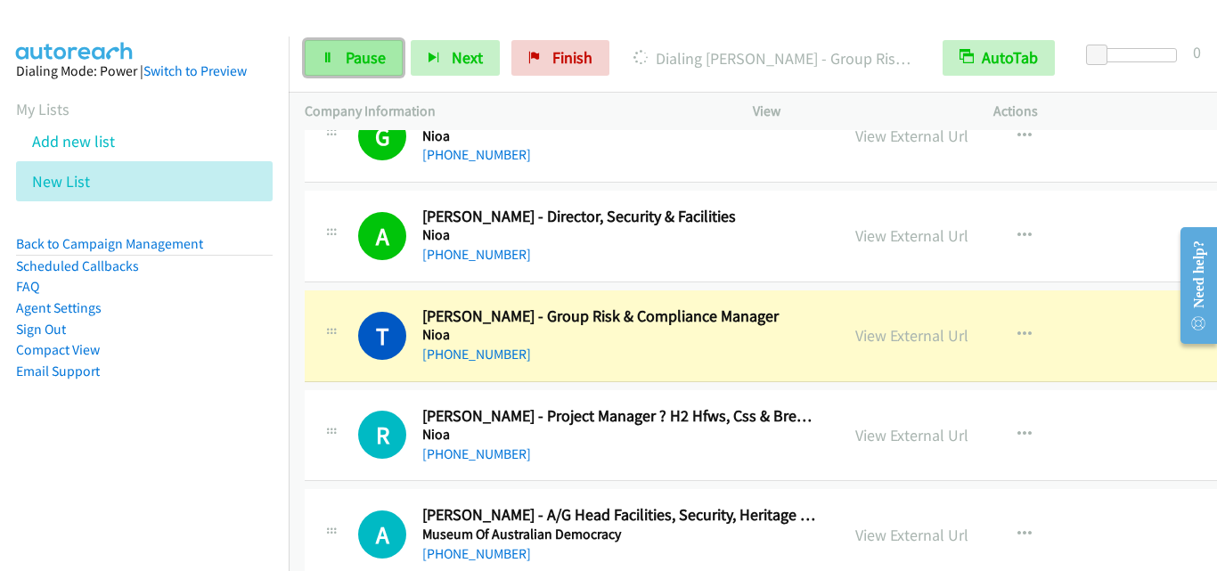
click at [348, 75] on link "Pause" at bounding box center [354, 58] width 98 height 36
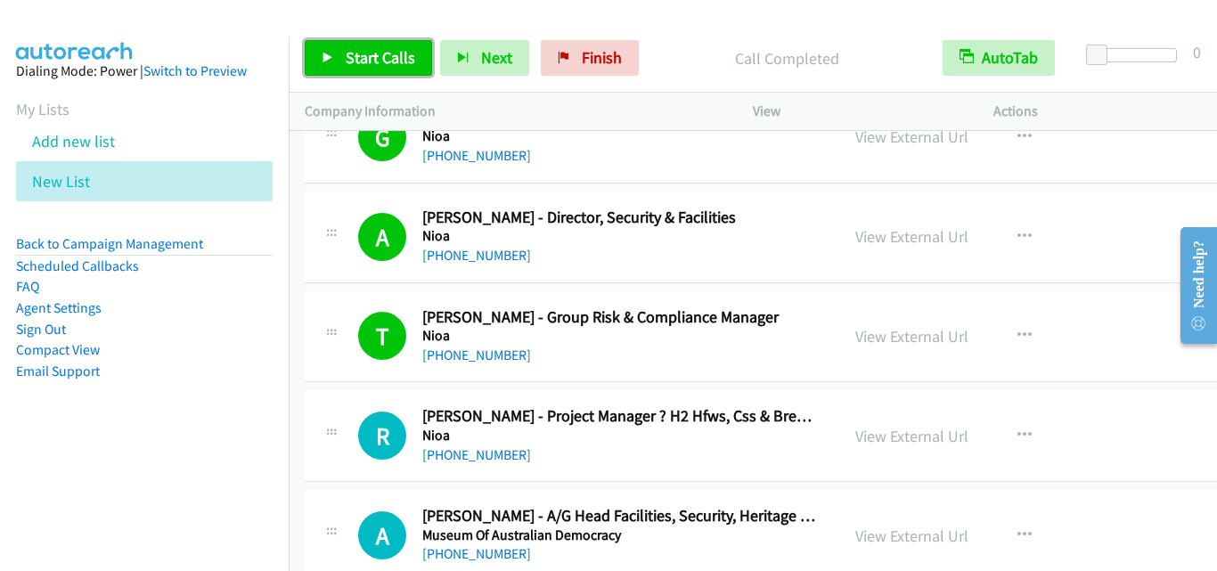
click at [391, 52] on span "Start Calls" at bounding box center [381, 57] width 70 height 20
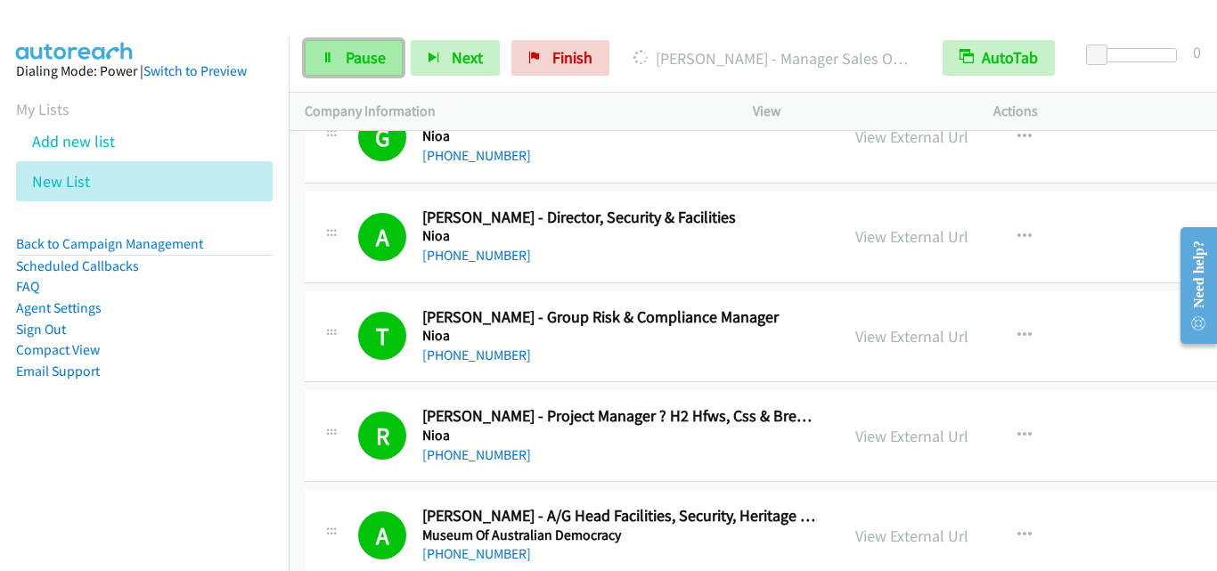
click at [342, 66] on link "Pause" at bounding box center [354, 58] width 98 height 36
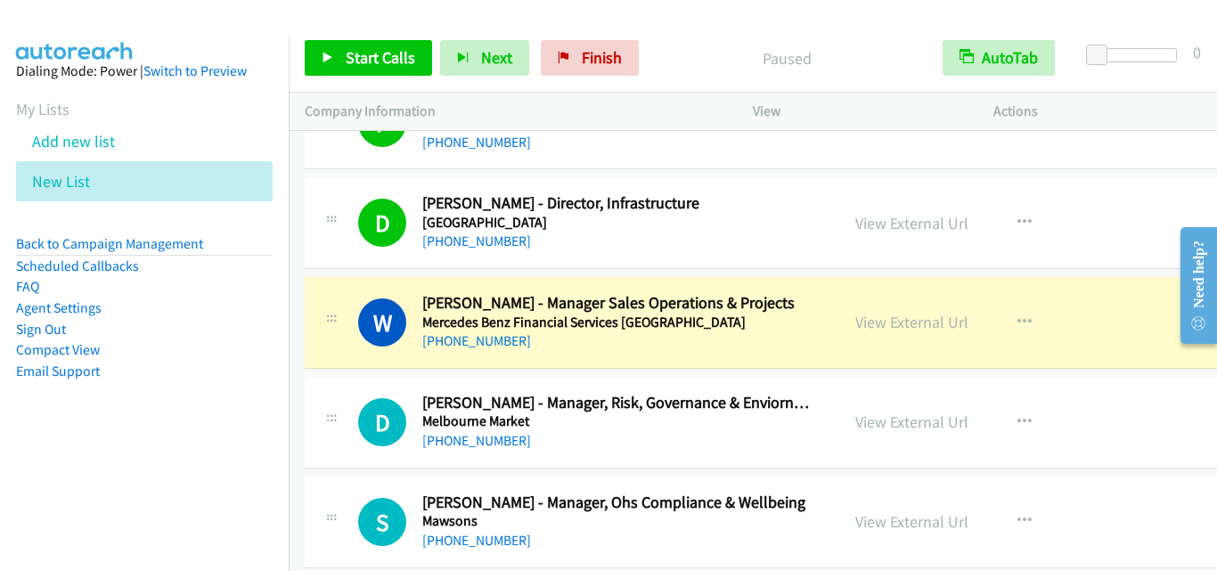
scroll to position [11763, 0]
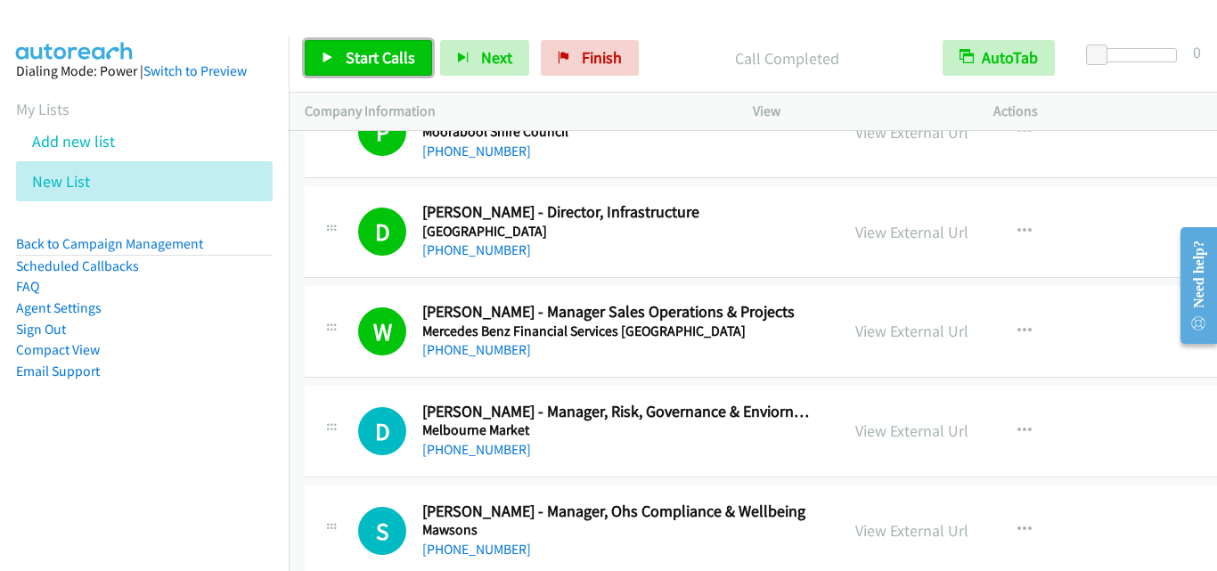
click at [395, 65] on span "Start Calls" at bounding box center [381, 57] width 70 height 20
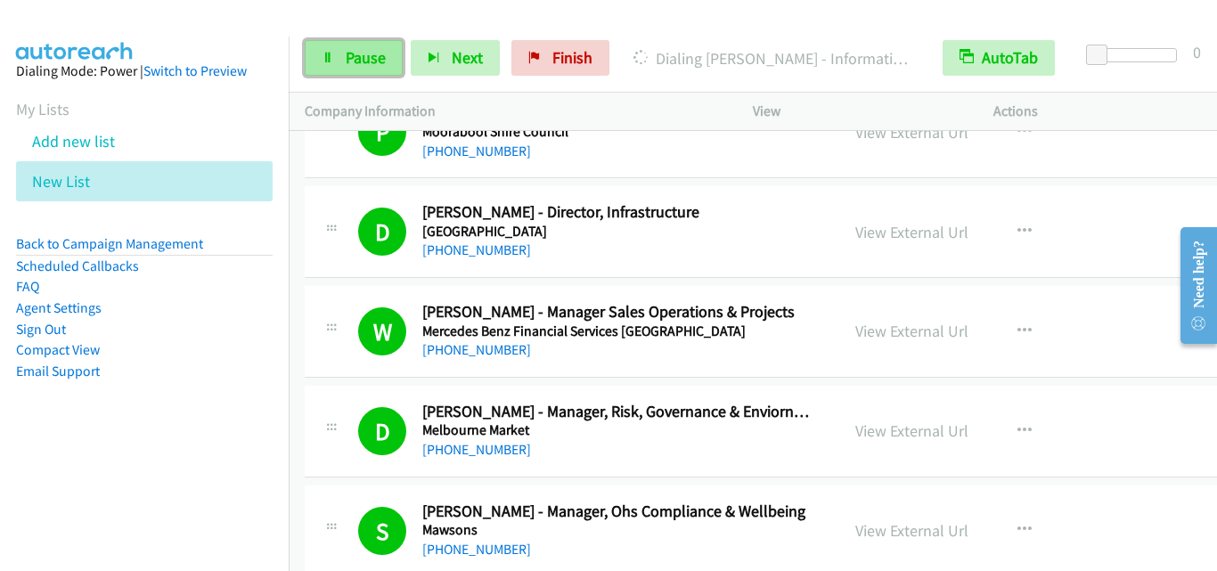
click at [352, 66] on span "Pause" at bounding box center [366, 57] width 40 height 20
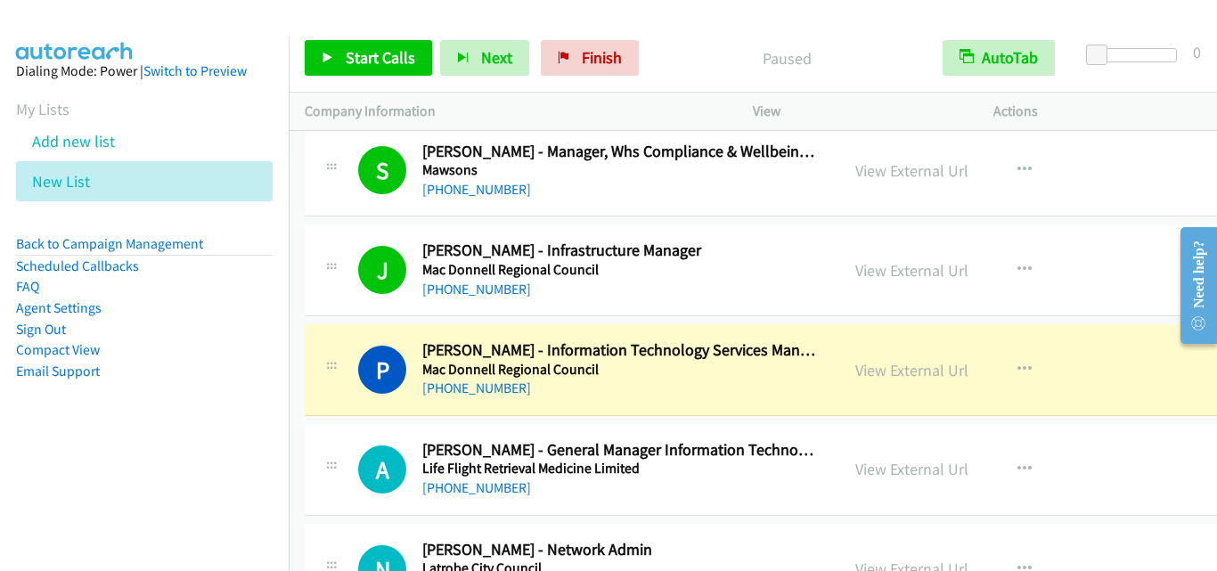
scroll to position [12209, 0]
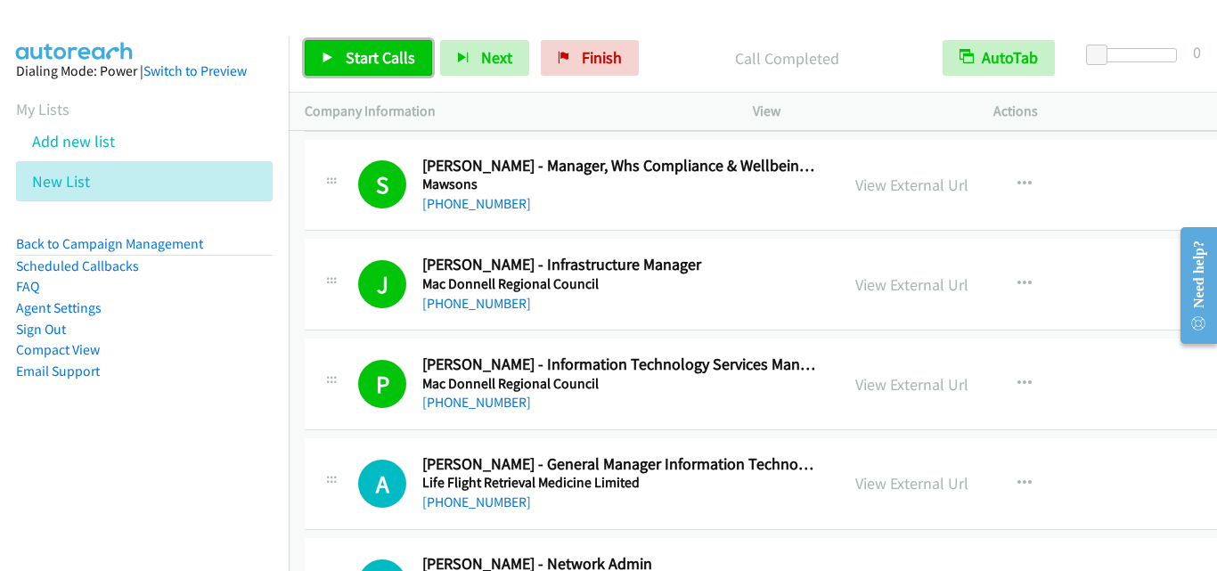
click at [393, 53] on span "Start Calls" at bounding box center [381, 57] width 70 height 20
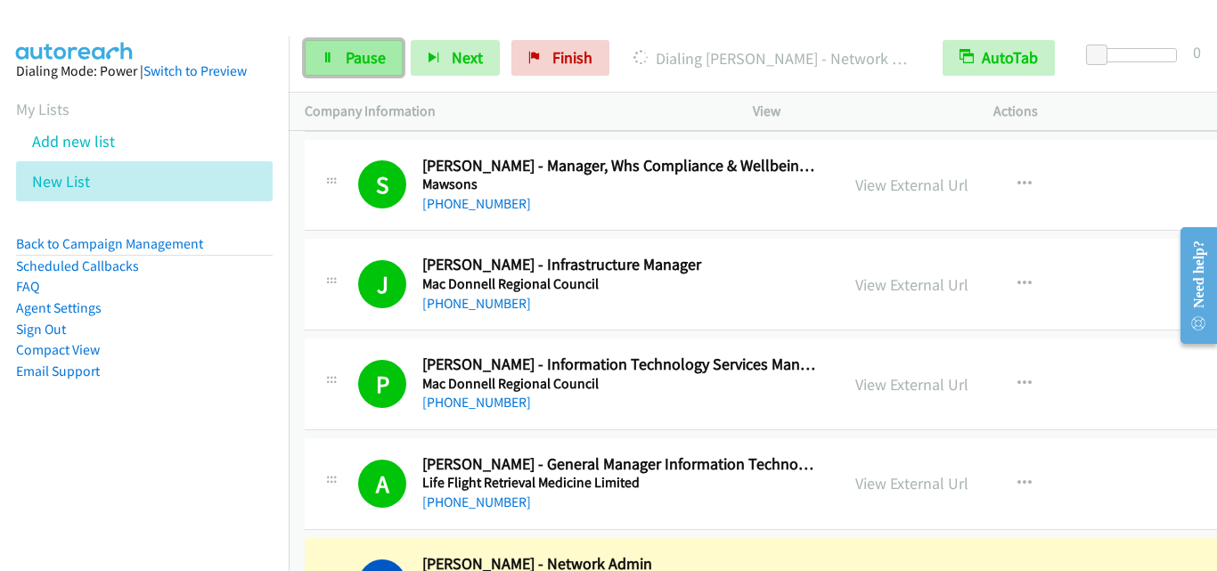
click at [387, 62] on link "Pause" at bounding box center [354, 58] width 98 height 36
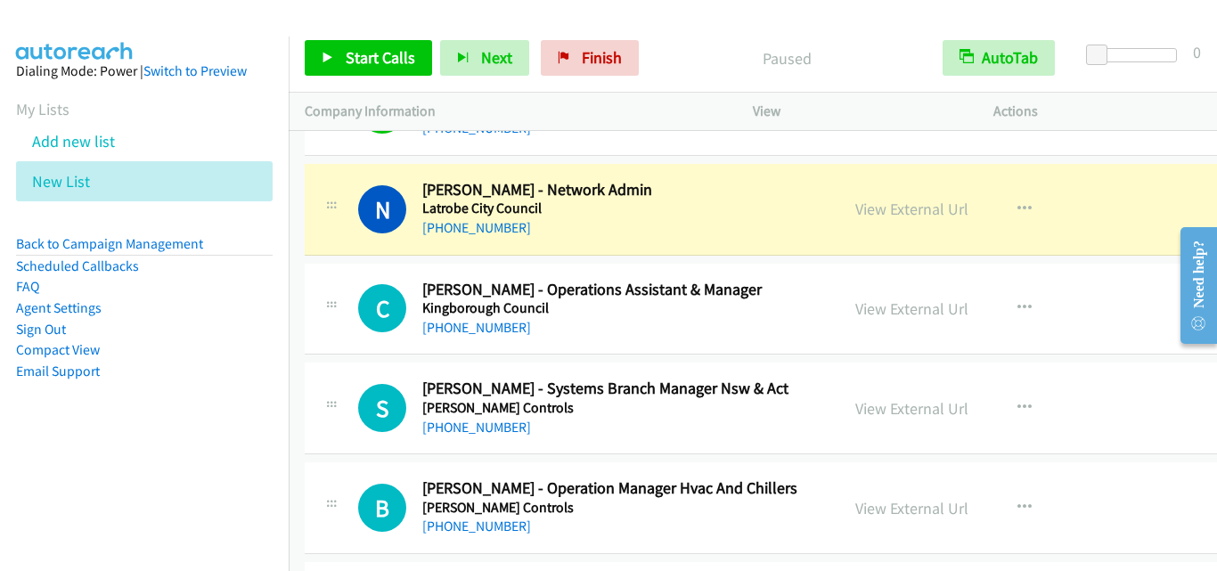
scroll to position [12476, 0]
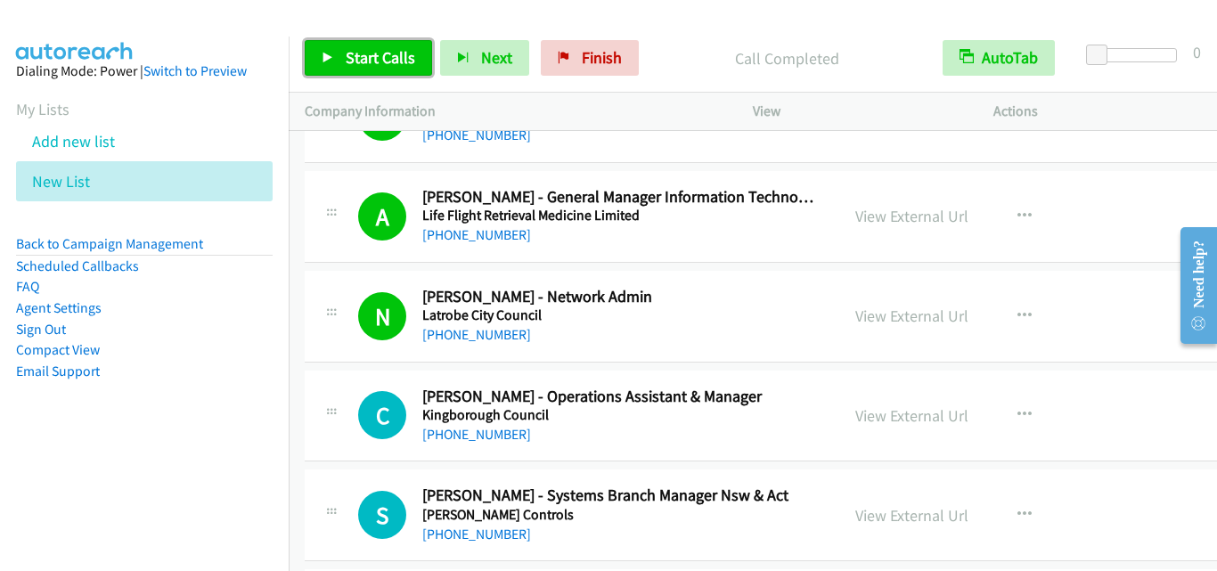
click at [373, 58] on span "Start Calls" at bounding box center [381, 57] width 70 height 20
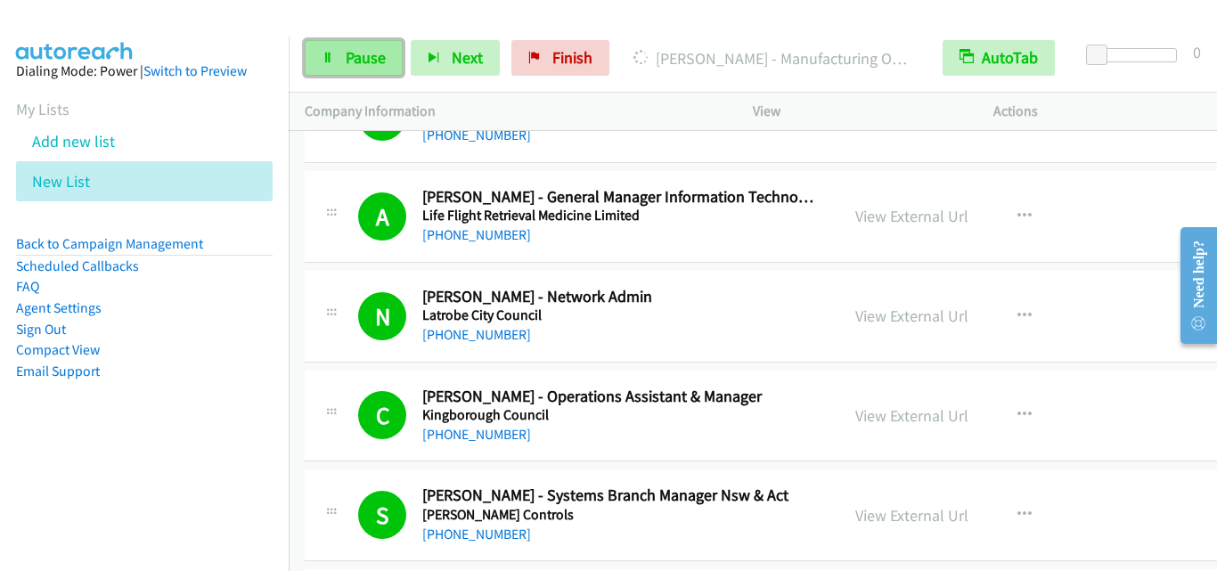
click at [343, 69] on link "Pause" at bounding box center [354, 58] width 98 height 36
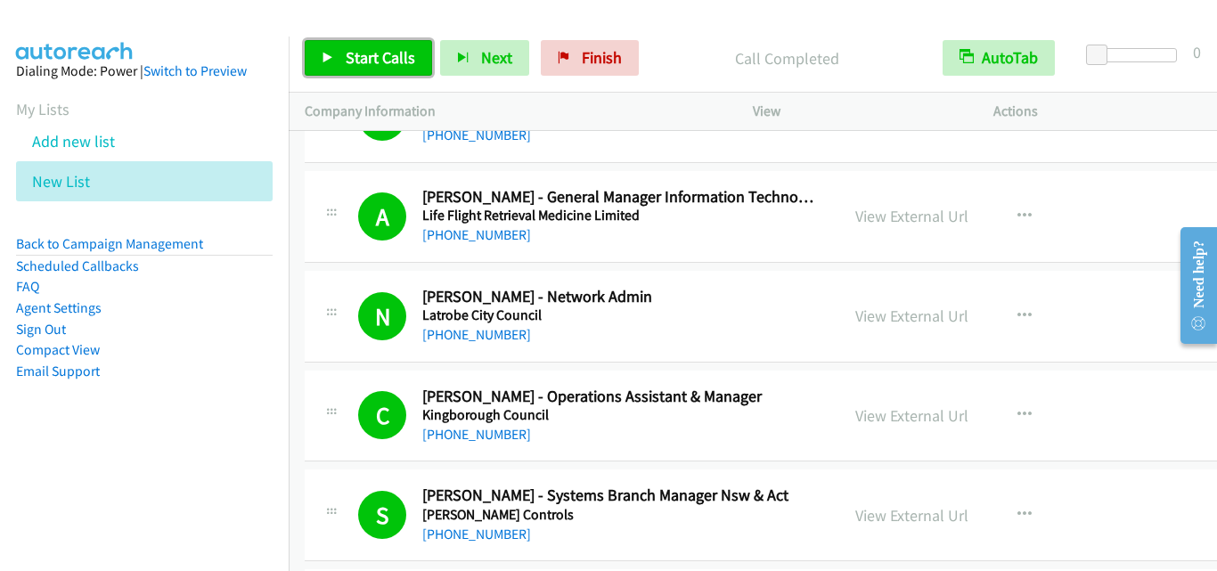
click at [412, 64] on span "Start Calls" at bounding box center [381, 57] width 70 height 20
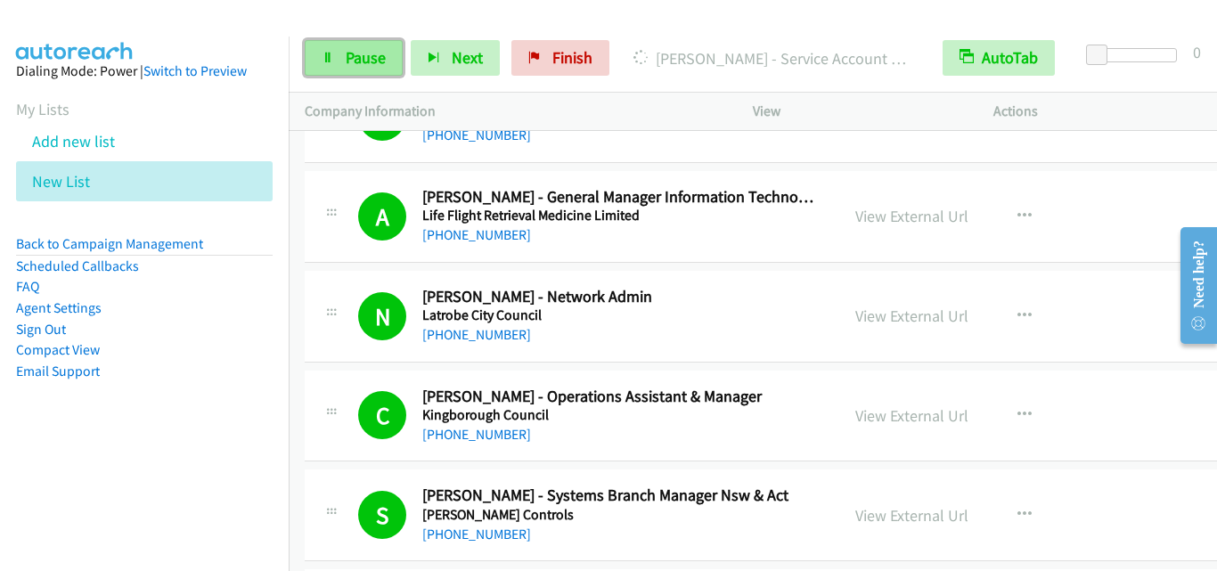
click at [344, 54] on link "Pause" at bounding box center [354, 58] width 98 height 36
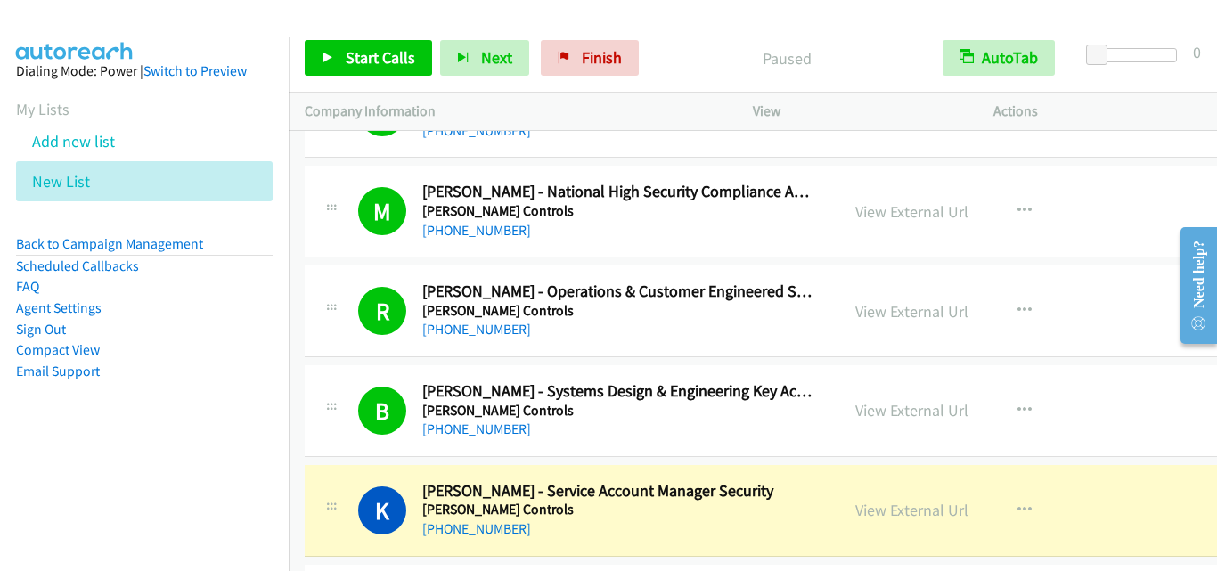
scroll to position [13368, 0]
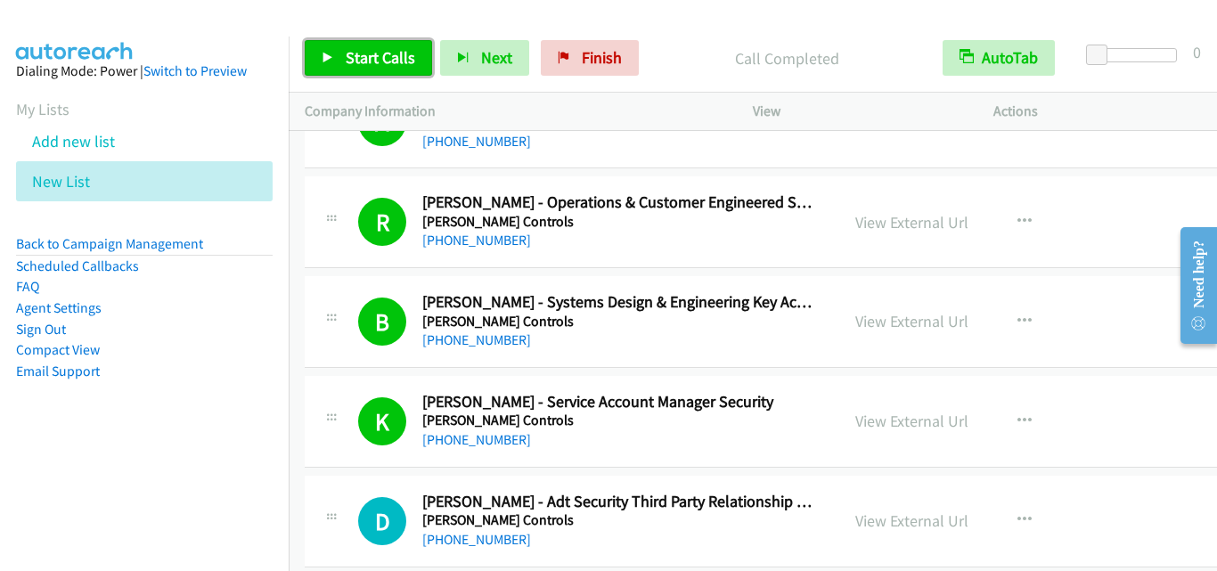
click at [407, 68] on link "Start Calls" at bounding box center [368, 58] width 127 height 36
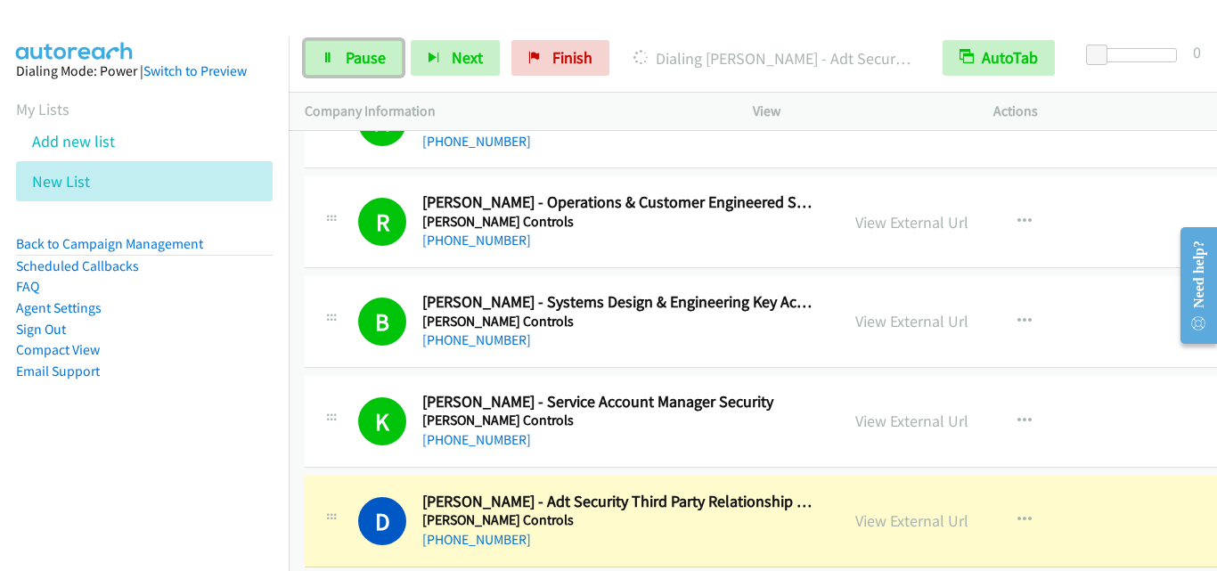
drag, startPoint x: 365, startPoint y: 58, endPoint x: 651, endPoint y: 47, distance: 285.4
click at [368, 58] on span "Pause" at bounding box center [366, 57] width 40 height 20
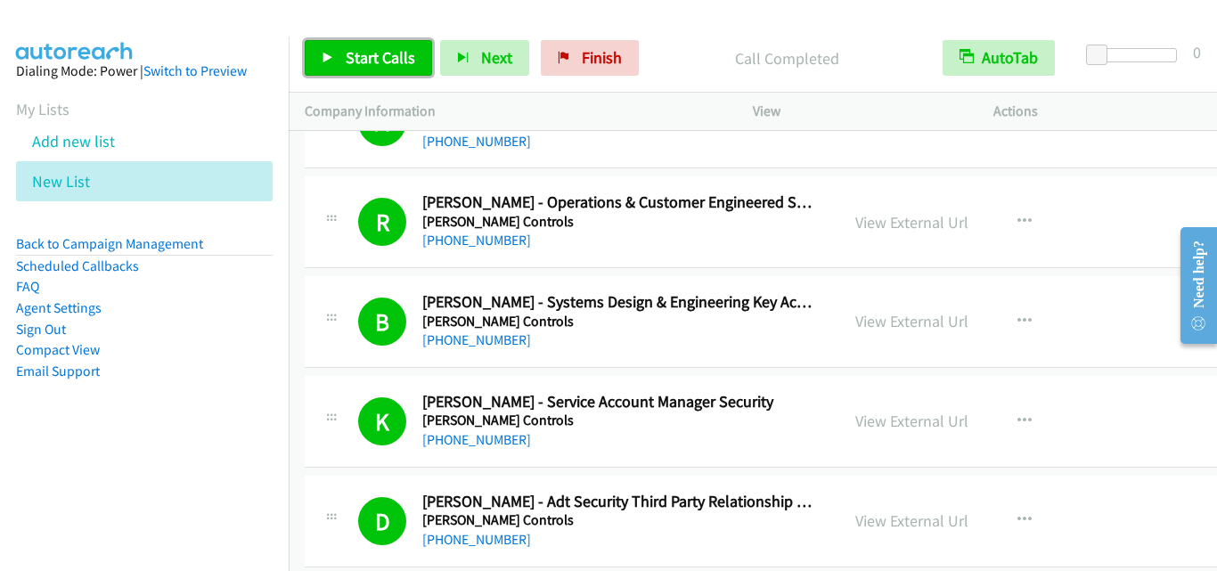
click at [405, 55] on span "Start Calls" at bounding box center [381, 57] width 70 height 20
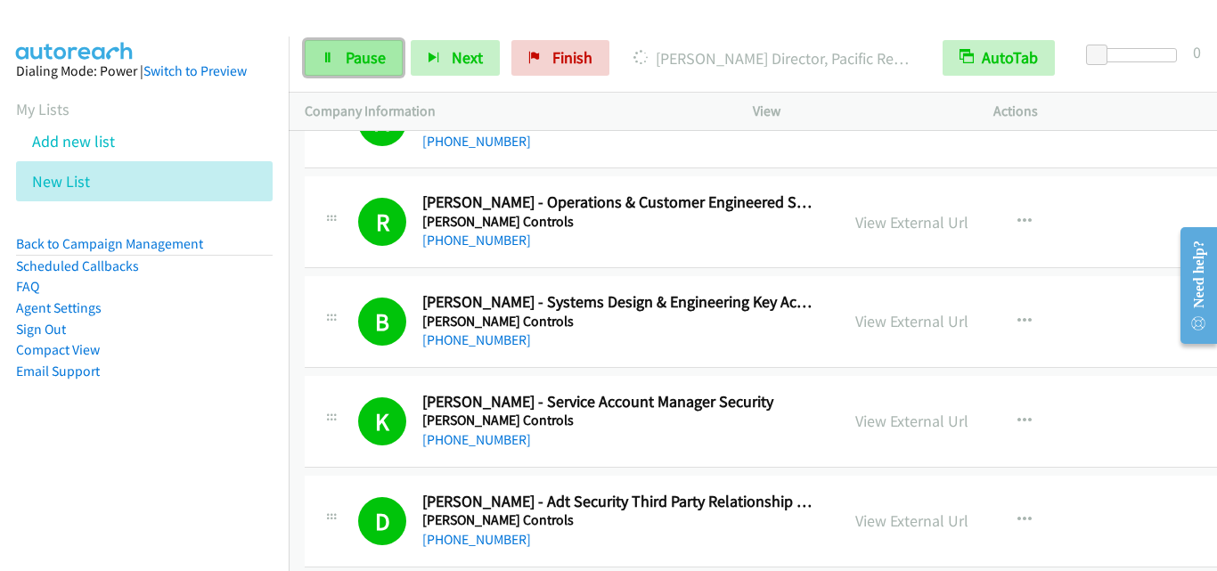
click at [339, 55] on link "Pause" at bounding box center [354, 58] width 98 height 36
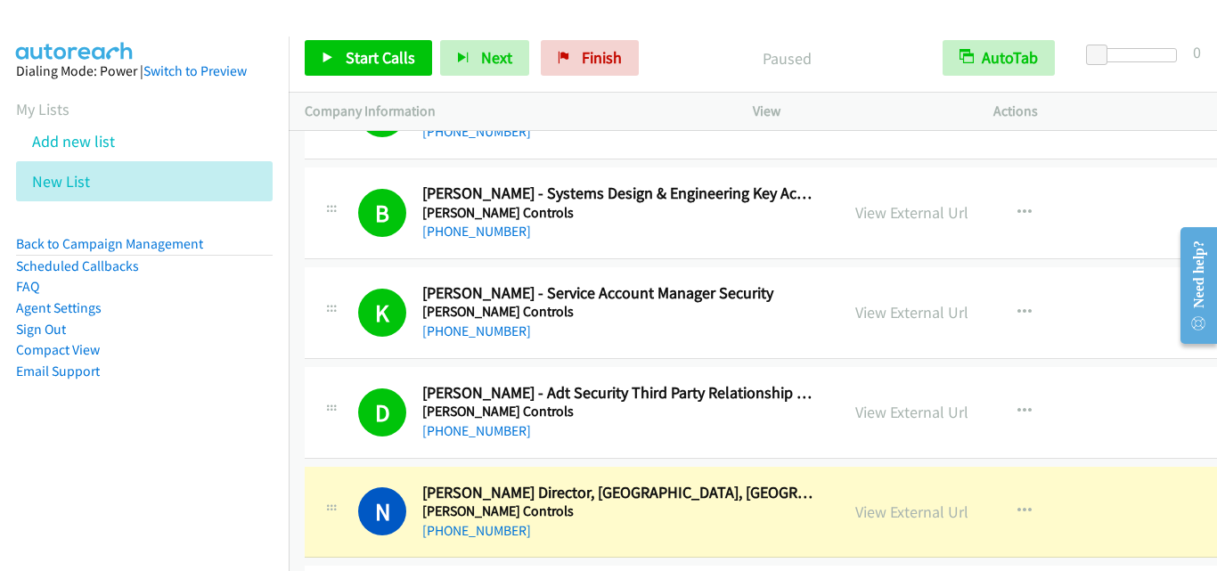
scroll to position [13546, 0]
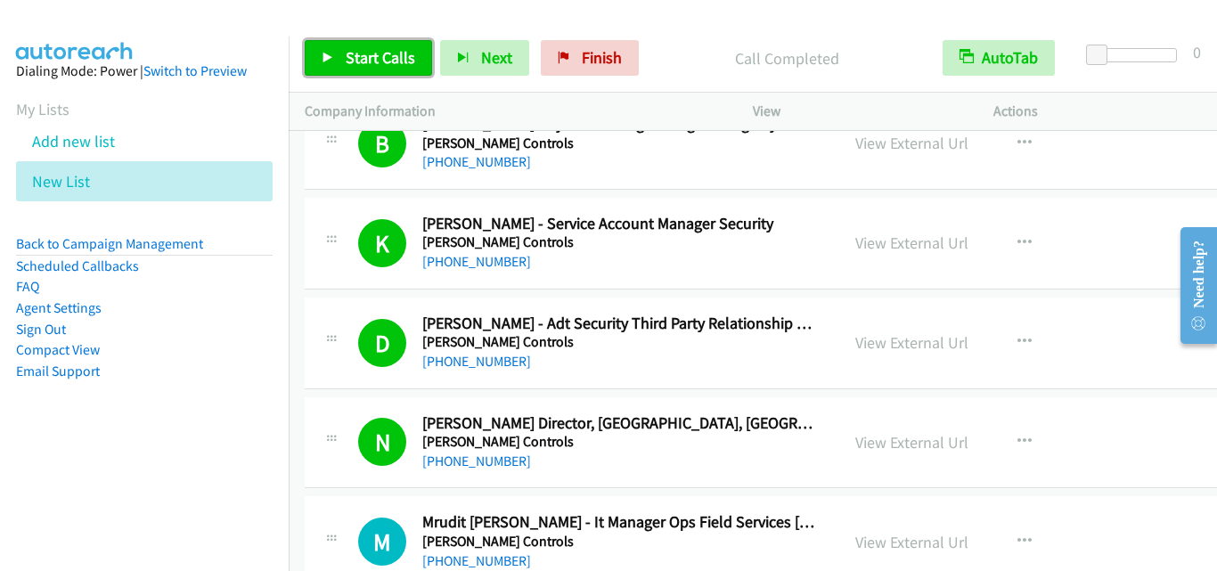
click at [412, 57] on span "Start Calls" at bounding box center [381, 57] width 70 height 20
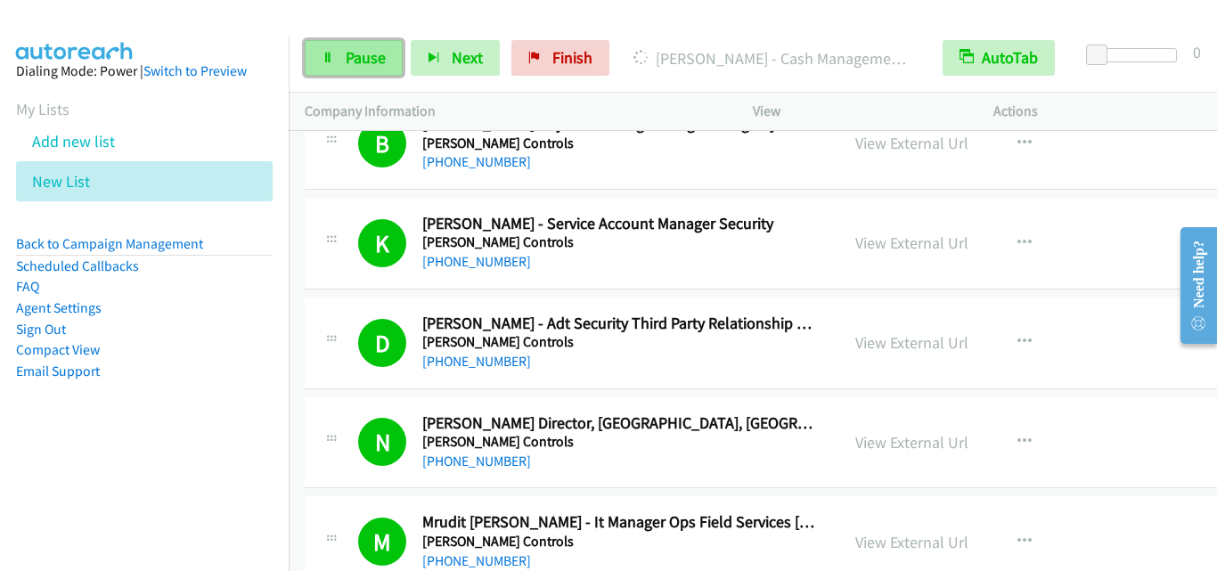
click at [329, 71] on link "Pause" at bounding box center [354, 58] width 98 height 36
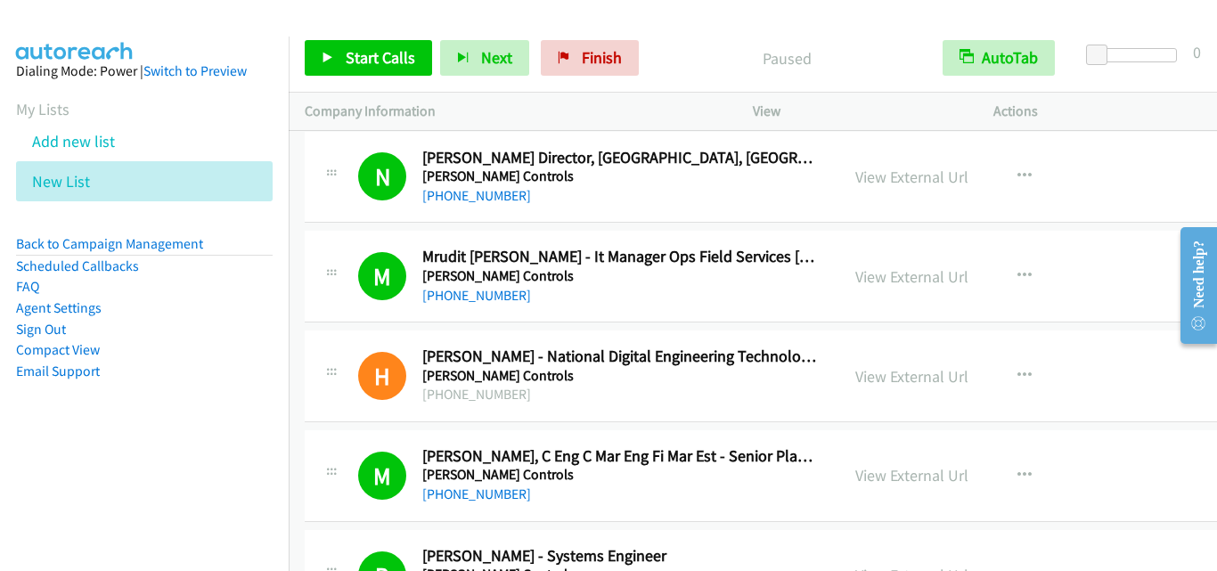
scroll to position [13813, 0]
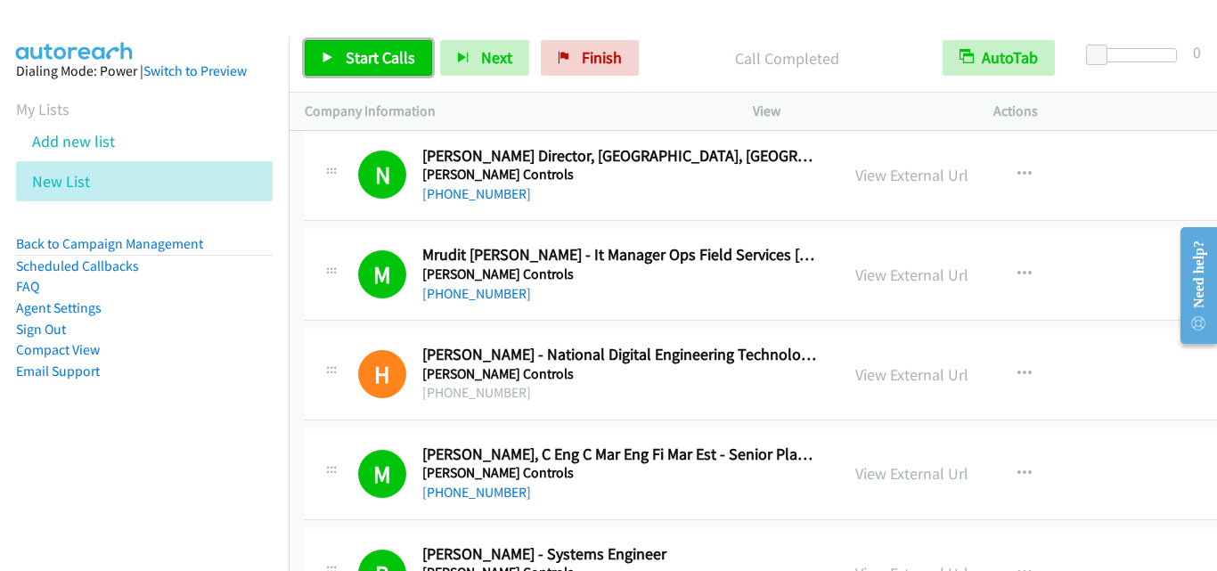
drag, startPoint x: 353, startPoint y: 61, endPoint x: 382, endPoint y: 62, distance: 29.5
click at [353, 61] on span "Start Calls" at bounding box center [381, 57] width 70 height 20
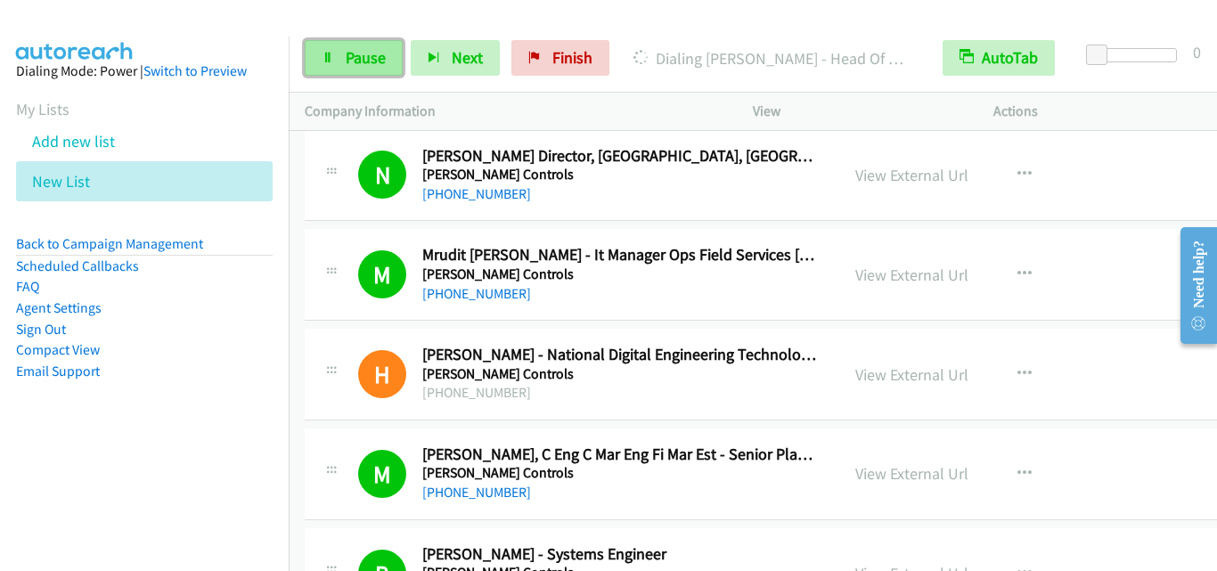
click at [367, 62] on span "Pause" at bounding box center [366, 57] width 40 height 20
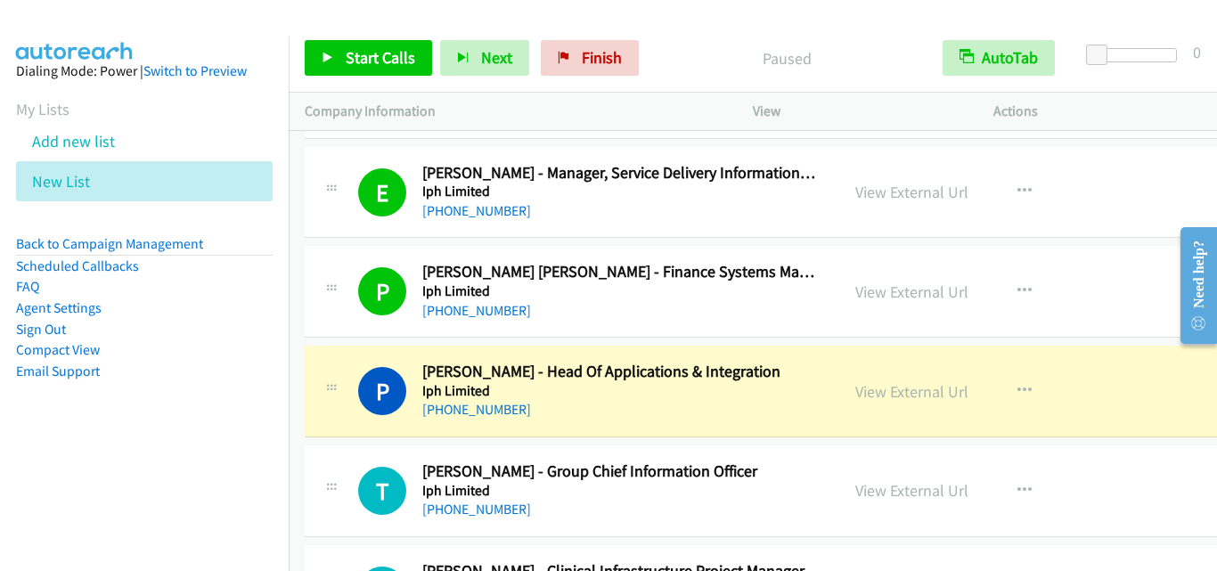
scroll to position [14793, 0]
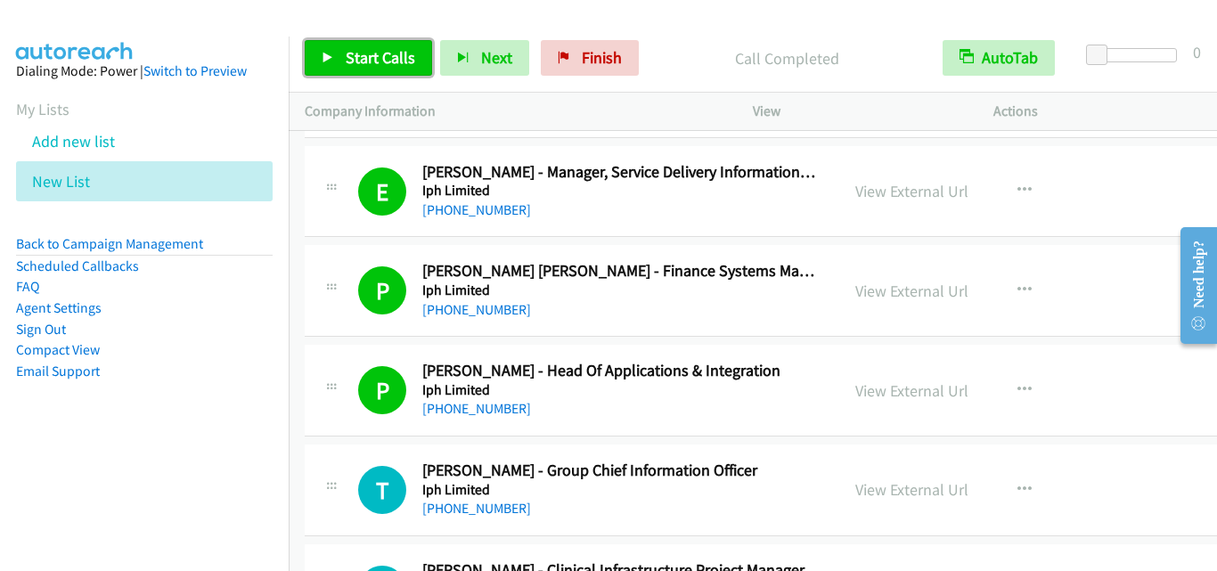
click at [374, 56] on span "Start Calls" at bounding box center [381, 57] width 70 height 20
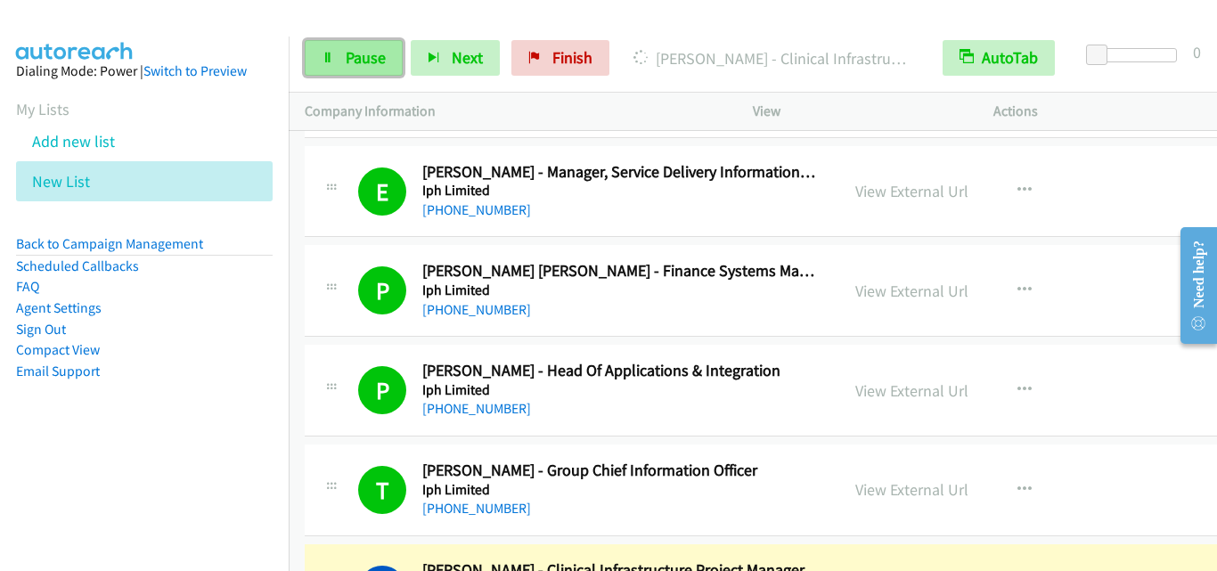
click at [337, 71] on link "Pause" at bounding box center [354, 58] width 98 height 36
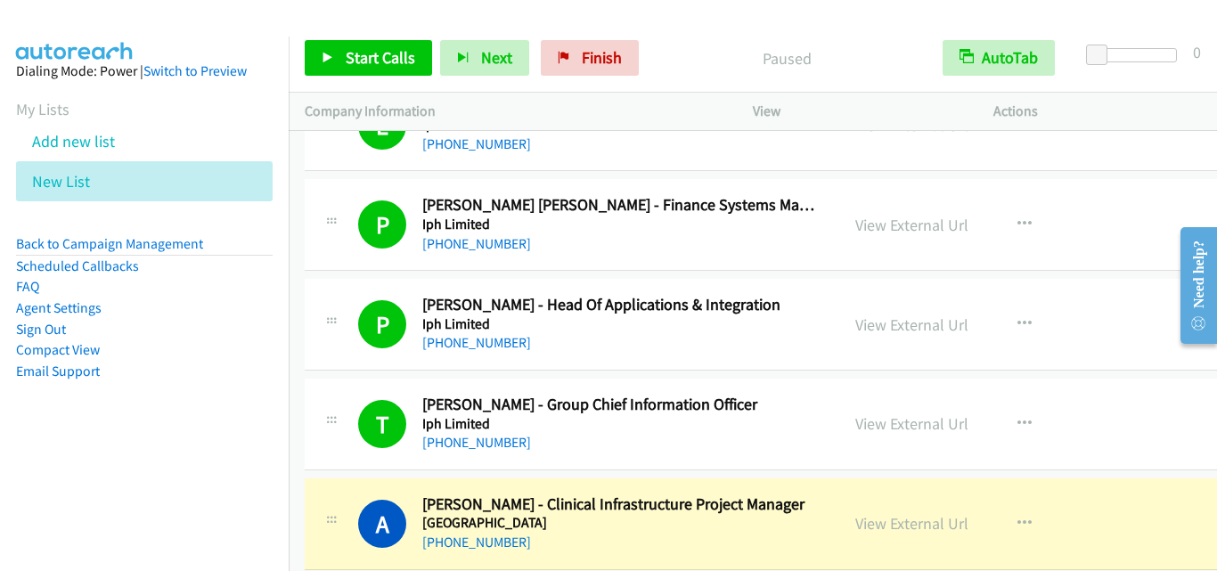
scroll to position [15061, 0]
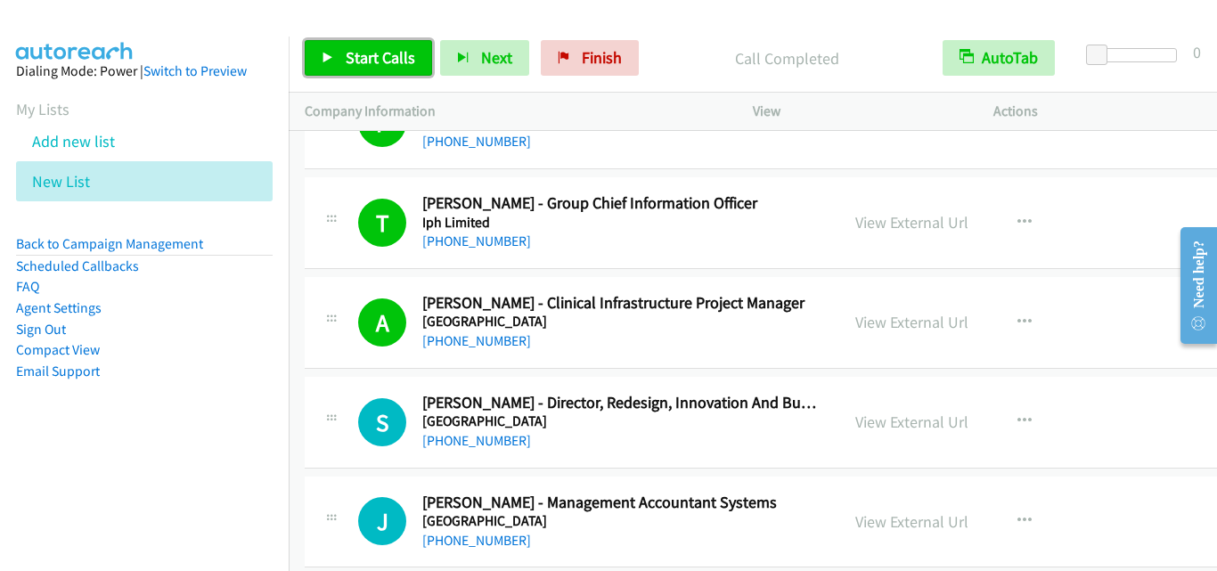
click at [355, 70] on link "Start Calls" at bounding box center [368, 58] width 127 height 36
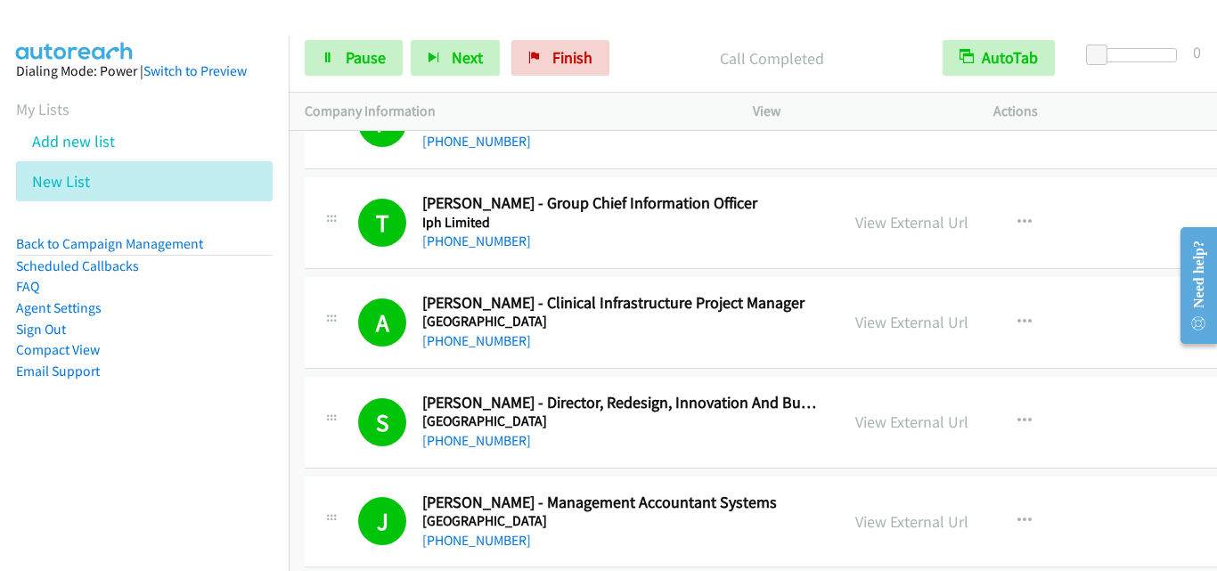
scroll to position [15150, 0]
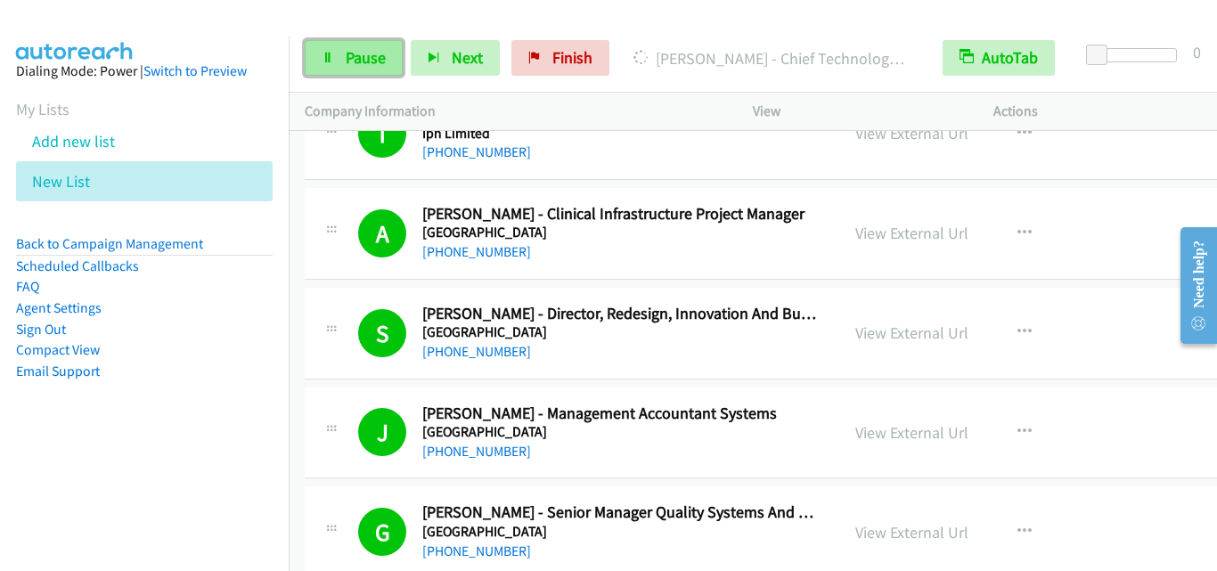
click at [366, 65] on span "Pause" at bounding box center [366, 57] width 40 height 20
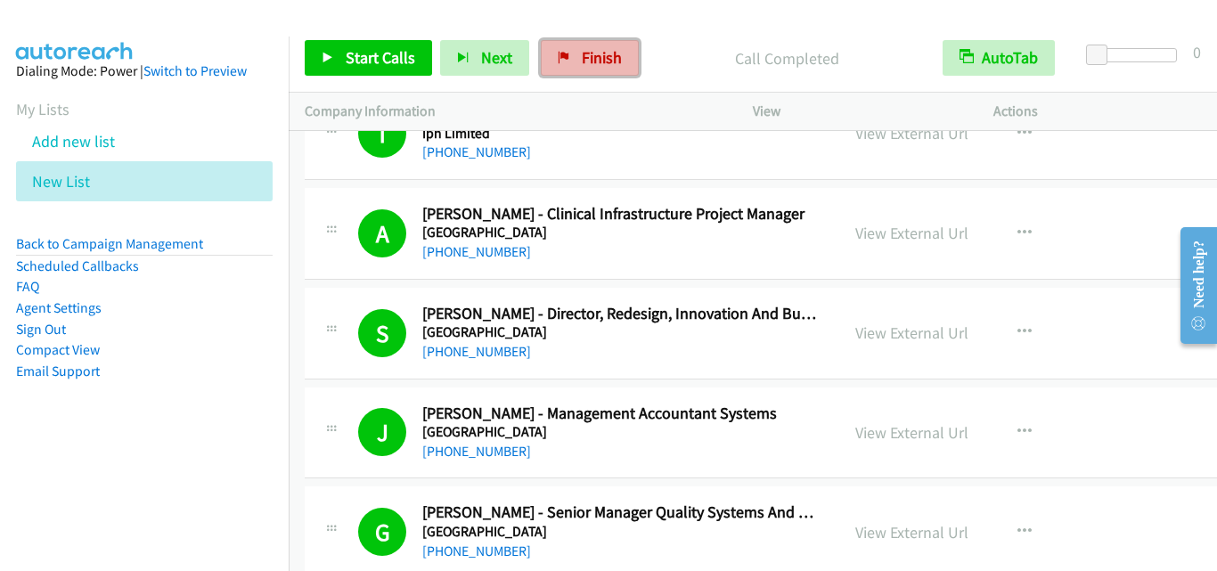
click at [584, 53] on span "Finish" at bounding box center [602, 57] width 40 height 20
